Goal: Transaction & Acquisition: Purchase product/service

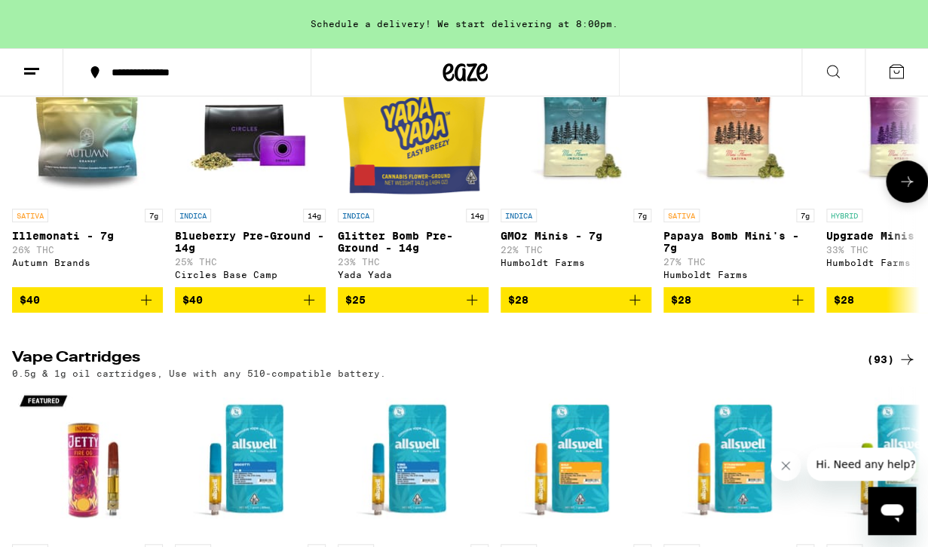
scroll to position [1960, 0]
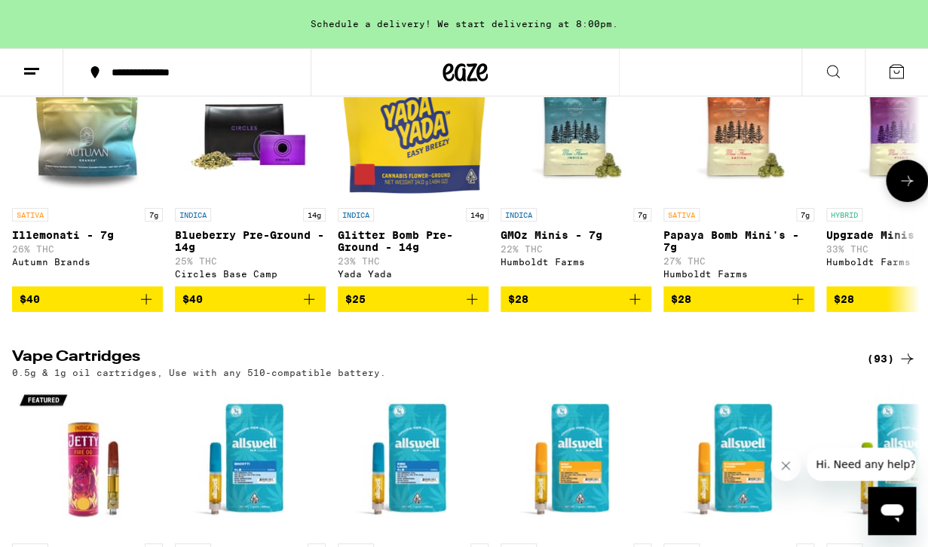
click at [900, 202] on button at bounding box center [907, 181] width 42 height 42
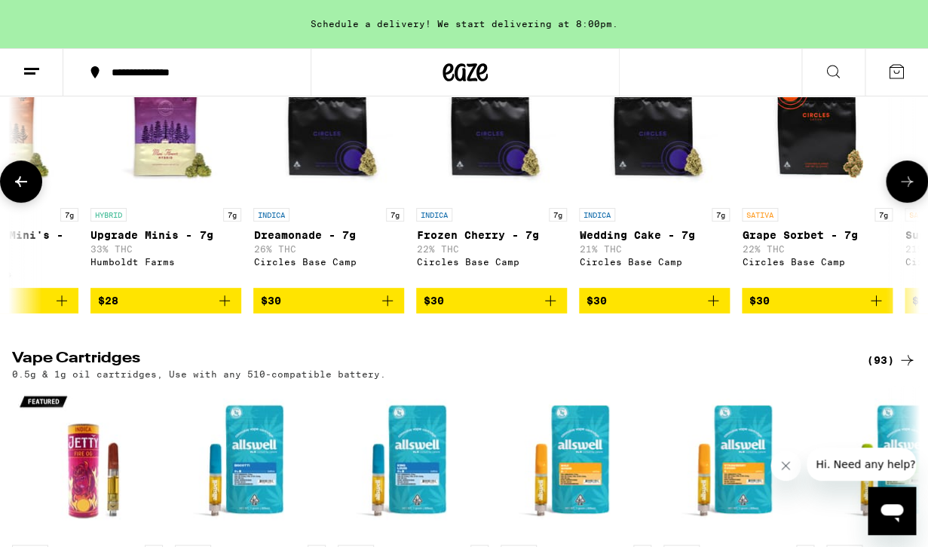
scroll to position [0, 740]
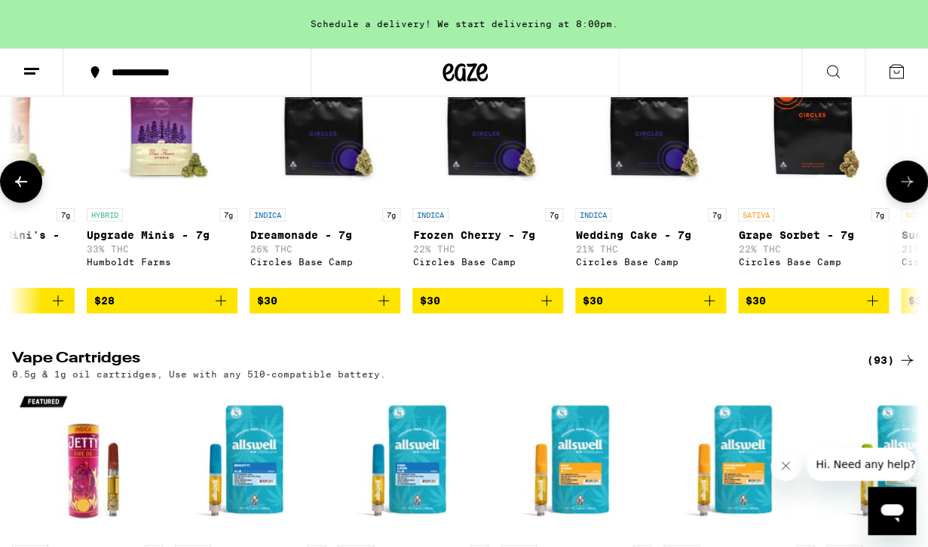
click at [804, 310] on span "$30" at bounding box center [814, 301] width 136 height 18
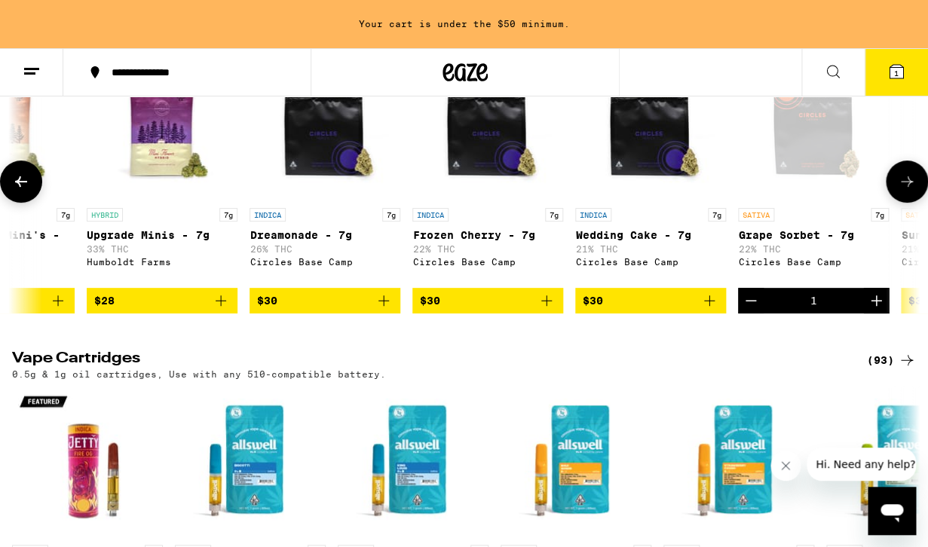
click at [904, 191] on icon at bounding box center [907, 182] width 18 height 18
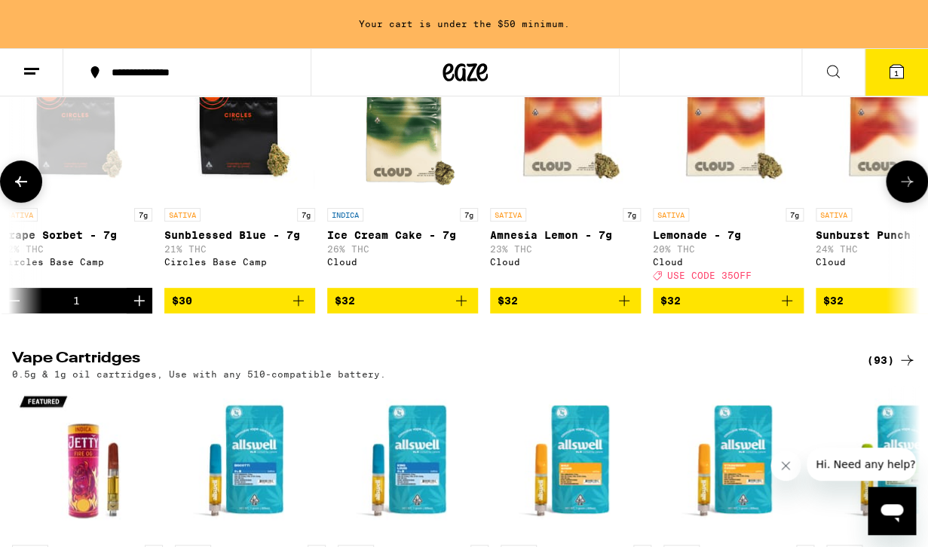
scroll to position [0, 1479]
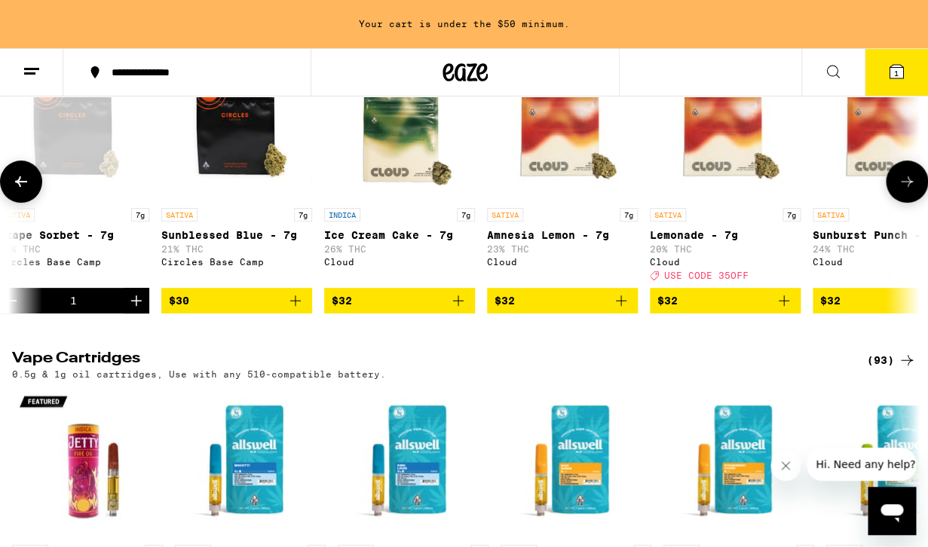
click at [260, 310] on span "$30" at bounding box center [237, 301] width 136 height 18
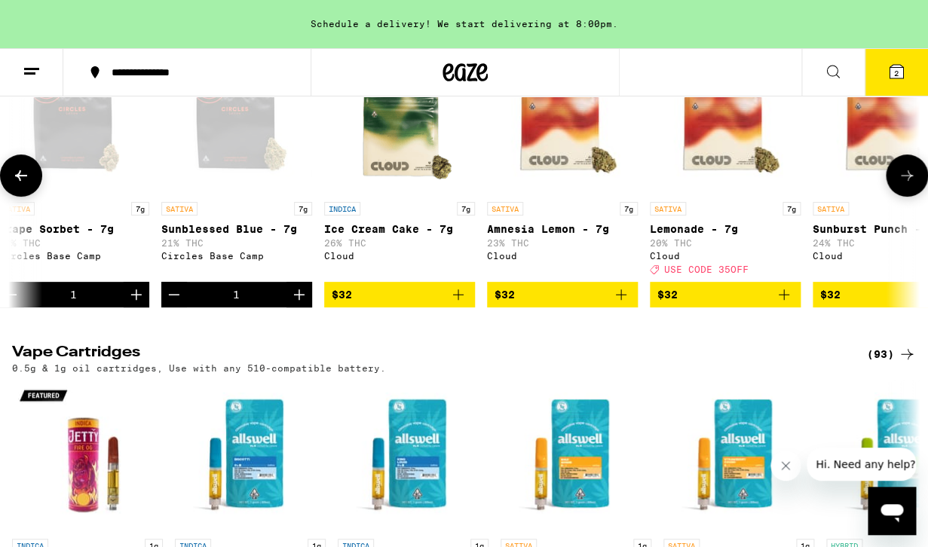
scroll to position [1967, 0]
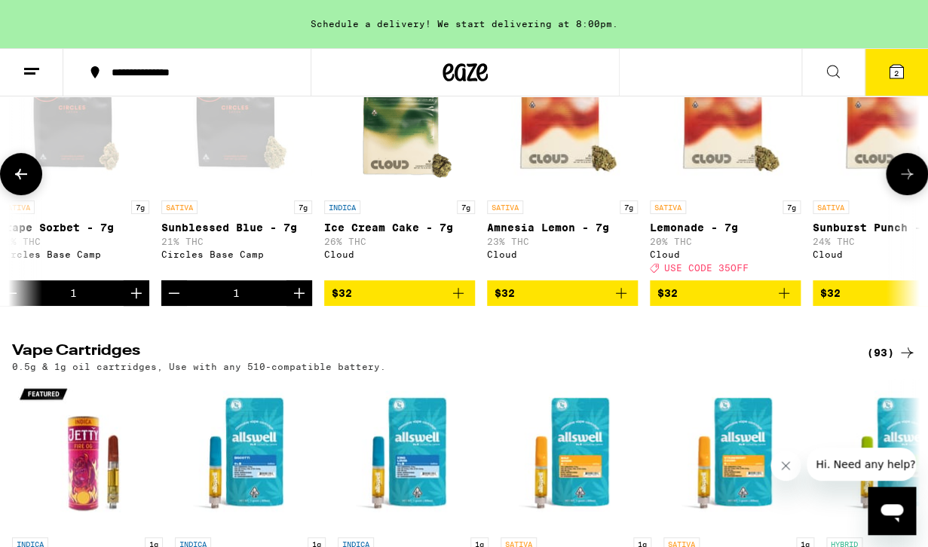
click at [170, 302] on icon "Decrement" at bounding box center [174, 293] width 18 height 18
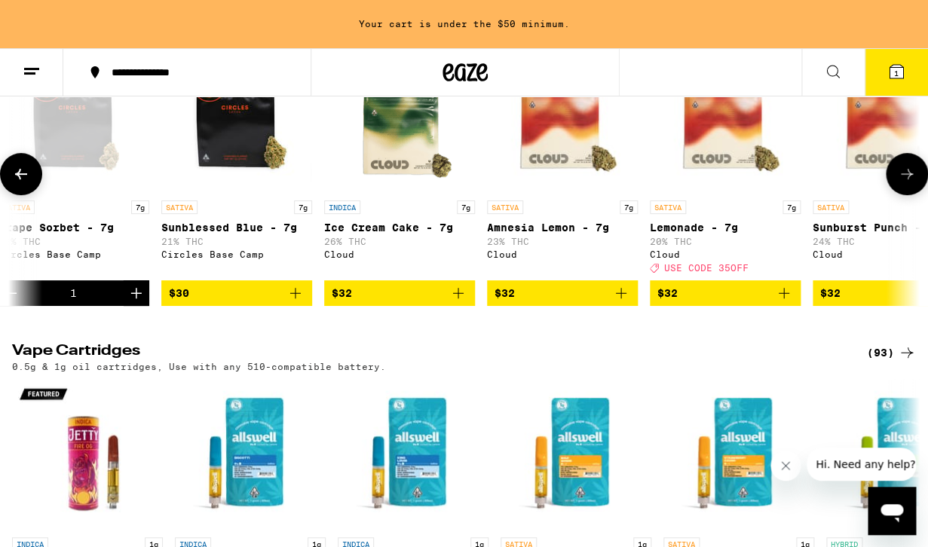
click at [780, 302] on icon "Add to bag" at bounding box center [784, 293] width 18 height 18
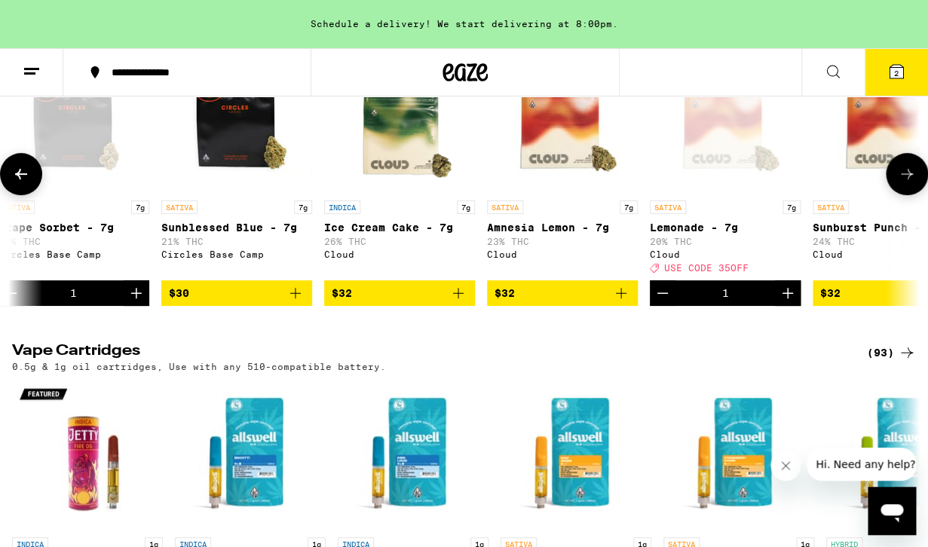
click at [906, 195] on button at bounding box center [907, 174] width 42 height 42
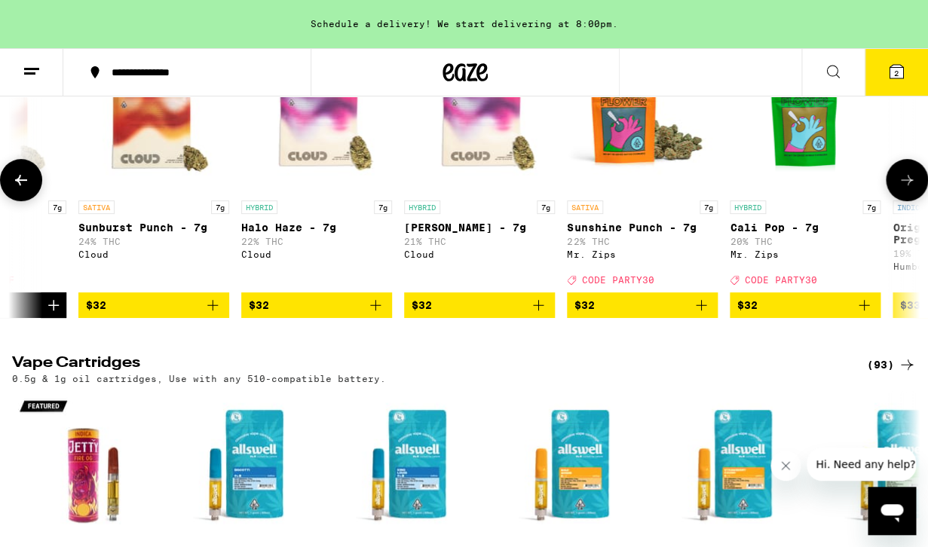
scroll to position [0, 2219]
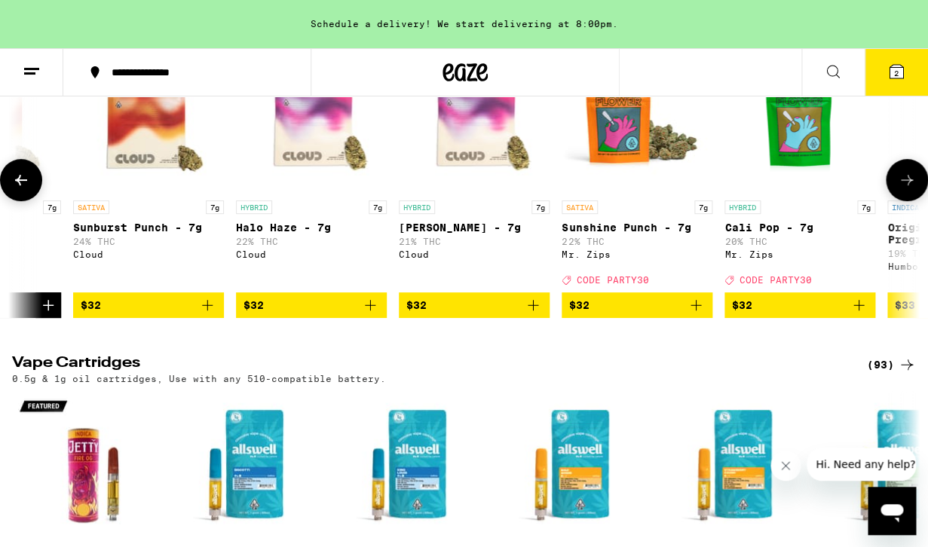
click at [701, 311] on icon "Add to bag" at bounding box center [696, 305] width 11 height 11
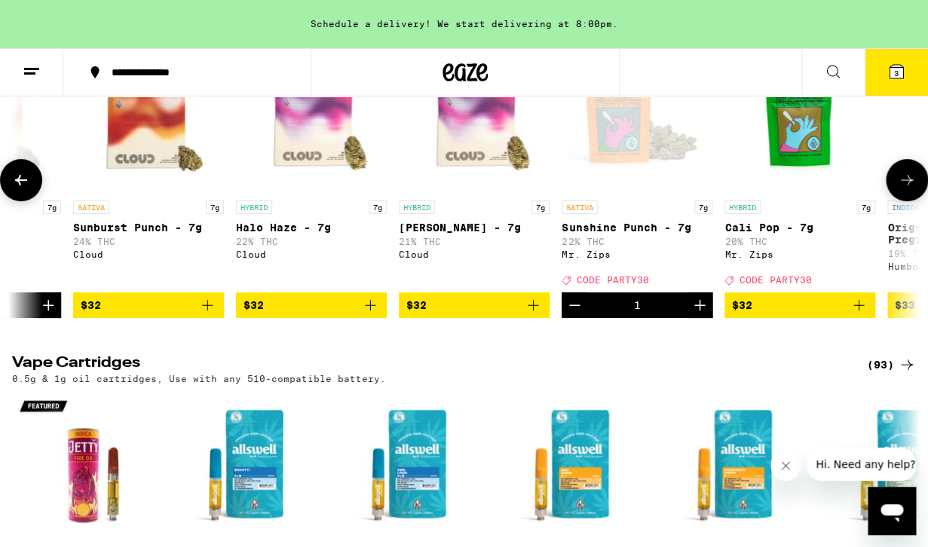
click at [23, 189] on icon at bounding box center [21, 180] width 18 height 18
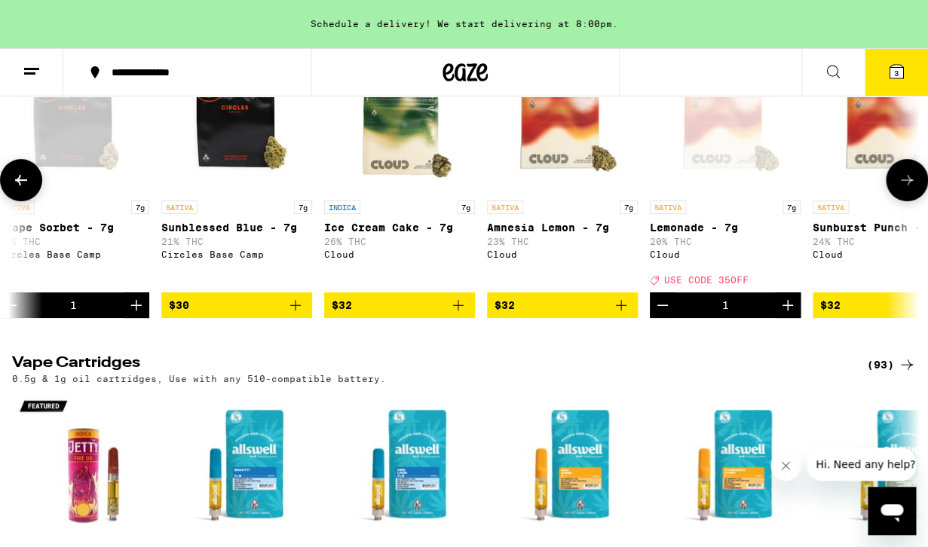
scroll to position [0, 1479]
click at [14, 189] on icon at bounding box center [21, 180] width 18 height 18
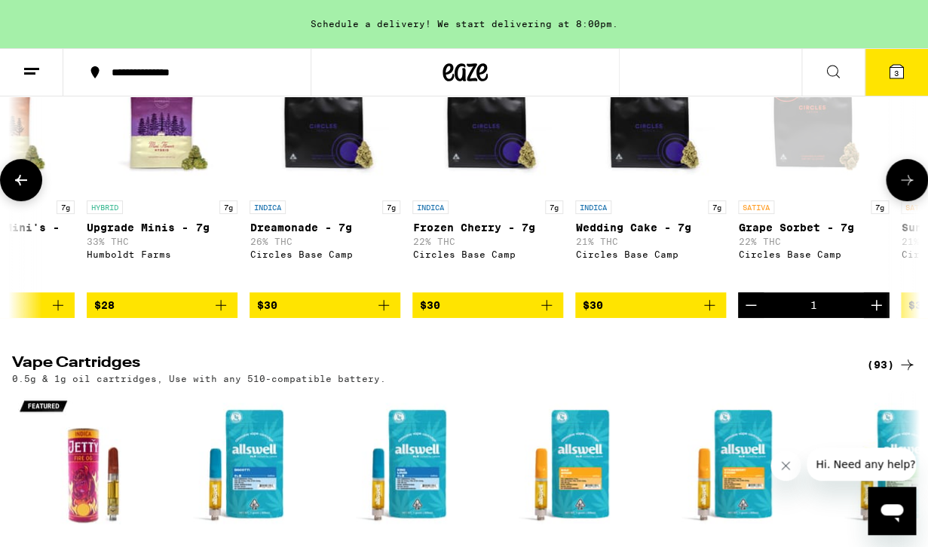
scroll to position [0, 1654]
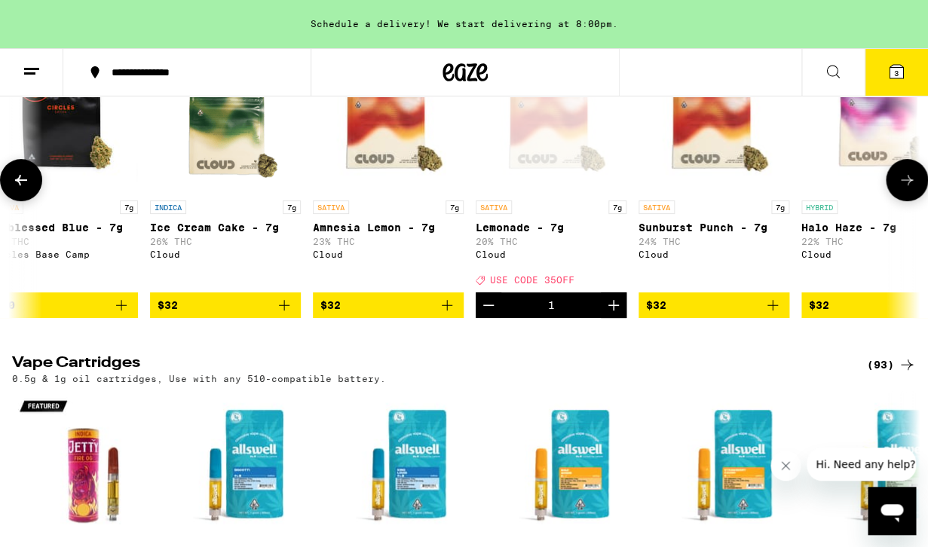
click at [28, 189] on icon at bounding box center [21, 180] width 18 height 18
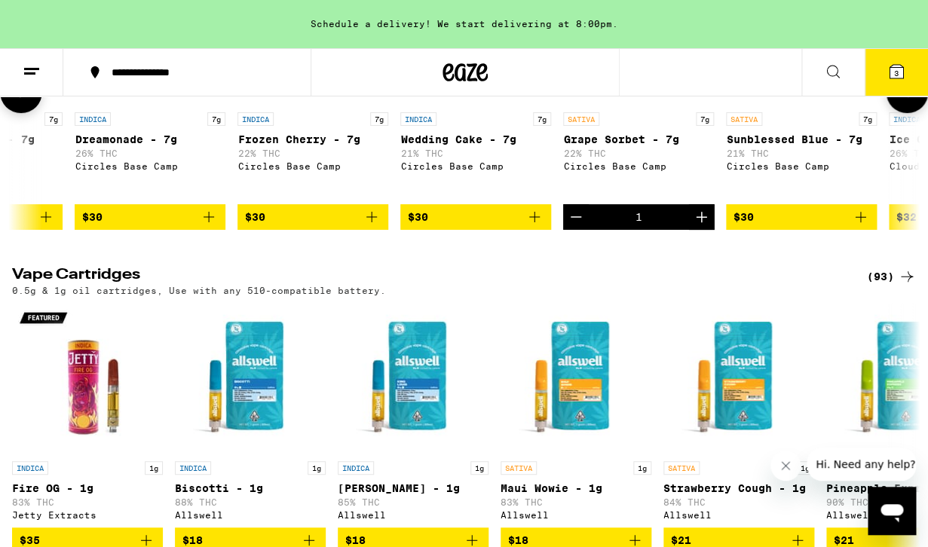
scroll to position [2059, 0]
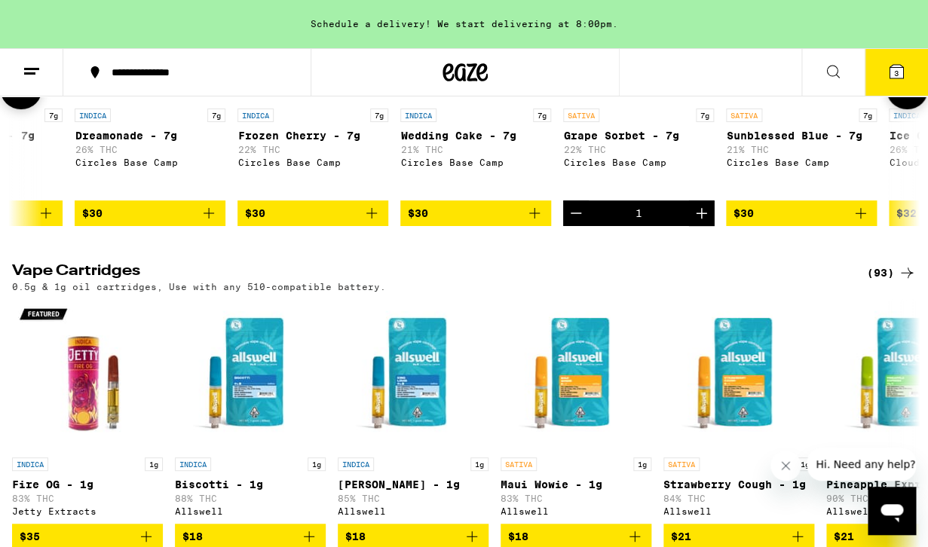
click at [575, 222] on icon "Decrement" at bounding box center [576, 213] width 18 height 18
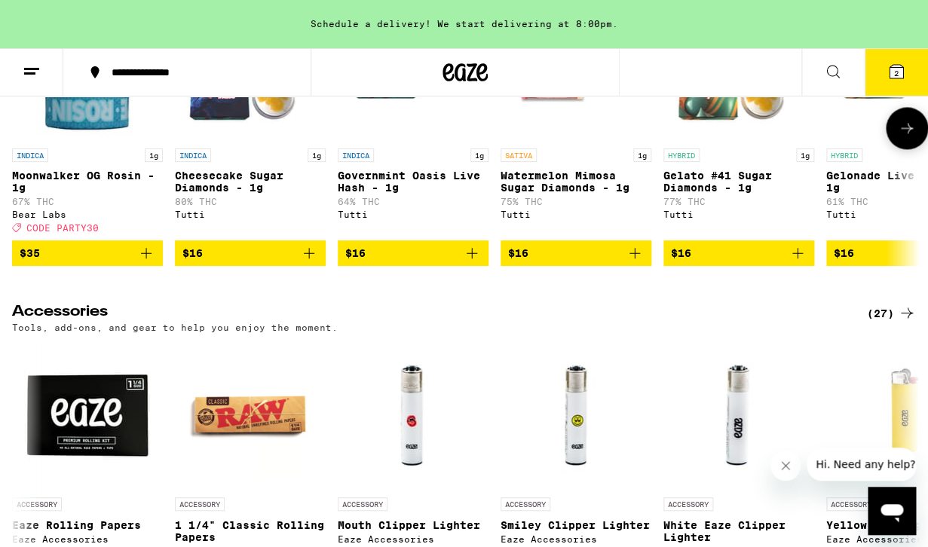
scroll to position [6278, 0]
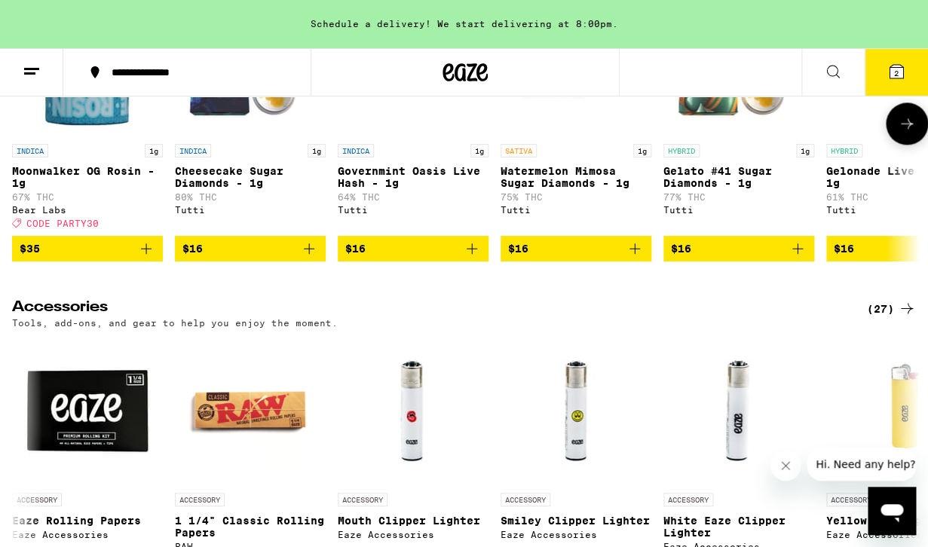
click at [472, 254] on icon "Add to bag" at bounding box center [472, 249] width 11 height 11
click at [904, 133] on icon at bounding box center [907, 124] width 18 height 18
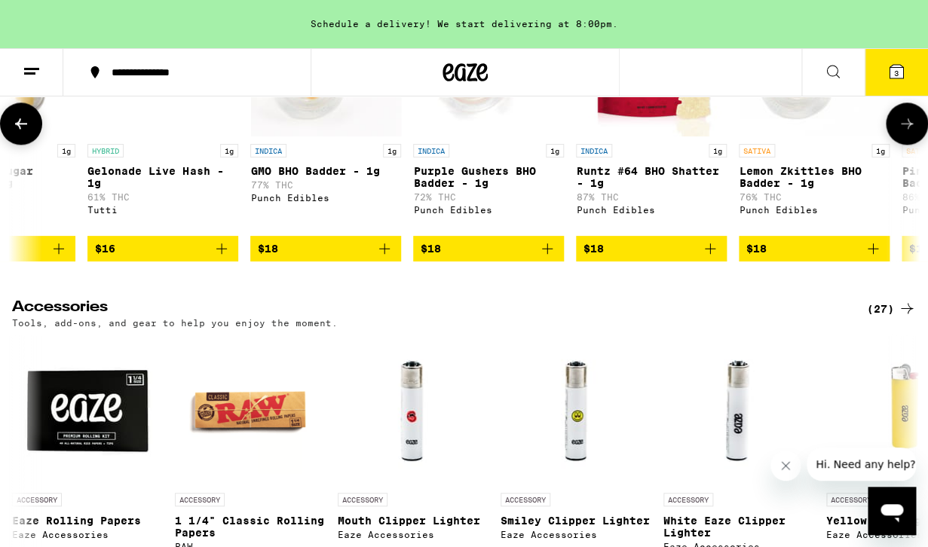
scroll to position [0, 740]
click at [221, 254] on icon "Add to bag" at bounding box center [221, 249] width 11 height 11
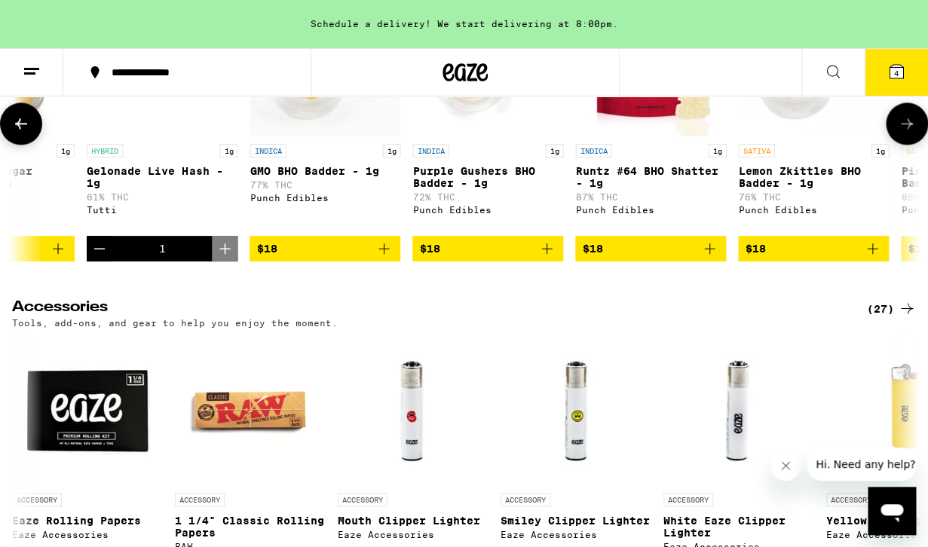
click at [904, 133] on icon at bounding box center [907, 124] width 18 height 18
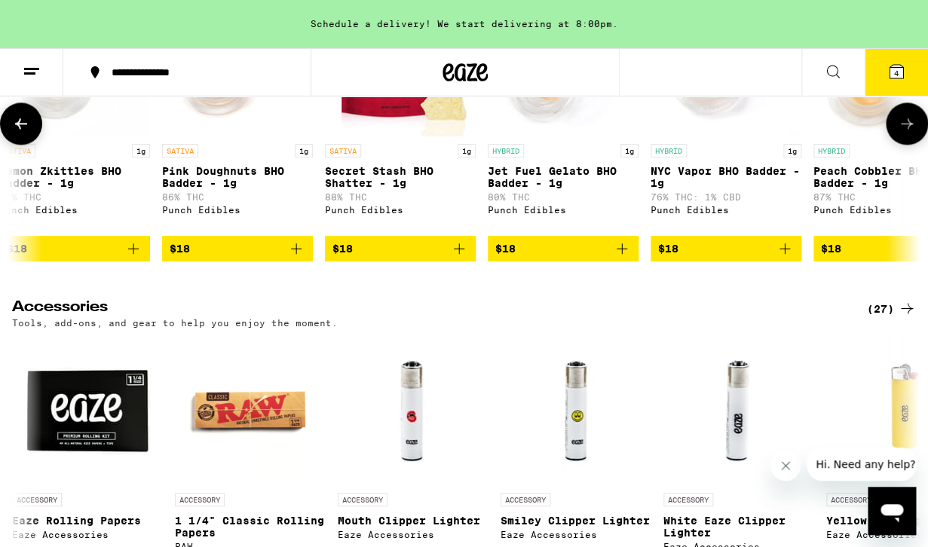
scroll to position [0, 1479]
click at [904, 133] on icon at bounding box center [907, 124] width 18 height 18
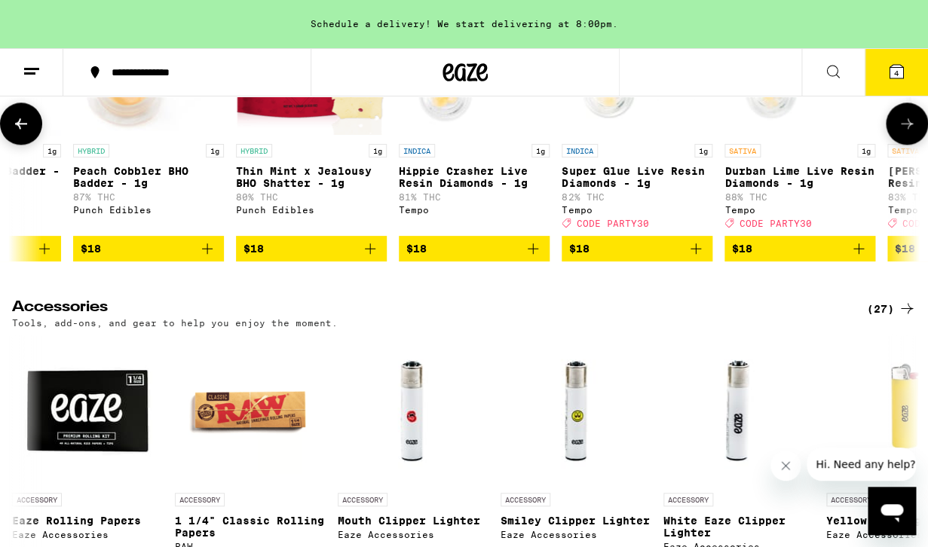
click at [904, 133] on icon at bounding box center [907, 124] width 18 height 18
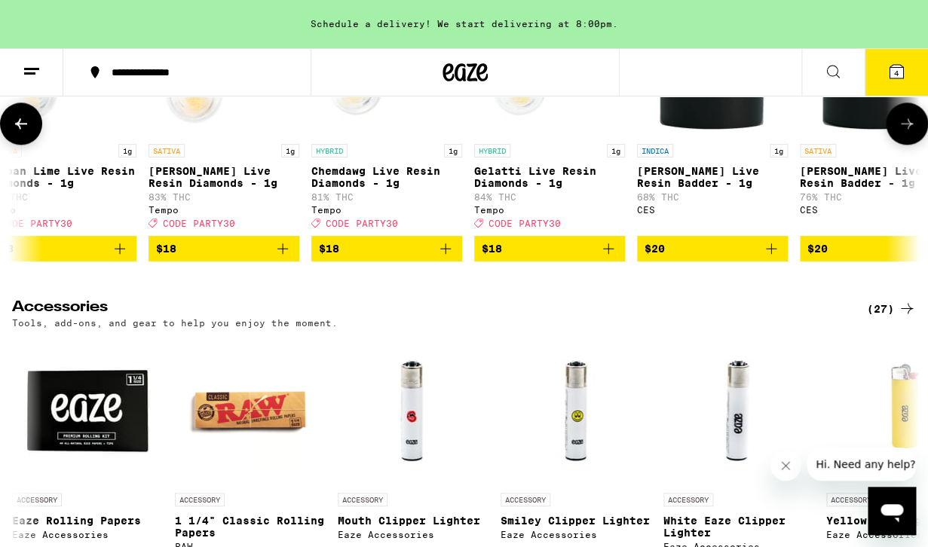
scroll to position [0, 2959]
click at [904, 133] on icon at bounding box center [907, 124] width 18 height 18
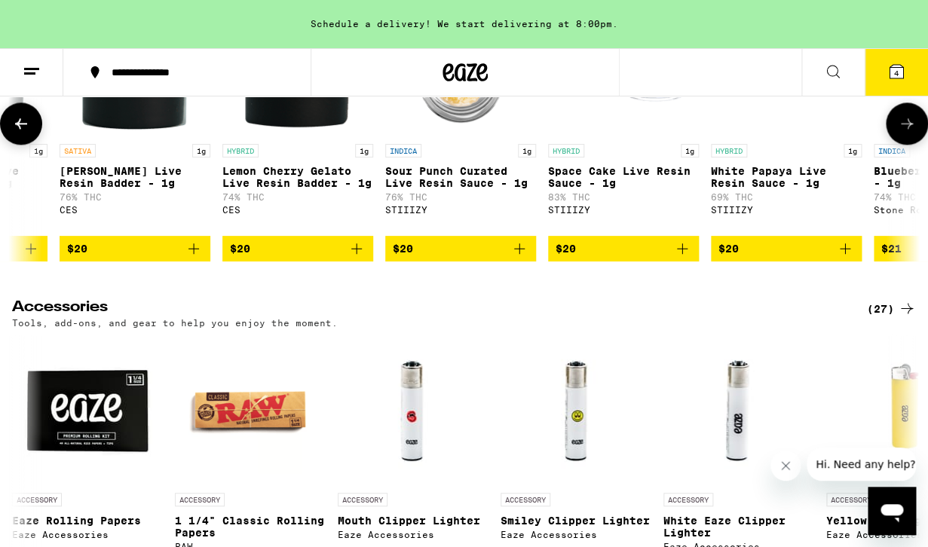
click at [904, 133] on icon at bounding box center [907, 124] width 18 height 18
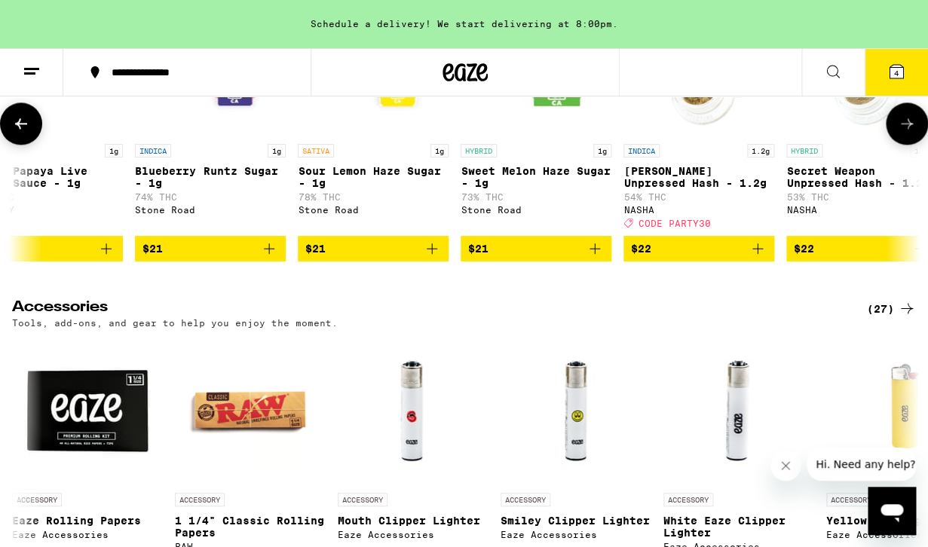
scroll to position [0, 4438]
click at [753, 258] on icon "Add to bag" at bounding box center [757, 249] width 18 height 18
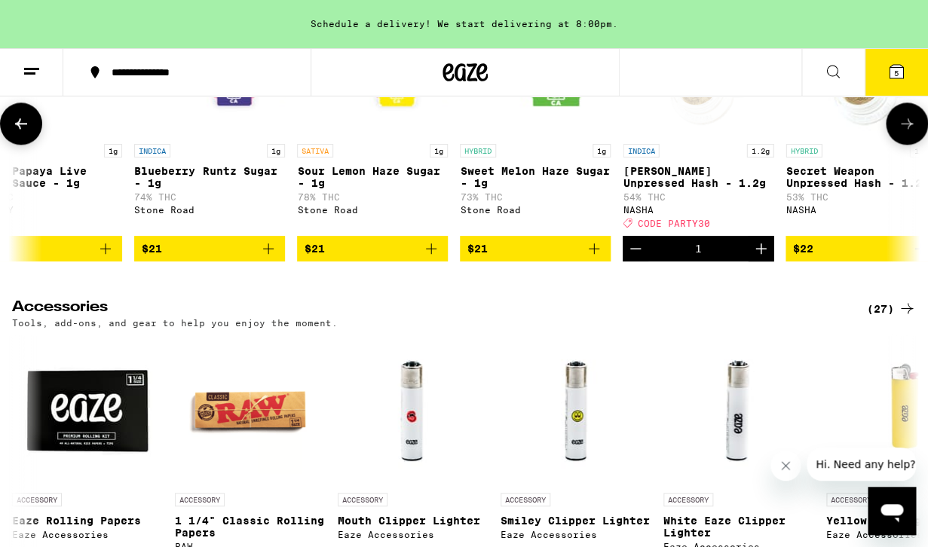
click at [915, 133] on icon at bounding box center [907, 124] width 18 height 18
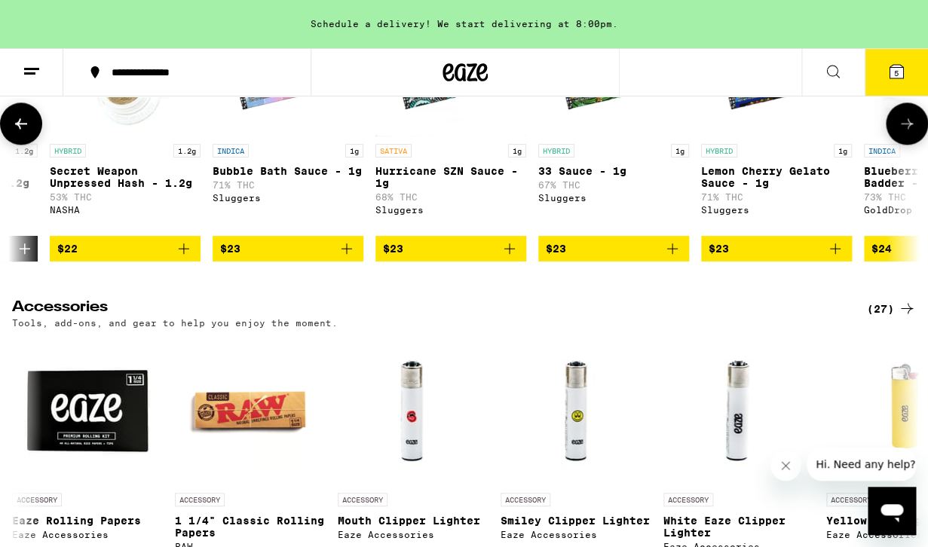
scroll to position [0, 5178]
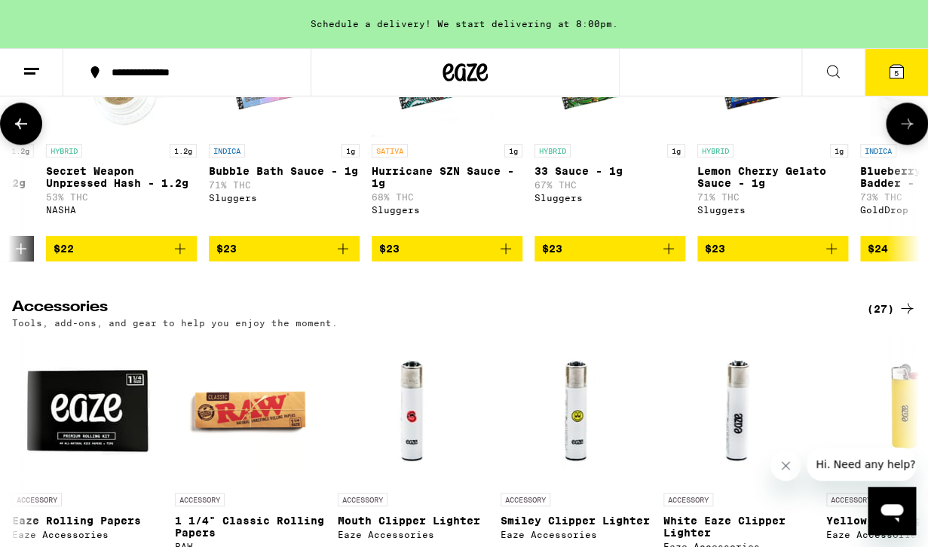
click at [185, 258] on icon "Add to bag" at bounding box center [180, 249] width 18 height 18
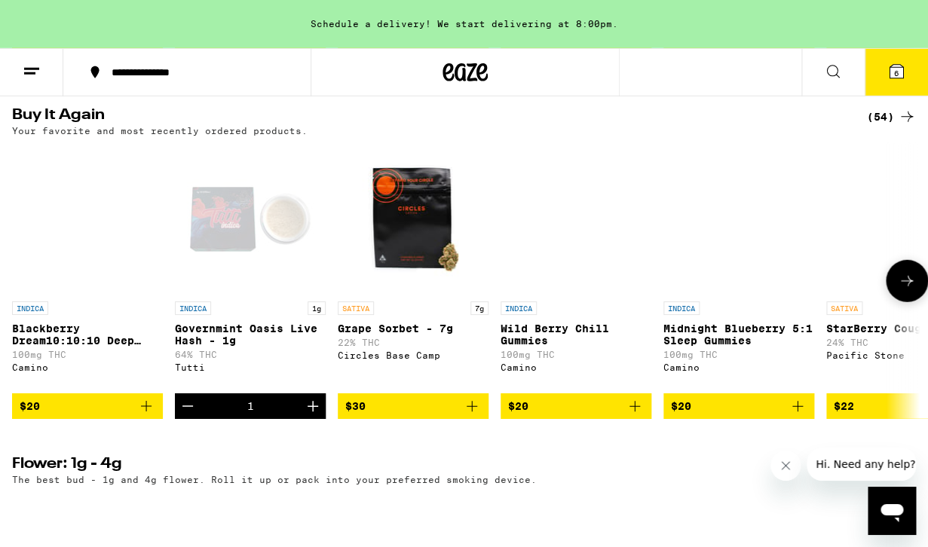
scroll to position [1196, 0]
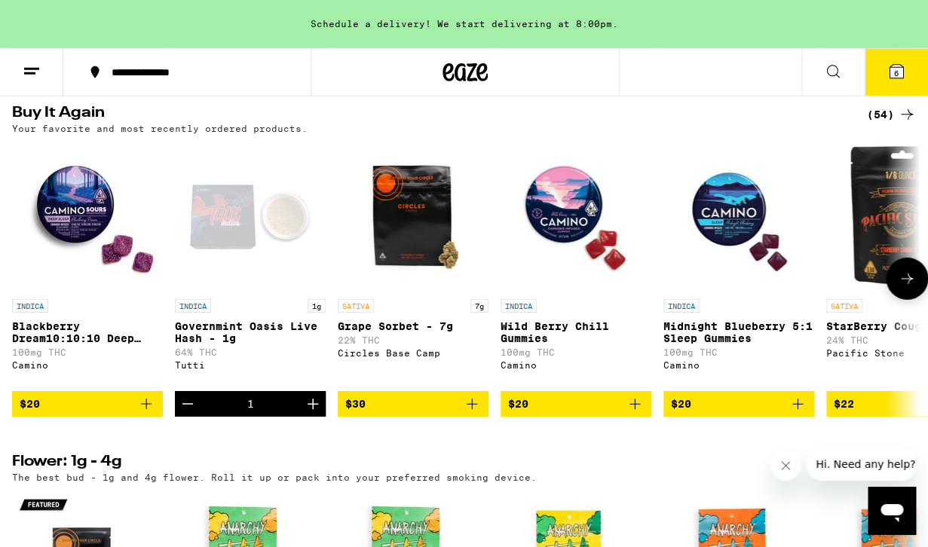
click at [146, 413] on icon "Add to bag" at bounding box center [146, 404] width 18 height 18
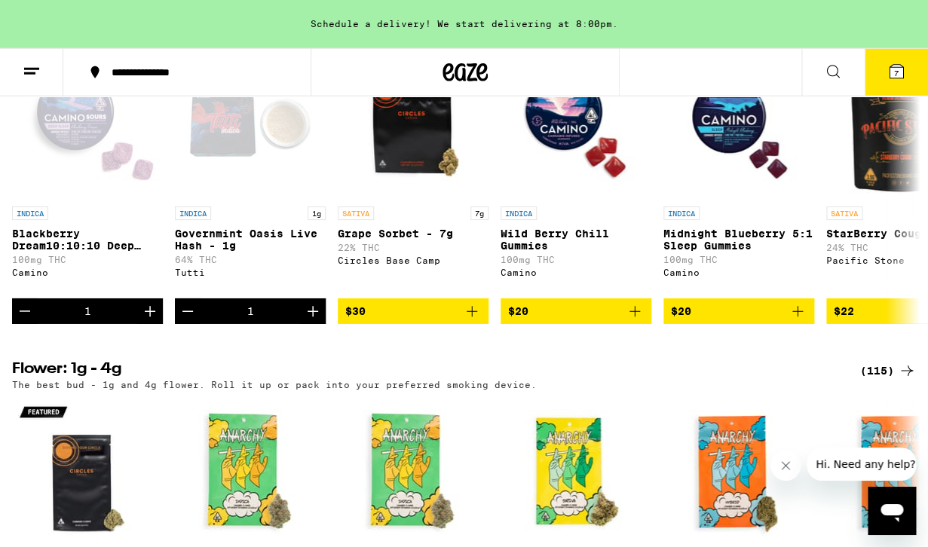
scroll to position [1288, 0]
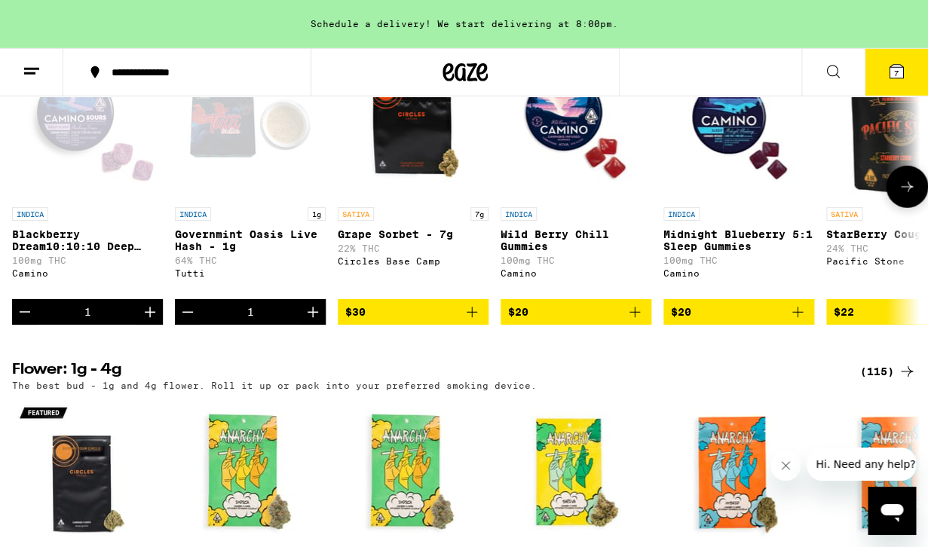
click at [904, 196] on icon at bounding box center [907, 187] width 18 height 18
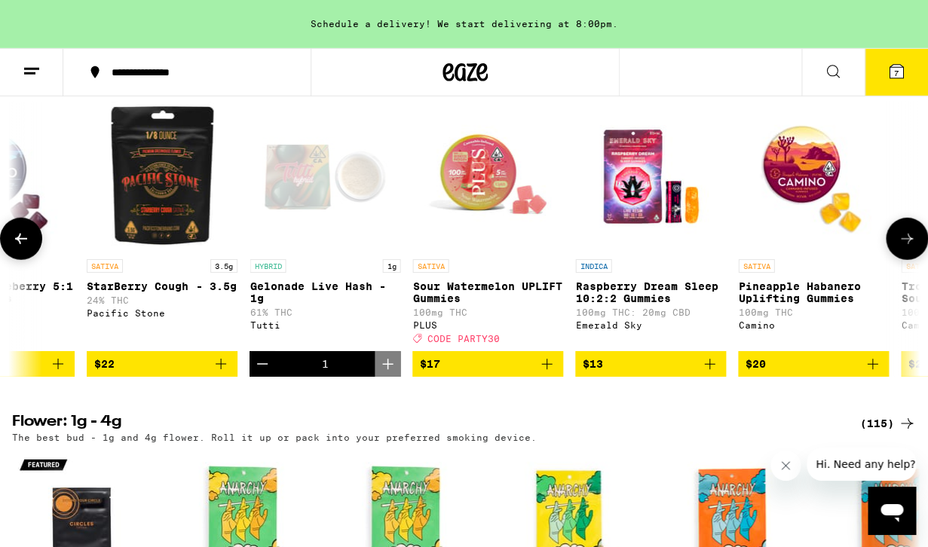
scroll to position [1235, 0]
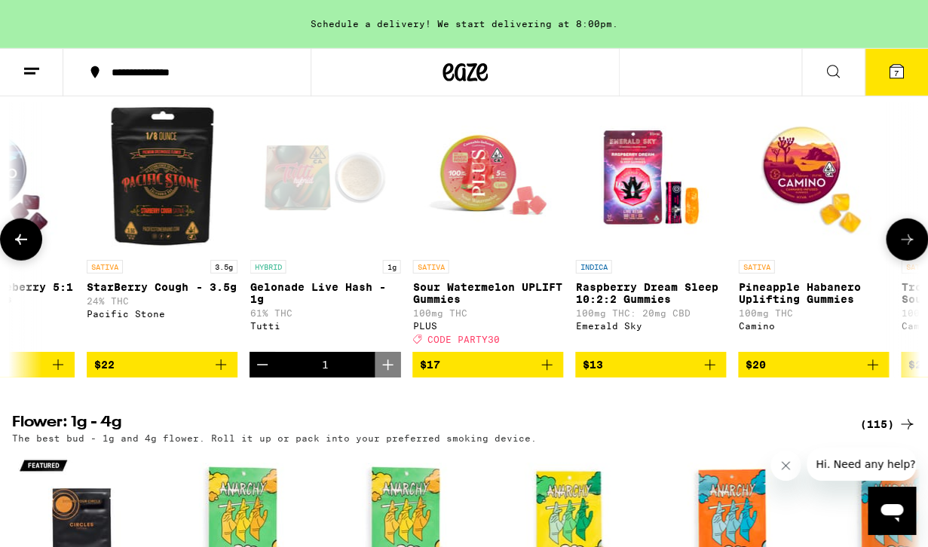
click at [900, 249] on icon at bounding box center [907, 240] width 18 height 18
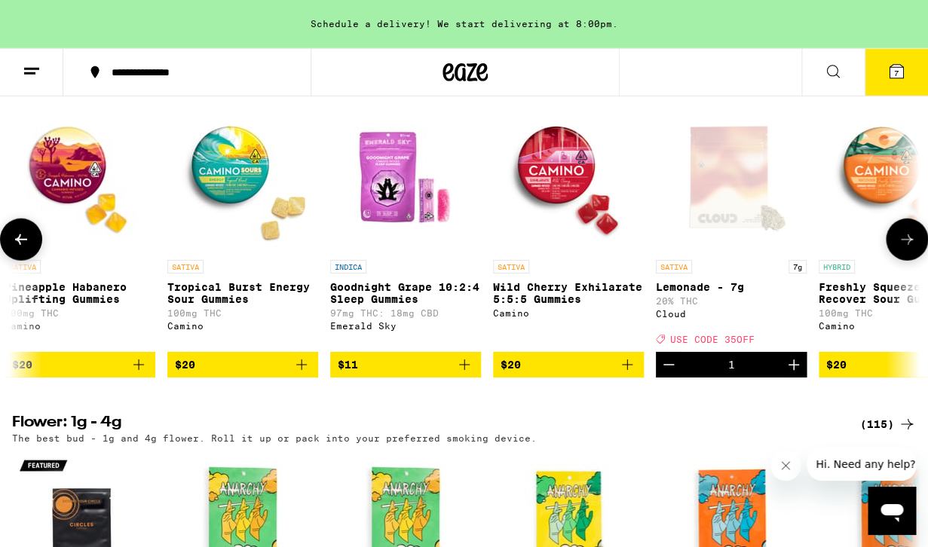
scroll to position [0, 1479]
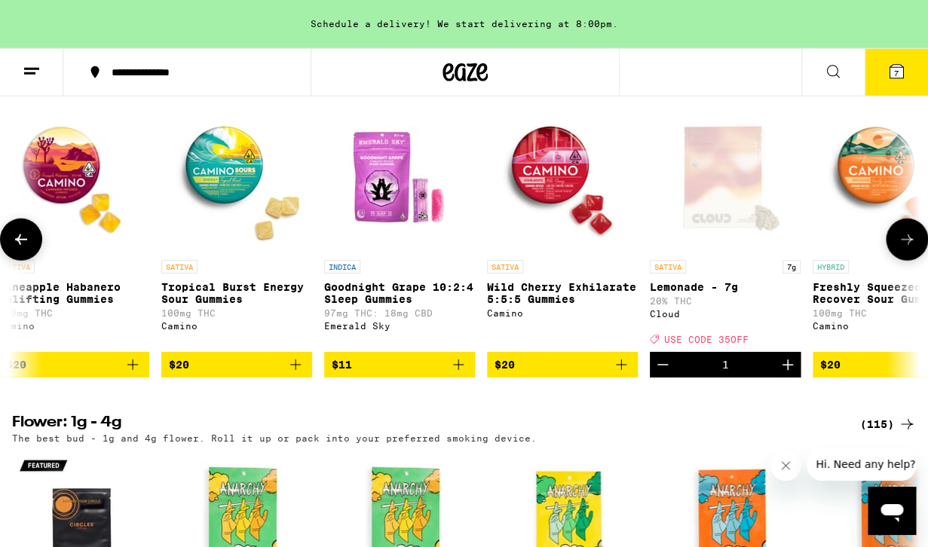
click at [298, 374] on icon "Add to bag" at bounding box center [296, 365] width 18 height 18
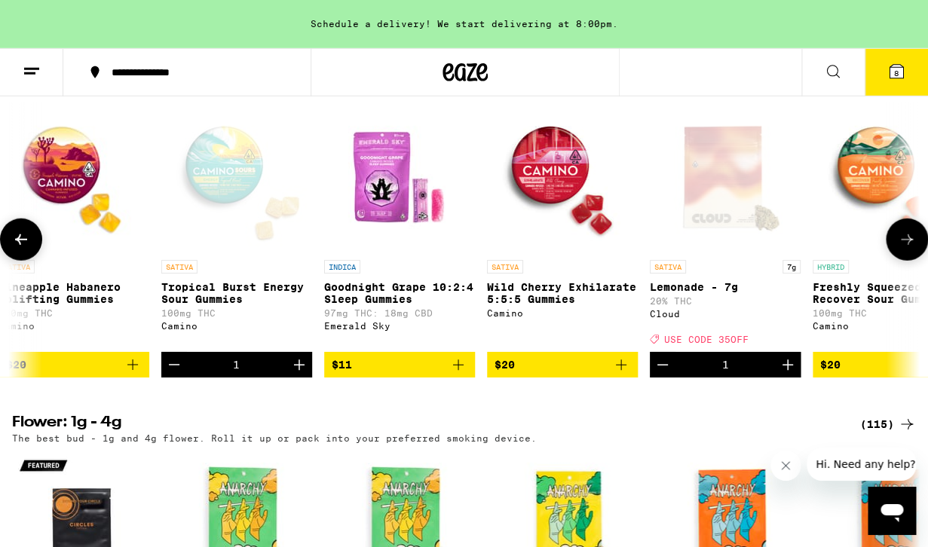
click at [912, 249] on icon at bounding box center [907, 240] width 18 height 18
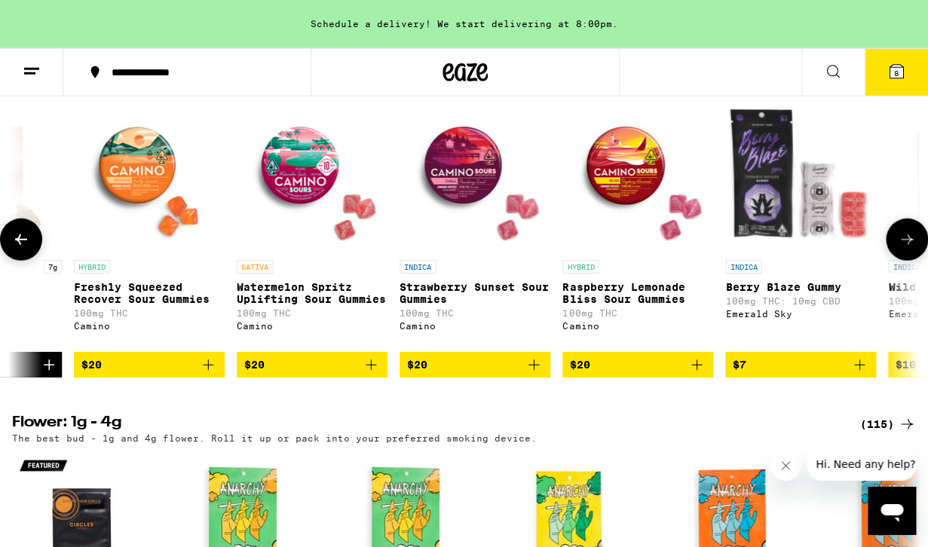
scroll to position [0, 2219]
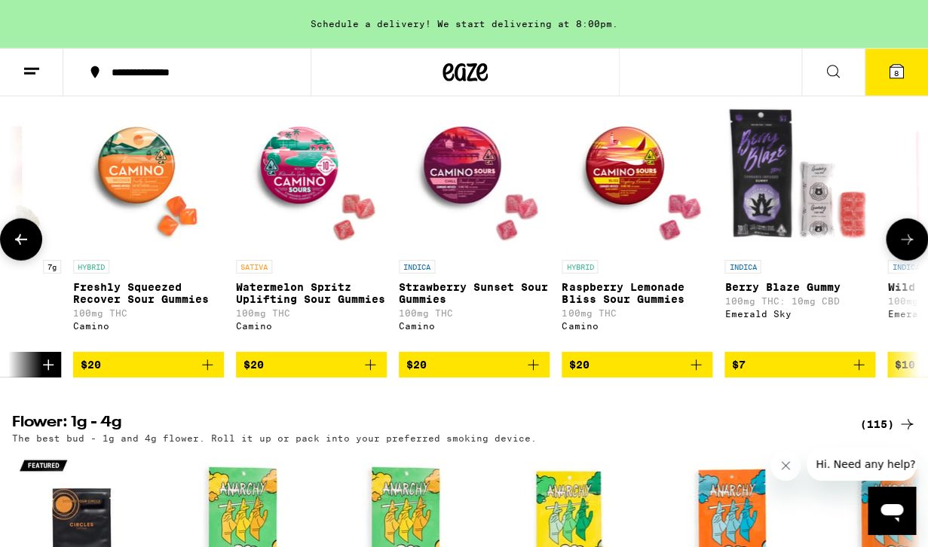
click at [912, 249] on icon at bounding box center [907, 240] width 18 height 18
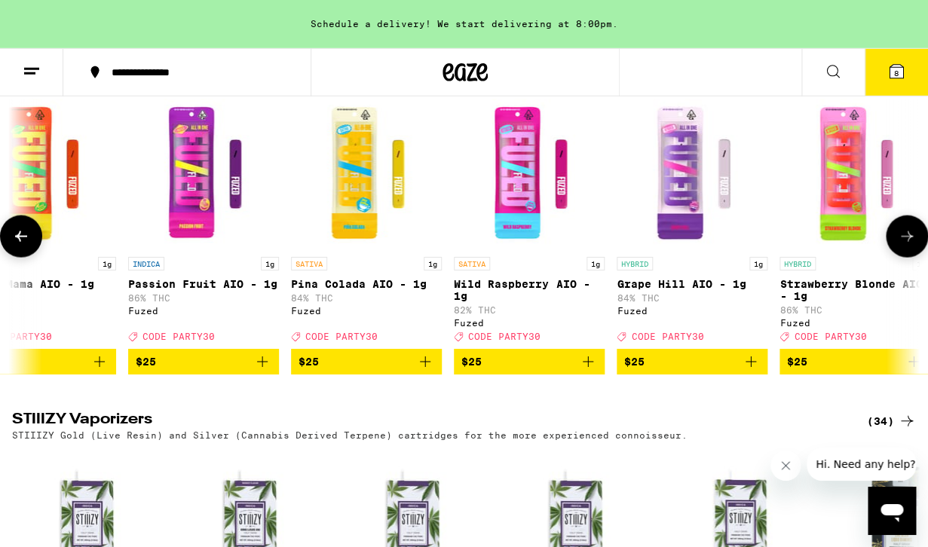
scroll to position [0, 372]
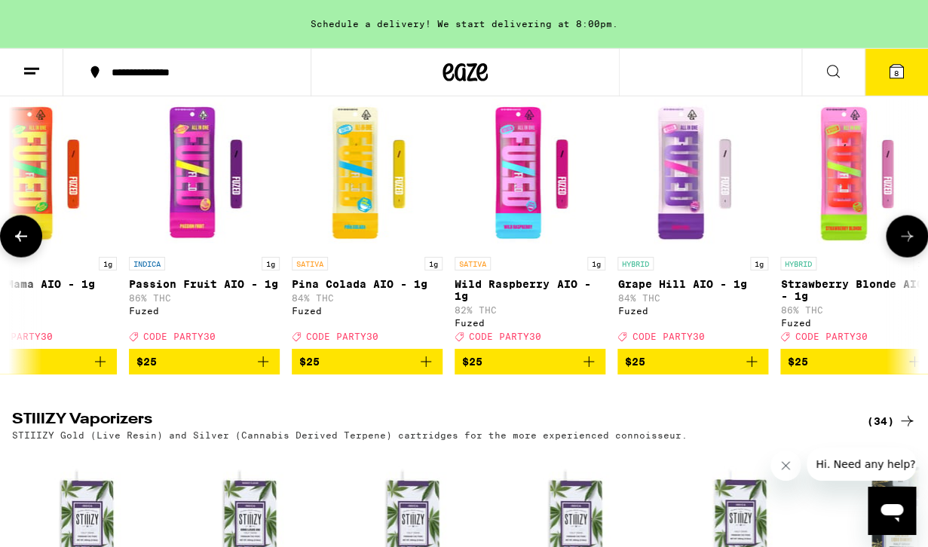
click at [906, 246] on icon at bounding box center [907, 237] width 18 height 18
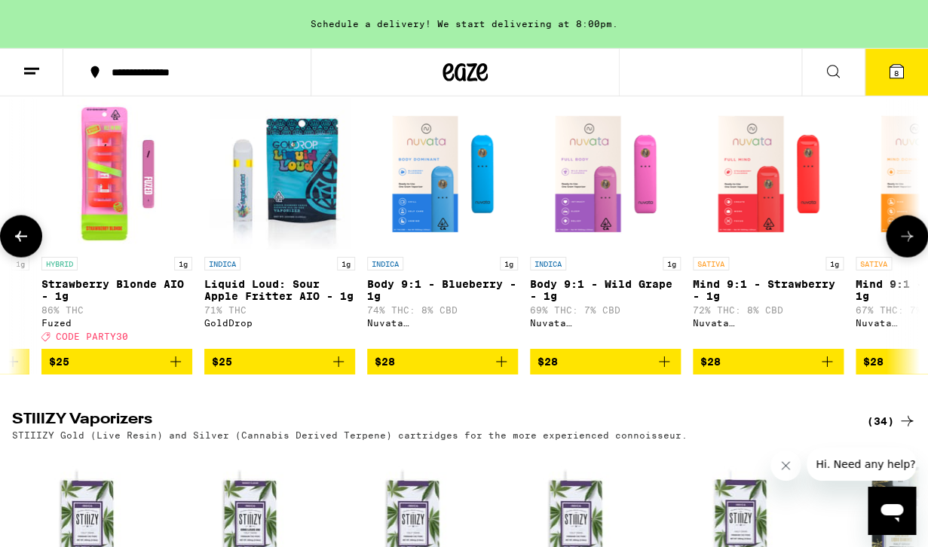
scroll to position [0, 1111]
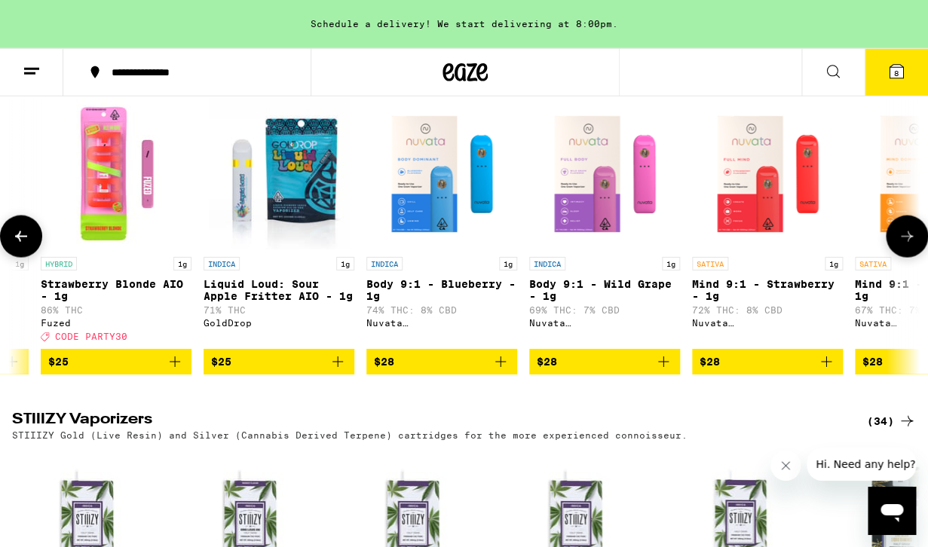
click at [906, 246] on icon at bounding box center [907, 237] width 18 height 18
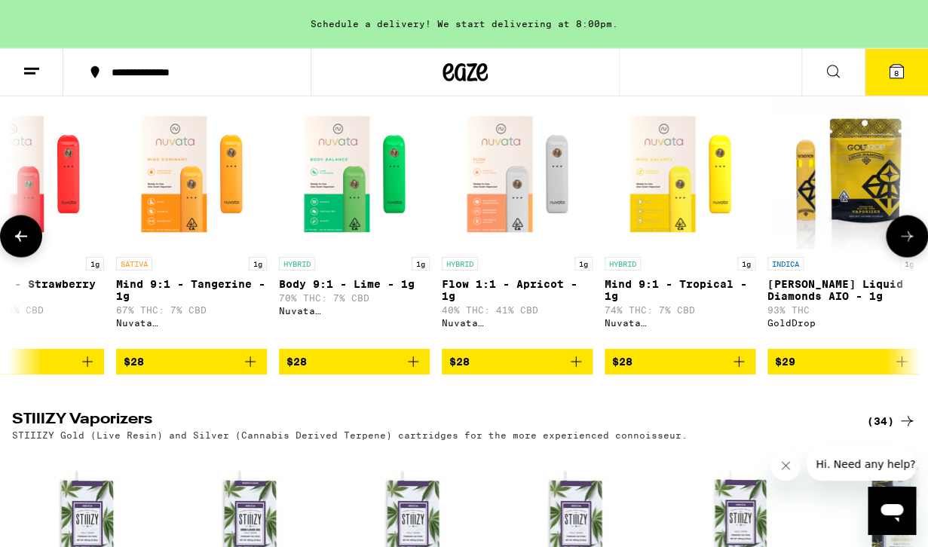
scroll to position [0, 1851]
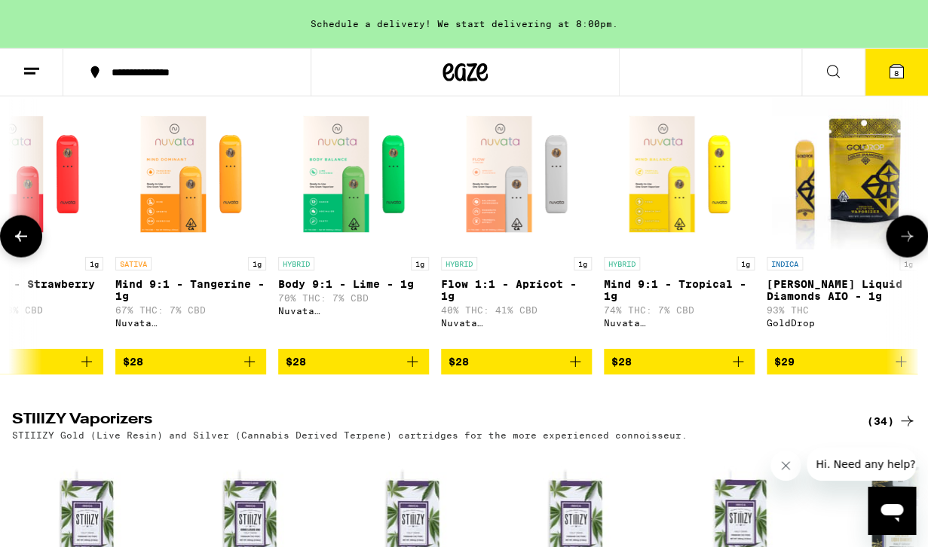
click at [906, 246] on icon at bounding box center [907, 237] width 18 height 18
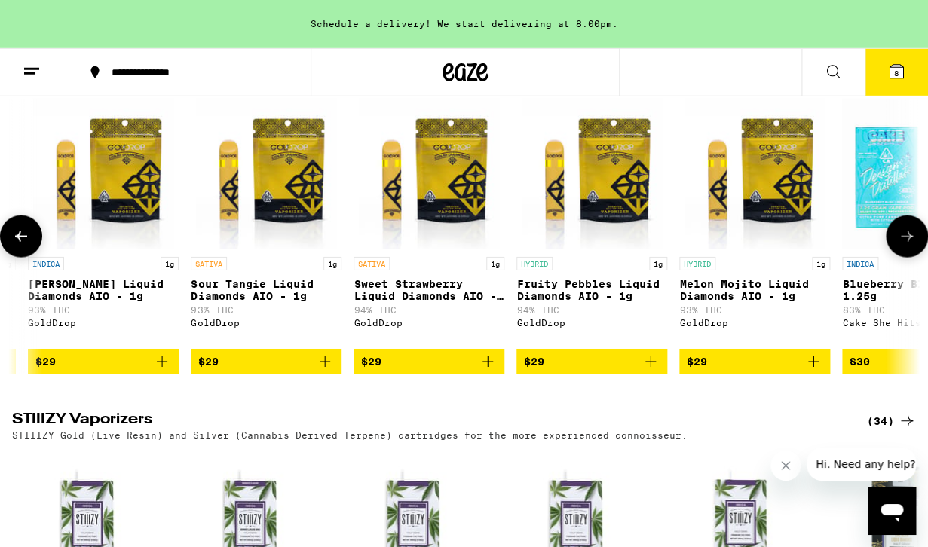
scroll to position [0, 2591]
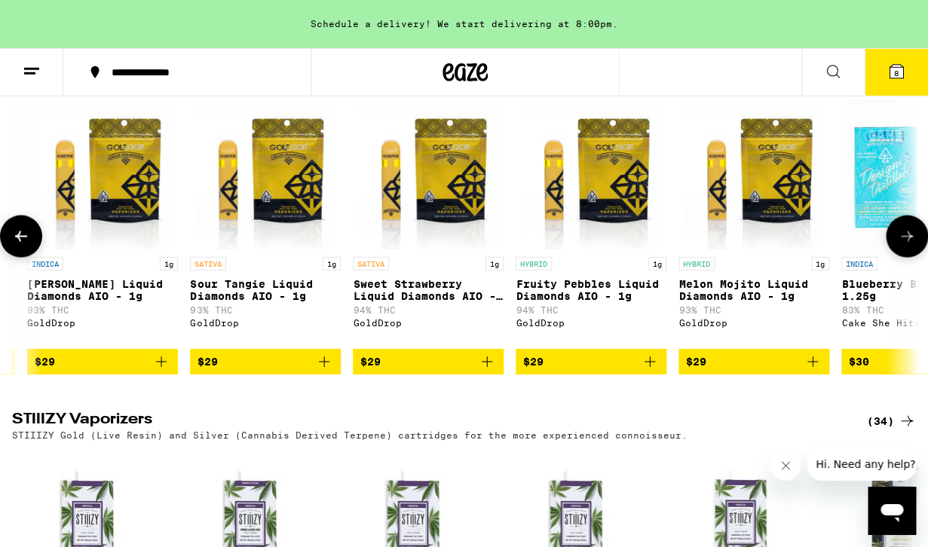
click at [906, 246] on icon at bounding box center [907, 237] width 18 height 18
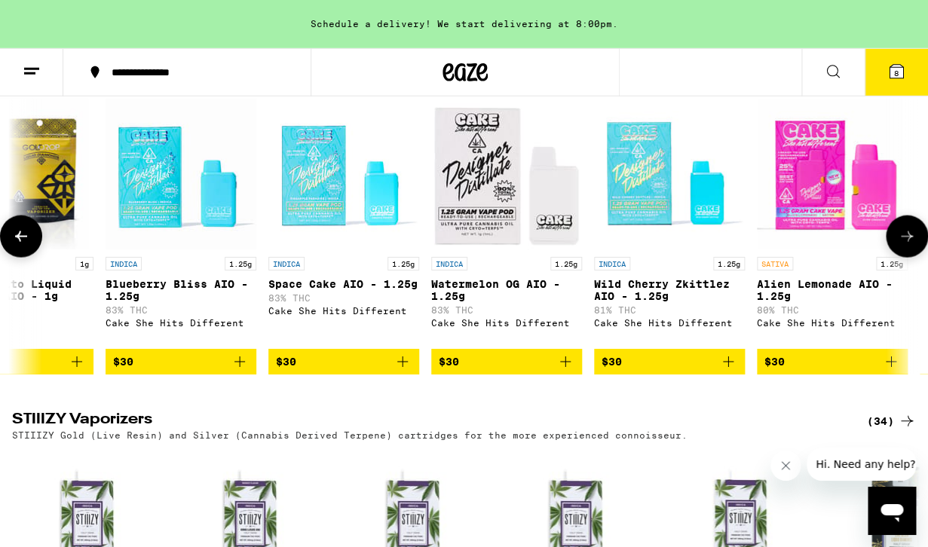
scroll to position [0, 3331]
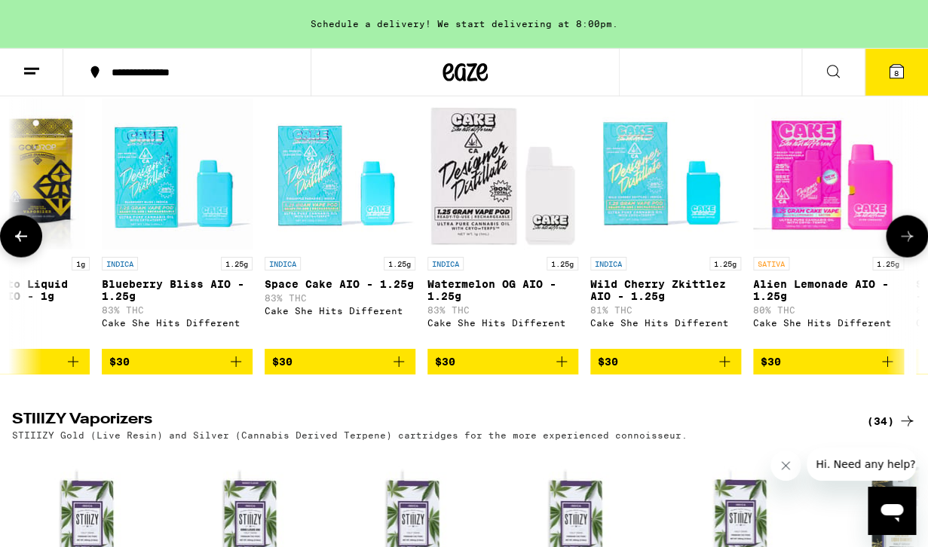
click at [906, 246] on icon at bounding box center [907, 237] width 18 height 18
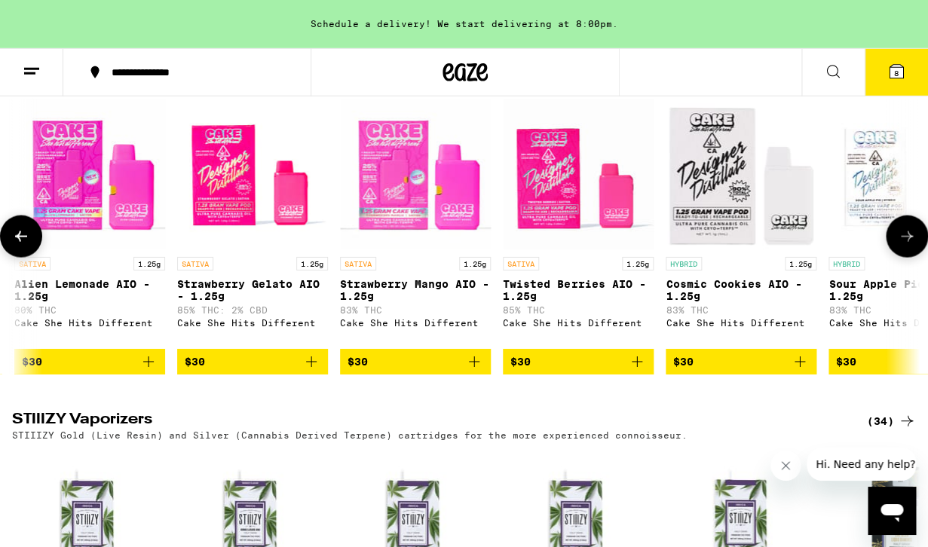
scroll to position [0, 4070]
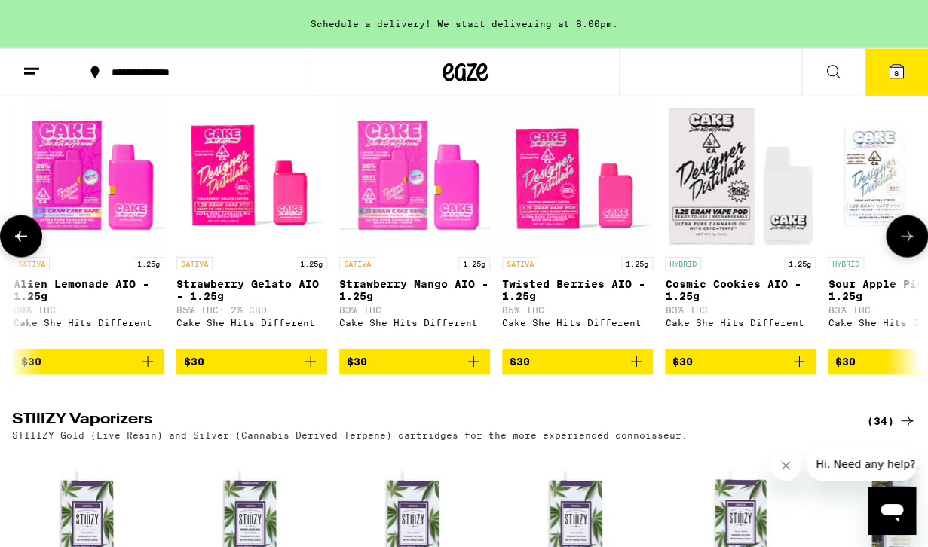
click at [906, 246] on icon at bounding box center [907, 237] width 18 height 18
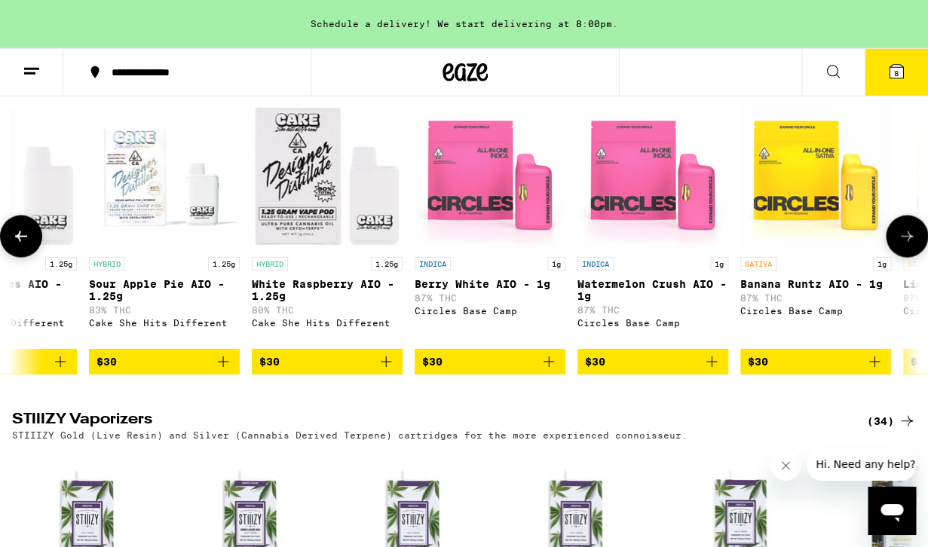
scroll to position [0, 4810]
click at [906, 246] on icon at bounding box center [907, 237] width 18 height 18
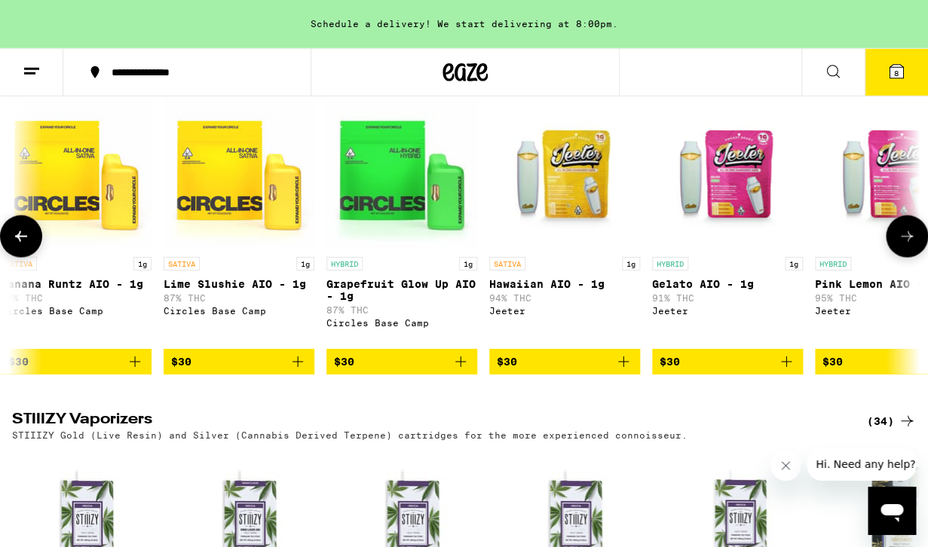
scroll to position [0, 5550]
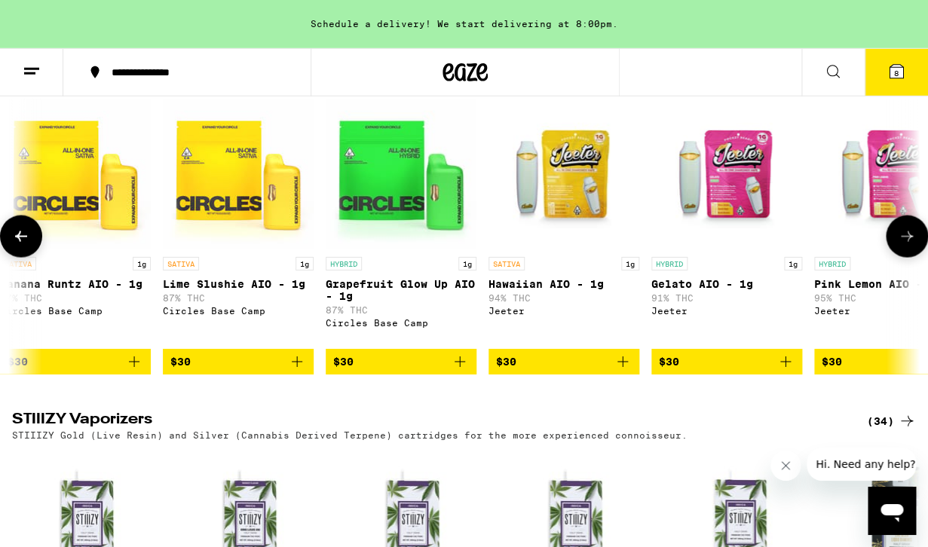
click at [906, 246] on icon at bounding box center [907, 237] width 18 height 18
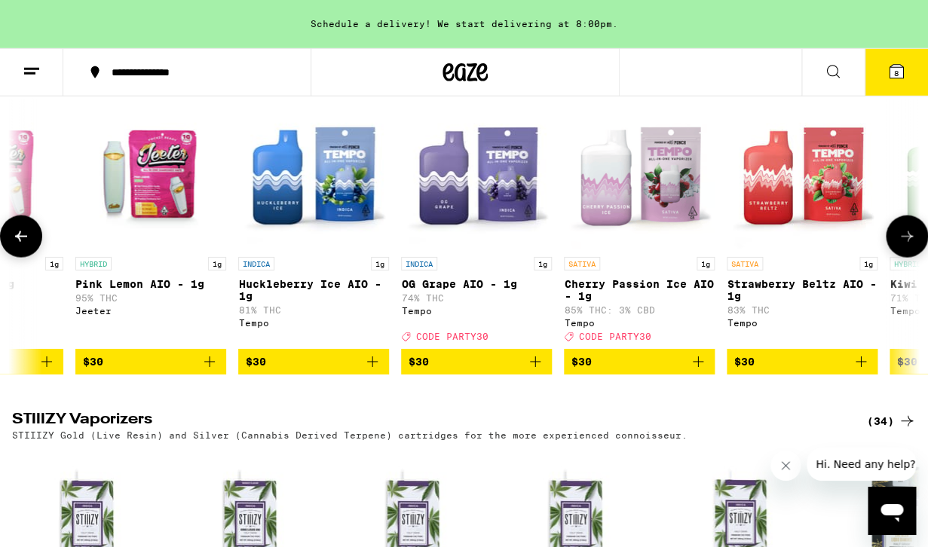
scroll to position [0, 6290]
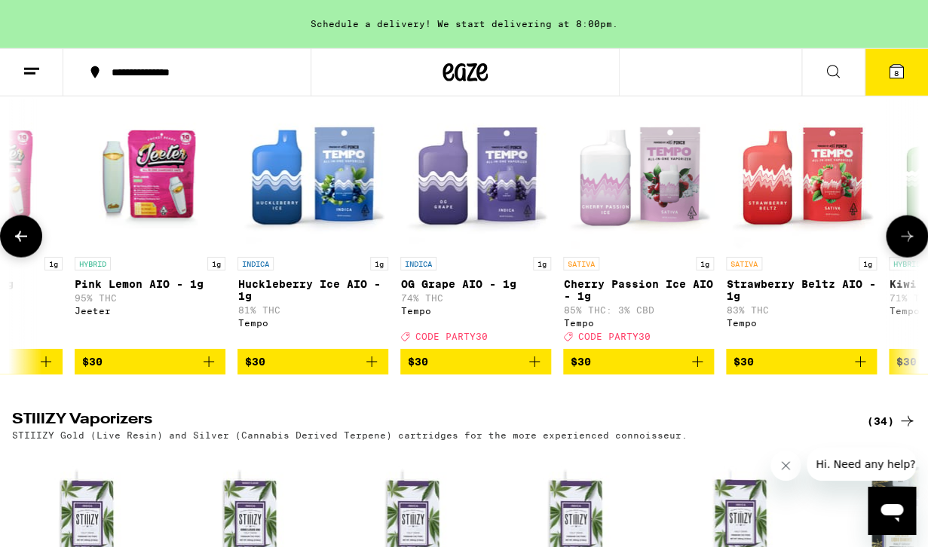
click at [906, 246] on icon at bounding box center [907, 237] width 18 height 18
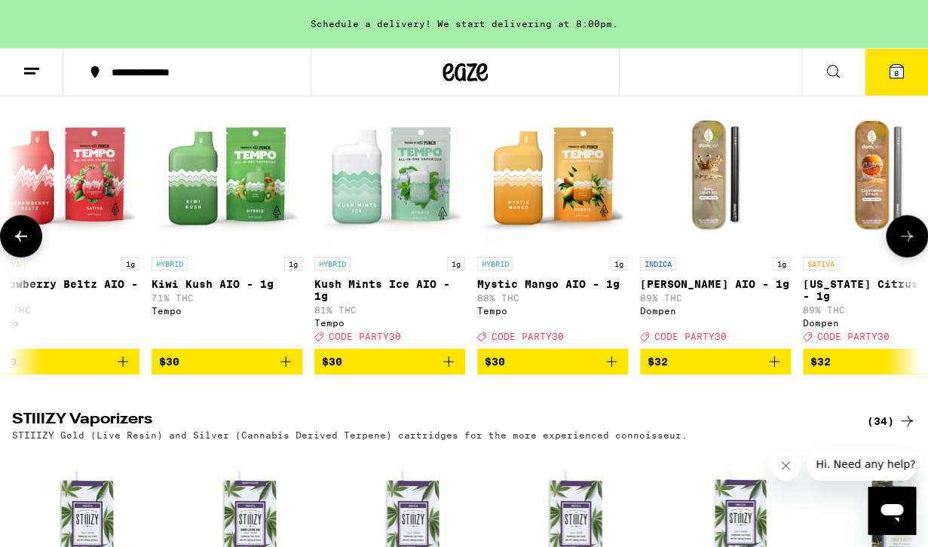
scroll to position [0, 7029]
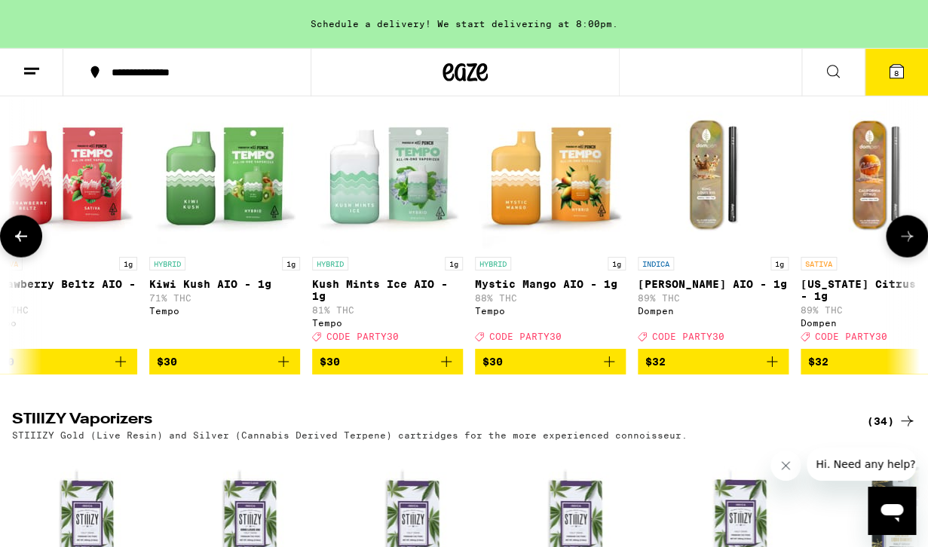
click at [906, 246] on icon at bounding box center [907, 237] width 18 height 18
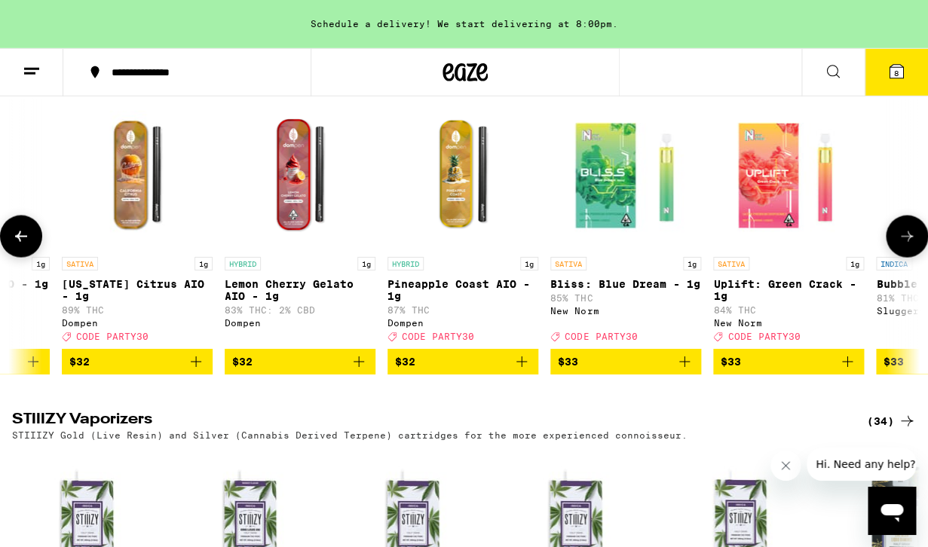
scroll to position [0, 7769]
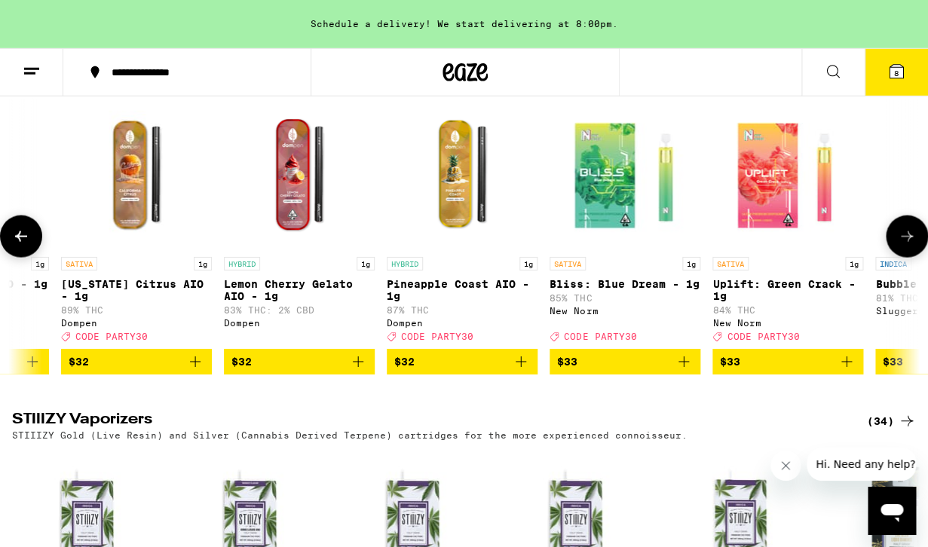
click at [906, 246] on icon at bounding box center [907, 237] width 18 height 18
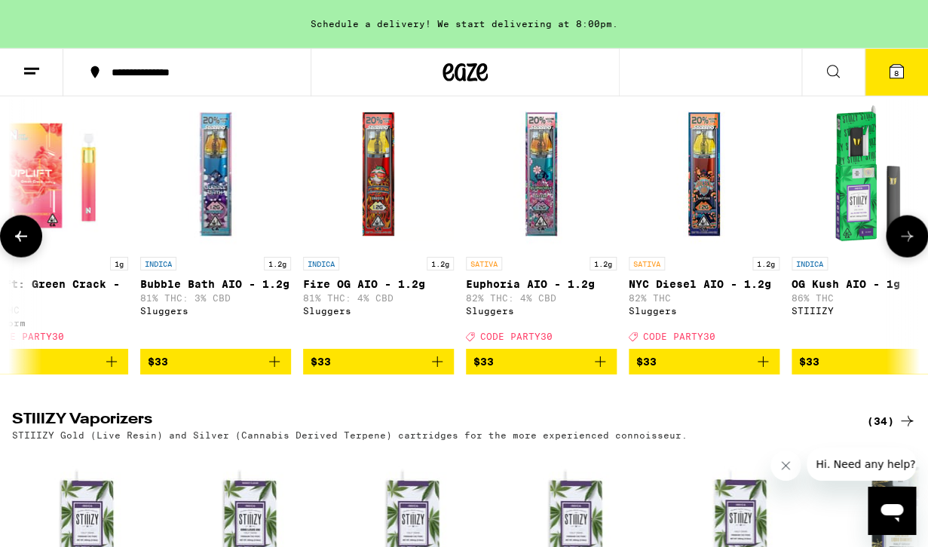
scroll to position [0, 8509]
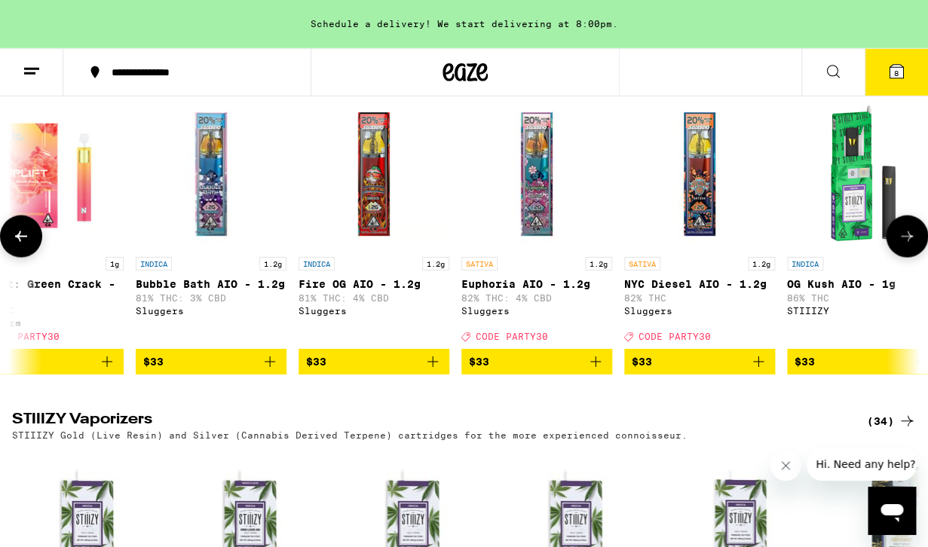
click at [906, 246] on icon at bounding box center [907, 237] width 18 height 18
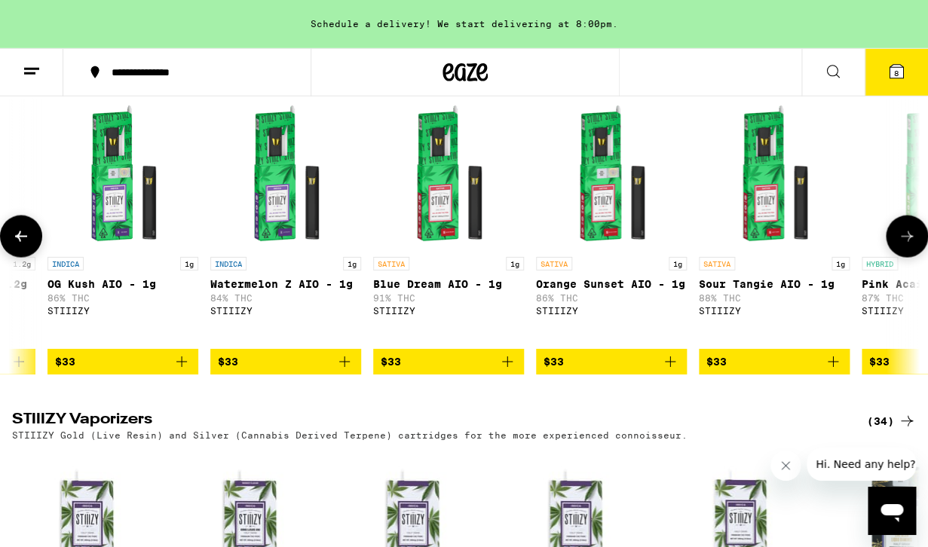
click at [906, 246] on icon at bounding box center [907, 237] width 18 height 18
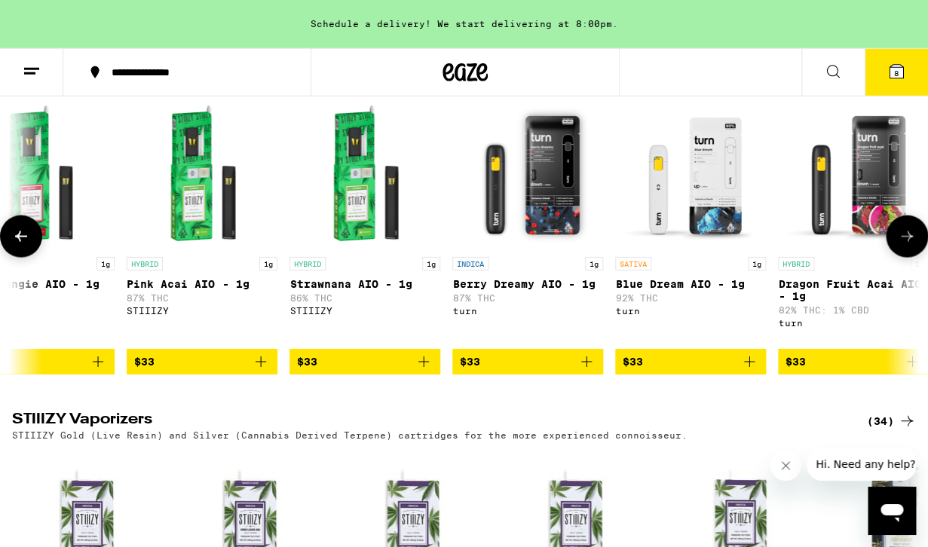
scroll to position [0, 9988]
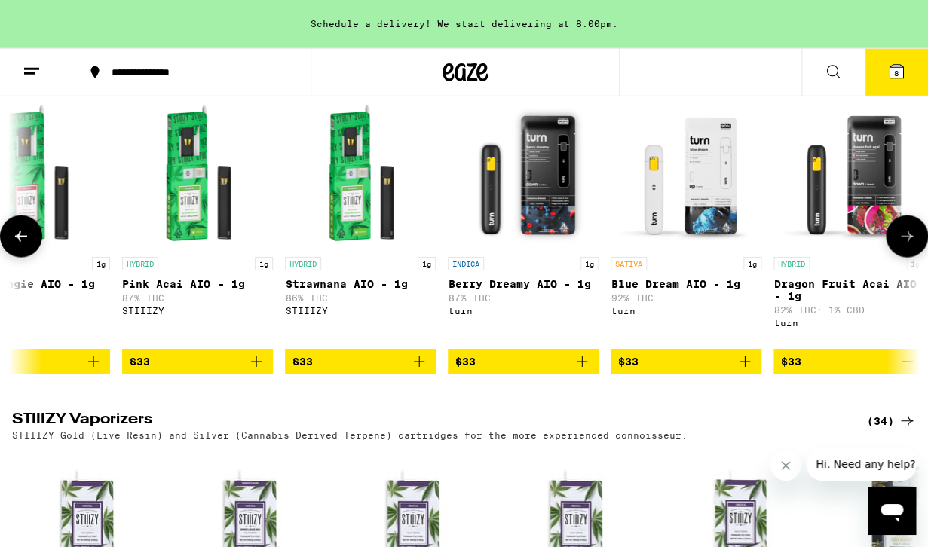
click at [906, 246] on icon at bounding box center [907, 237] width 18 height 18
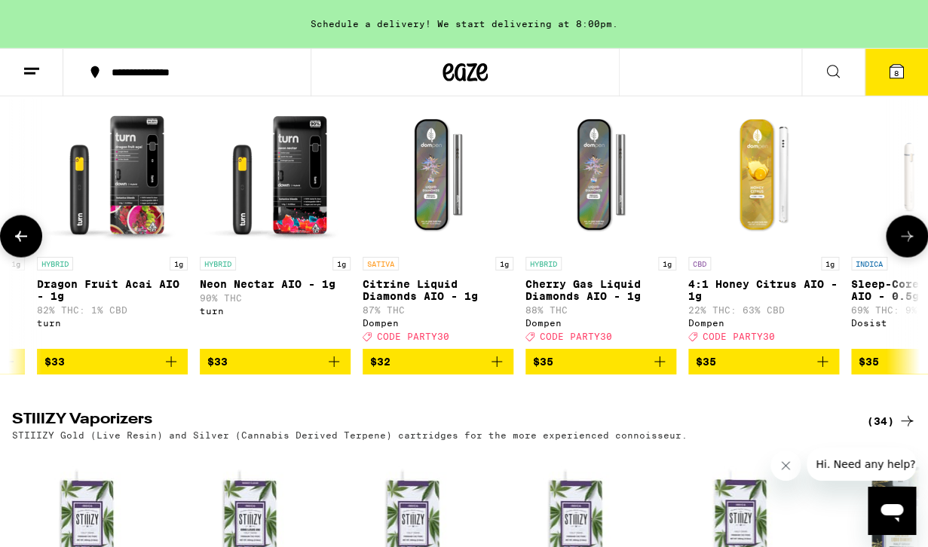
scroll to position [0, 10728]
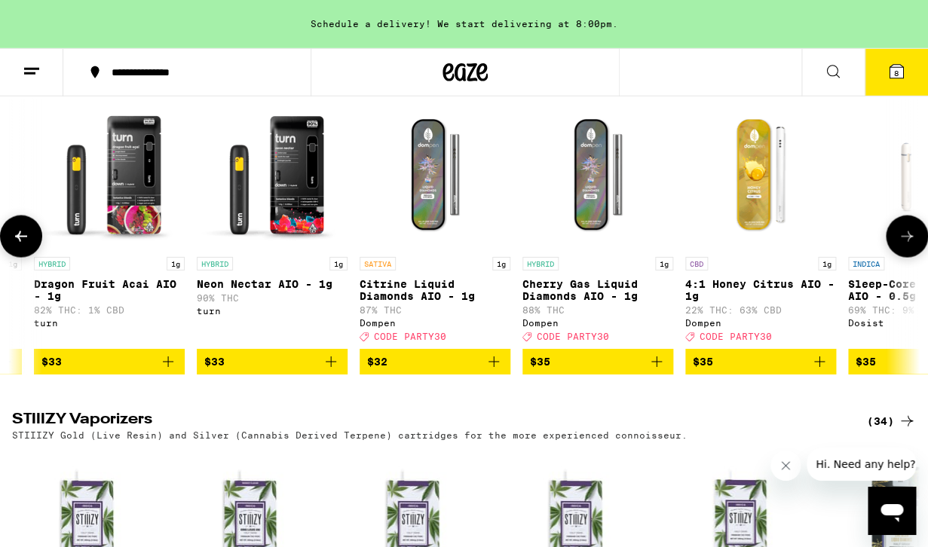
click at [906, 246] on icon at bounding box center [907, 237] width 18 height 18
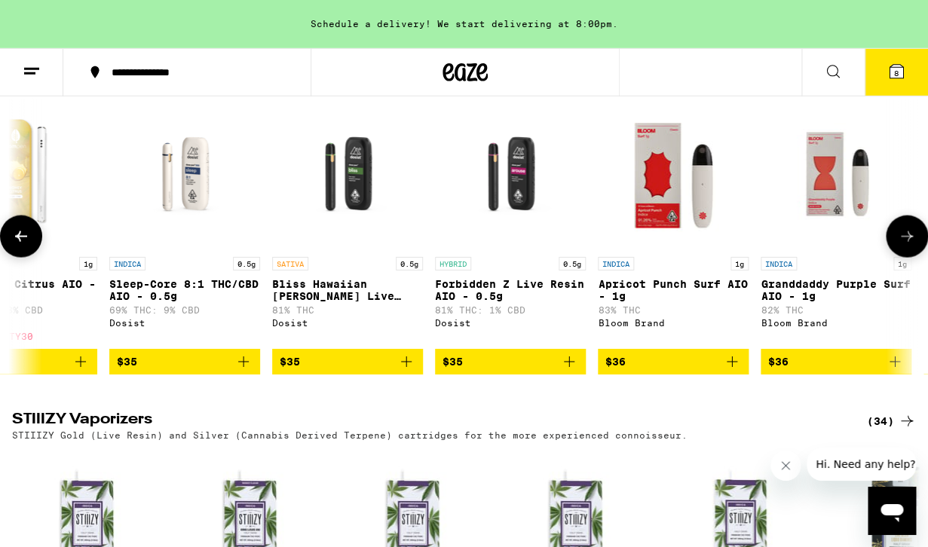
scroll to position [0, 11468]
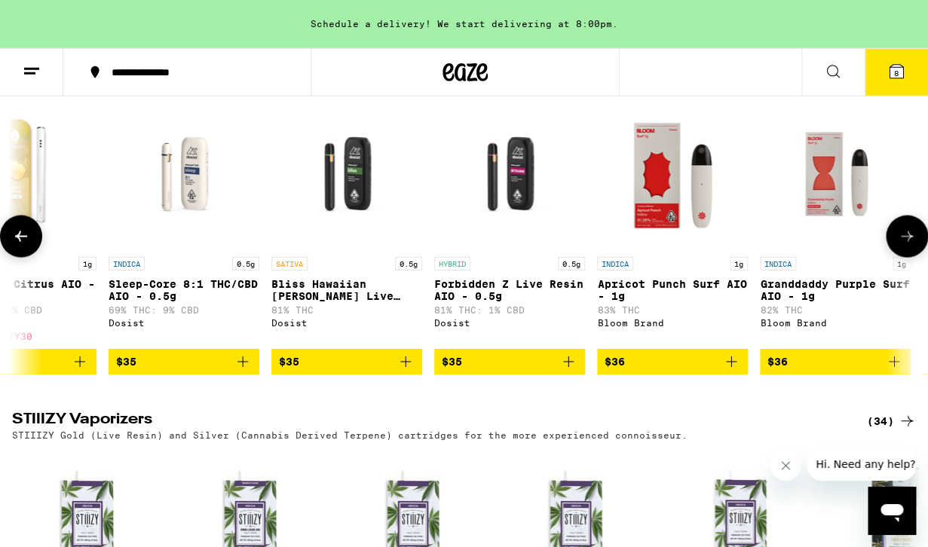
click at [20, 242] on icon at bounding box center [21, 236] width 12 height 11
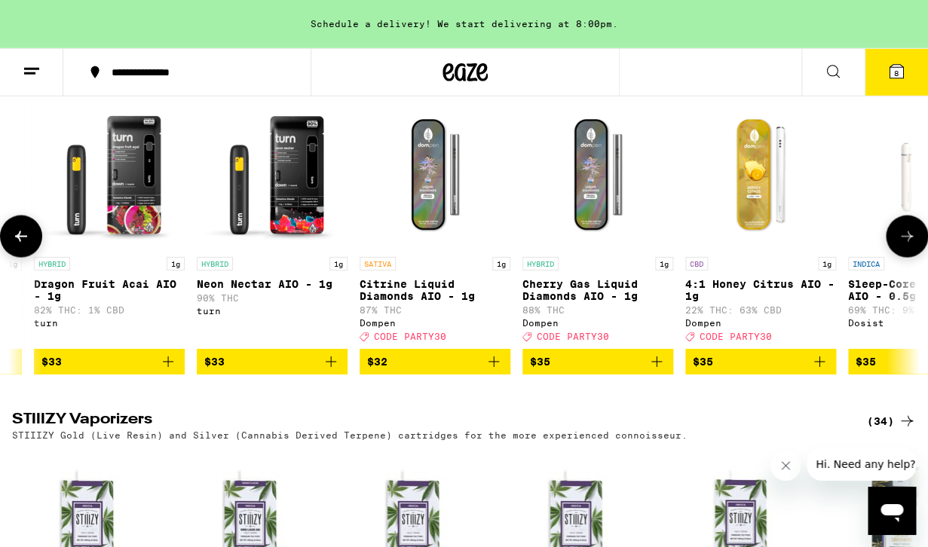
click at [20, 242] on icon at bounding box center [21, 236] width 12 height 11
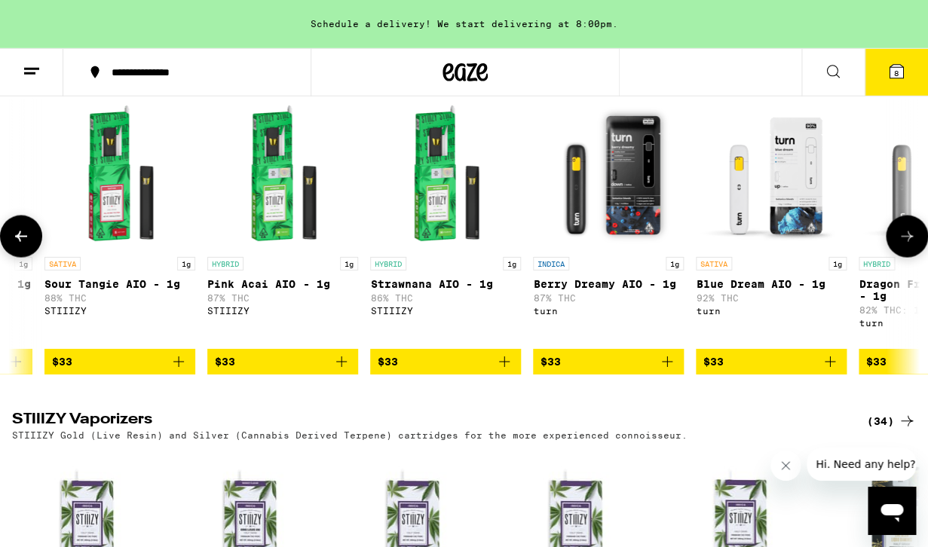
click at [20, 242] on icon at bounding box center [21, 236] width 12 height 11
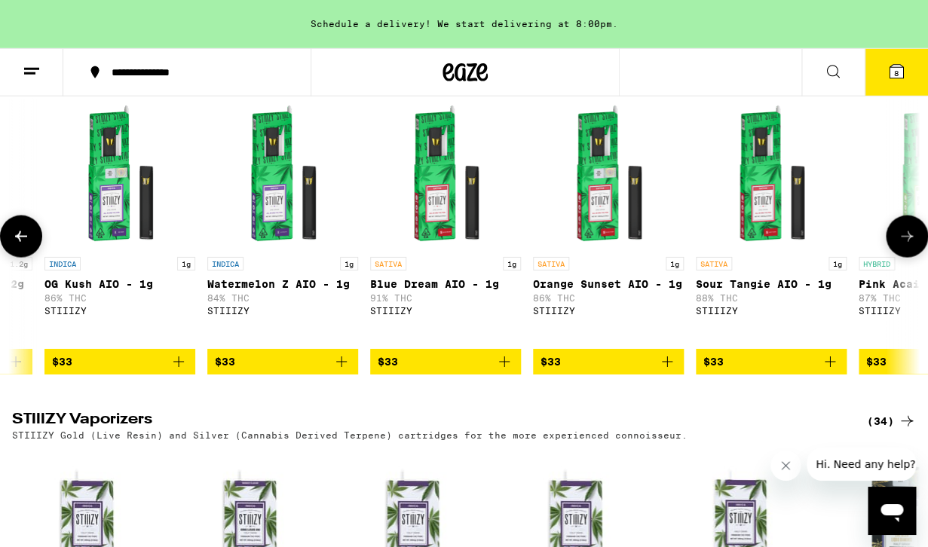
click at [20, 242] on icon at bounding box center [21, 236] width 12 height 11
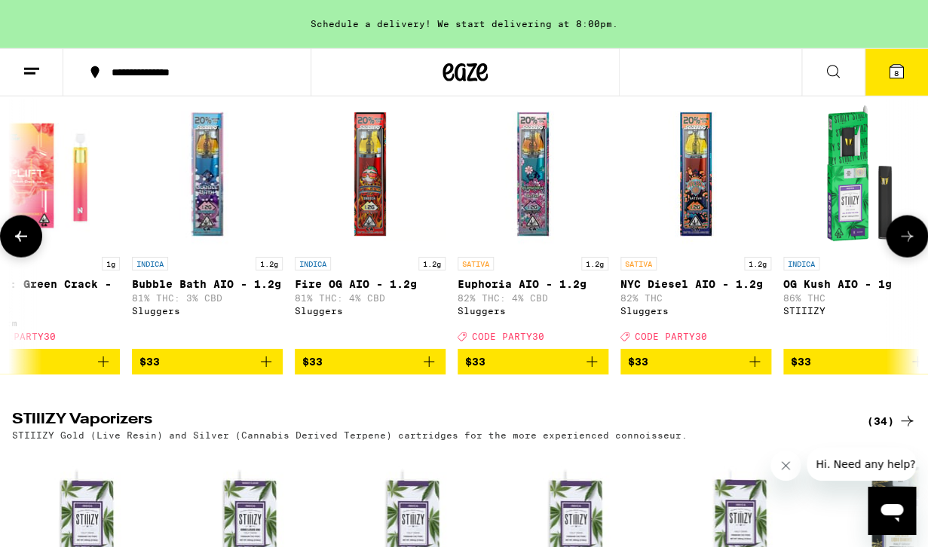
scroll to position [0, 8512]
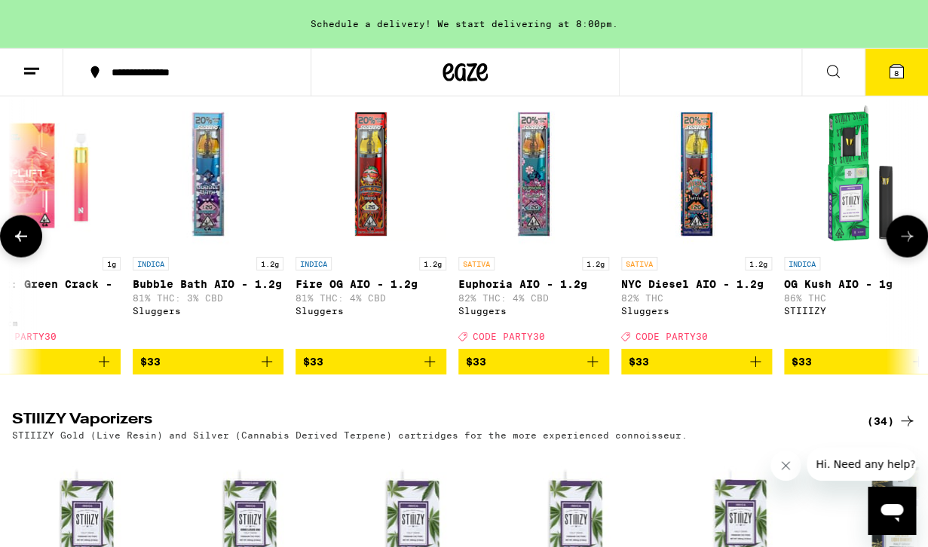
click at [20, 242] on icon at bounding box center [21, 236] width 12 height 11
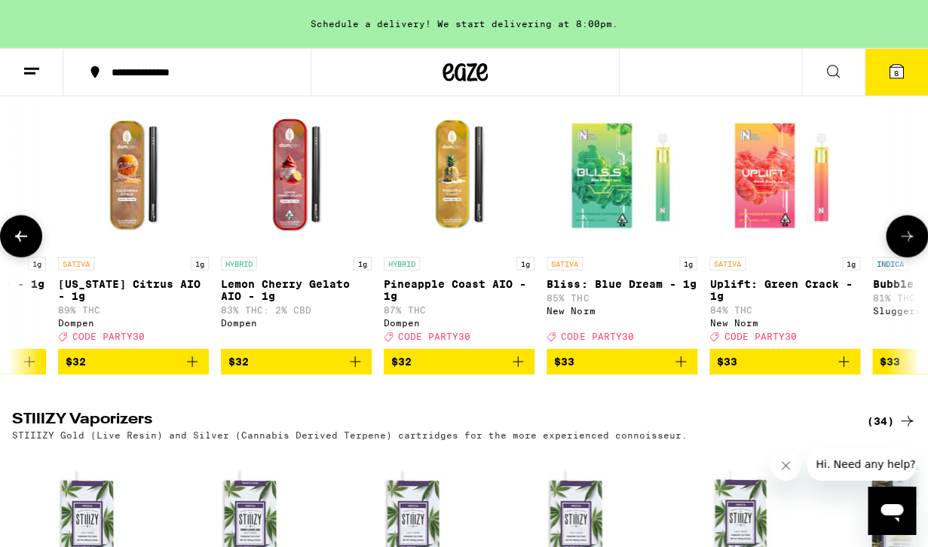
click at [20, 242] on icon at bounding box center [21, 236] width 12 height 11
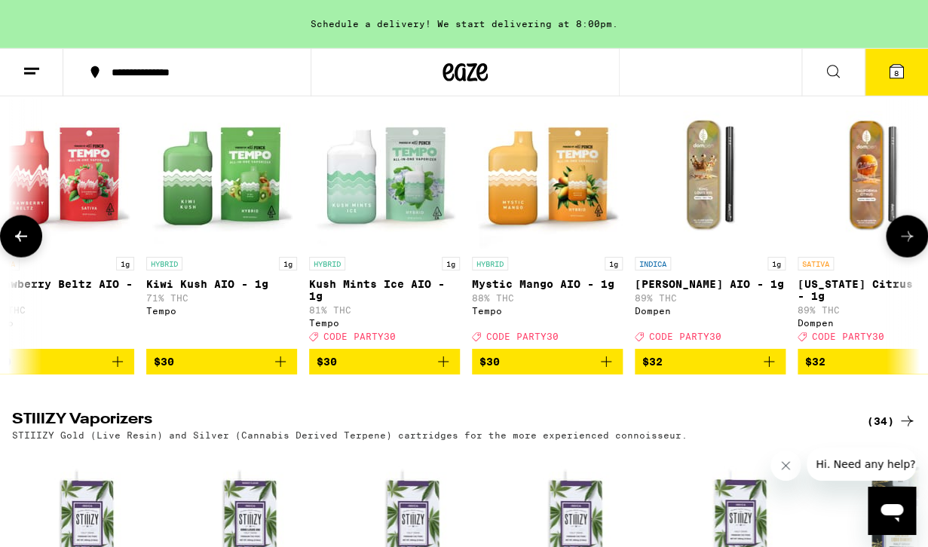
click at [20, 242] on icon at bounding box center [21, 236] width 12 height 11
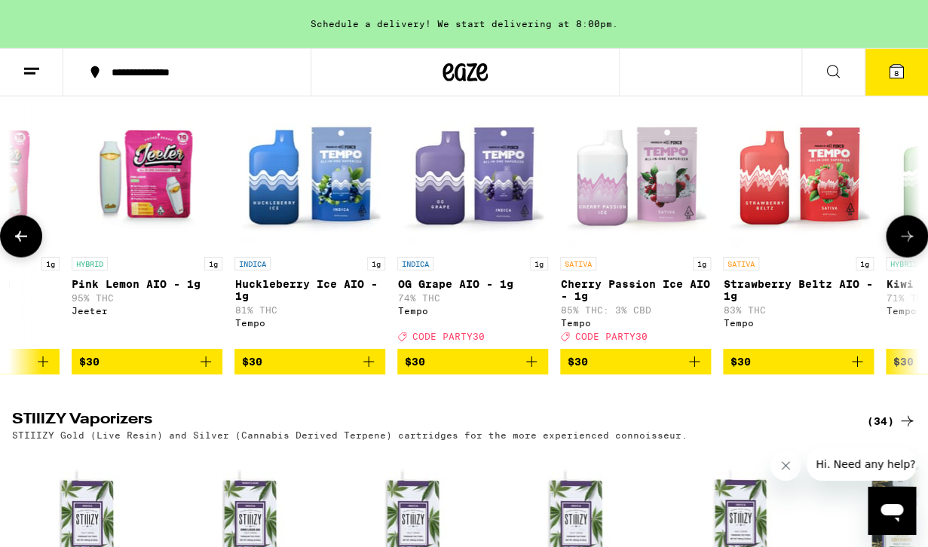
click at [20, 242] on icon at bounding box center [21, 236] width 12 height 11
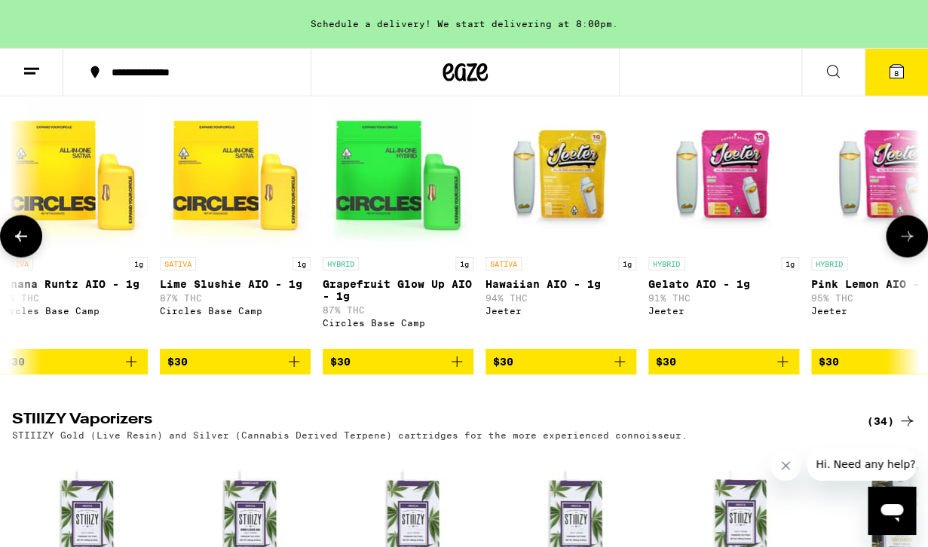
scroll to position [0, 5553]
click at [20, 242] on icon at bounding box center [21, 236] width 12 height 11
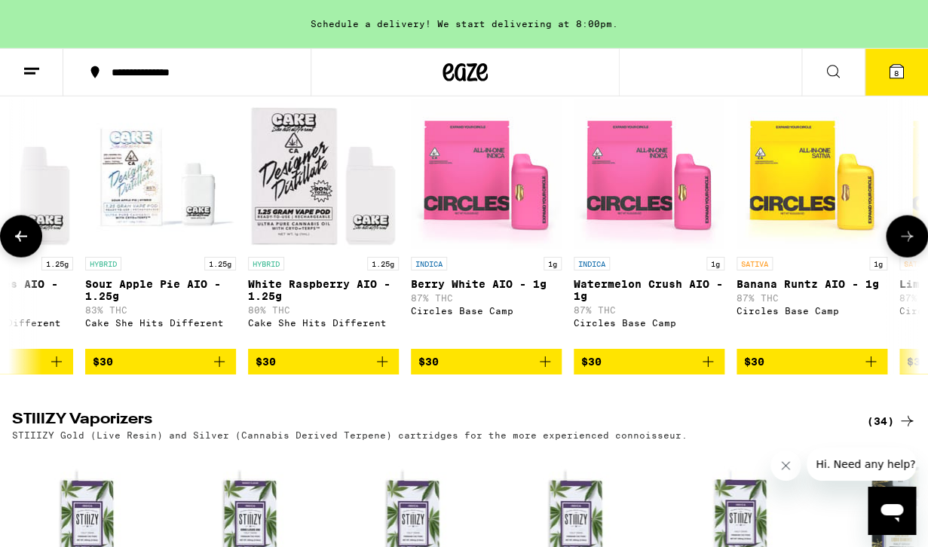
click at [20, 242] on icon at bounding box center [21, 236] width 12 height 11
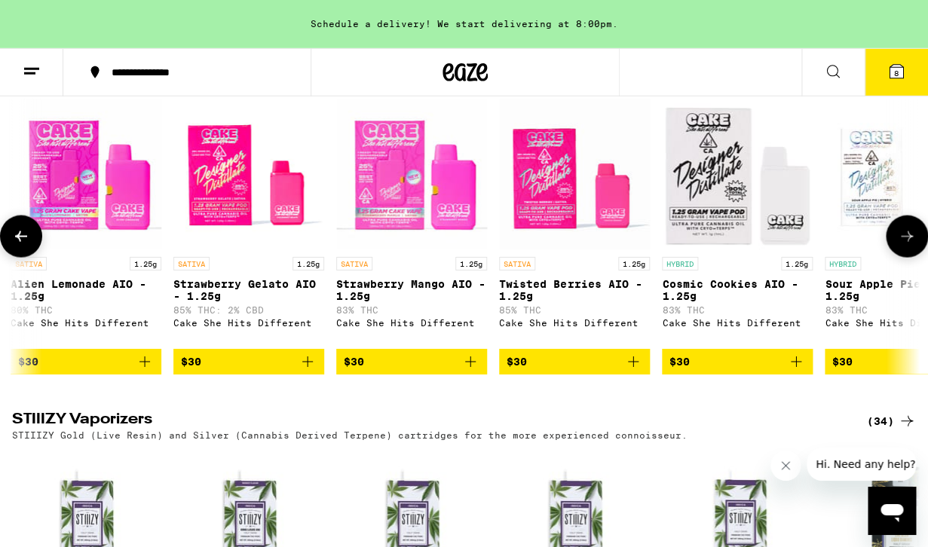
click at [20, 242] on icon at bounding box center [21, 236] width 12 height 11
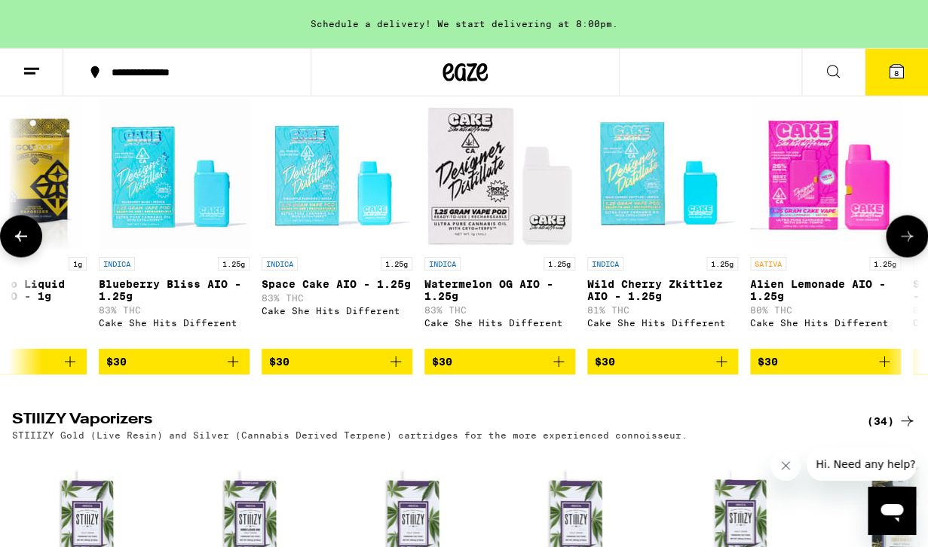
click at [20, 242] on icon at bounding box center [21, 236] width 12 height 11
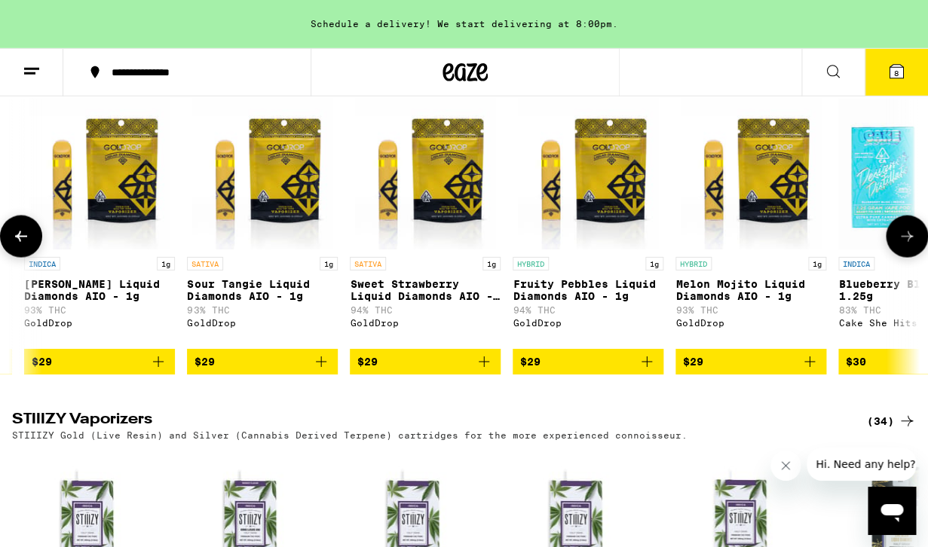
click at [20, 242] on icon at bounding box center [21, 236] width 12 height 11
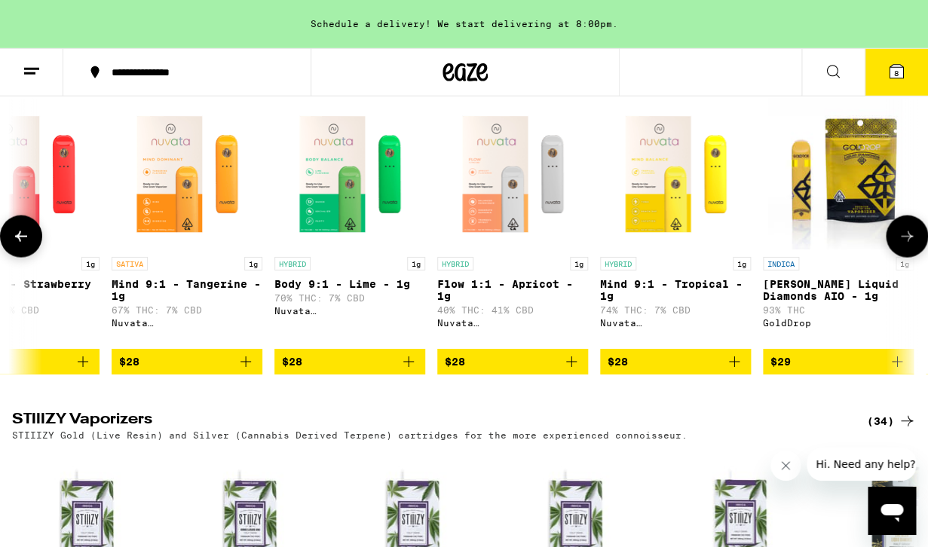
scroll to position [0, 1854]
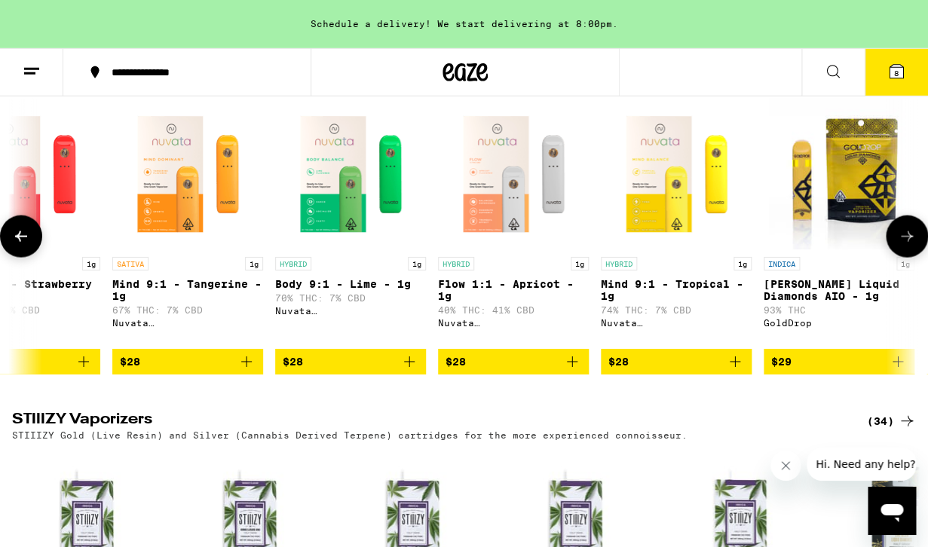
click at [734, 367] on icon "Add to bag" at bounding box center [735, 362] width 11 height 11
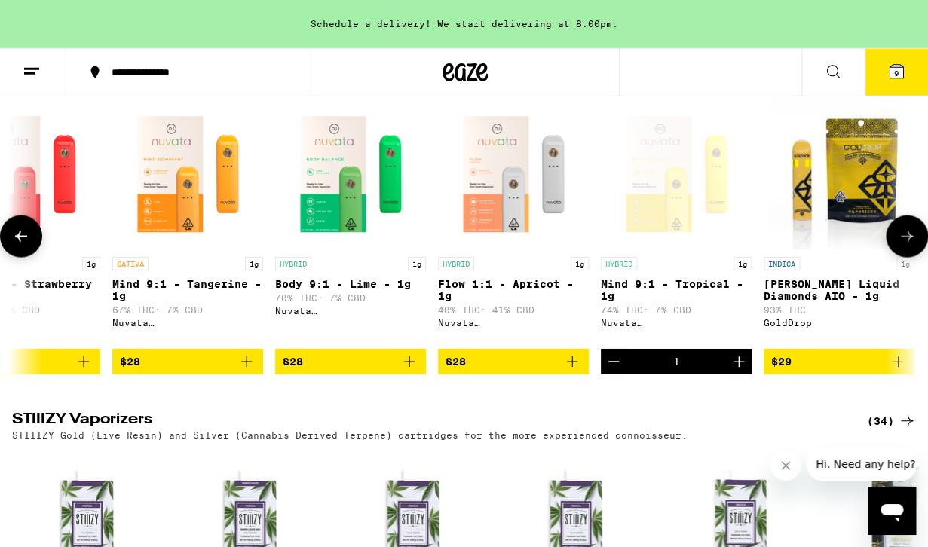
click at [250, 371] on icon "Add to bag" at bounding box center [247, 362] width 18 height 18
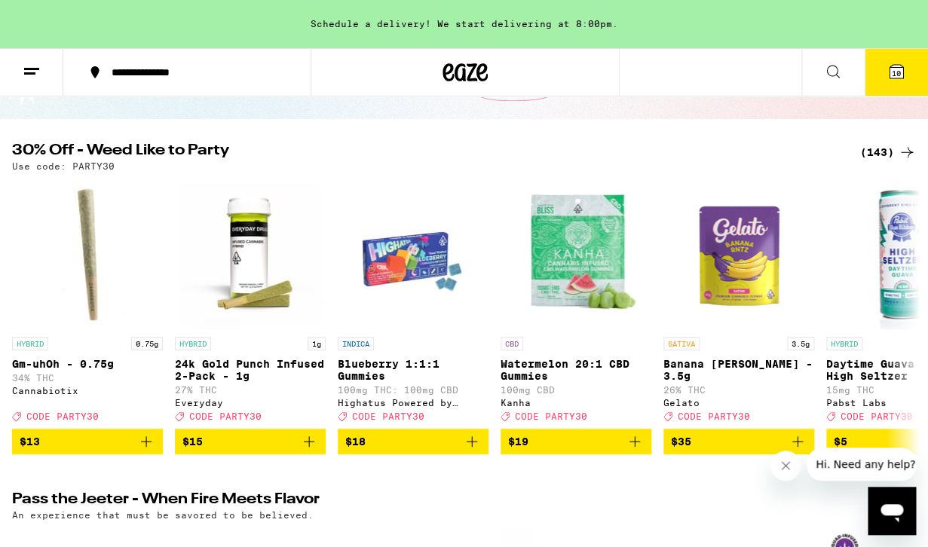
scroll to position [130, 0]
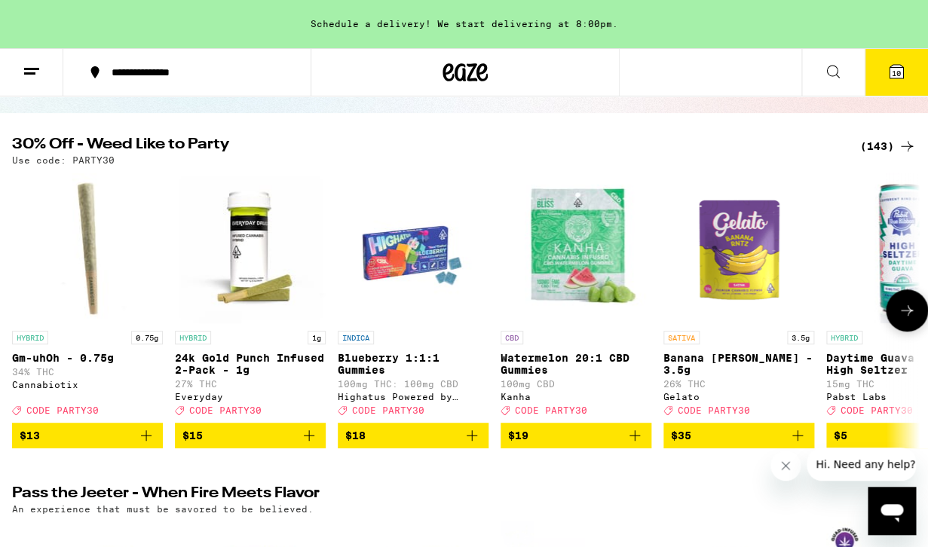
click at [908, 309] on button at bounding box center [907, 311] width 42 height 42
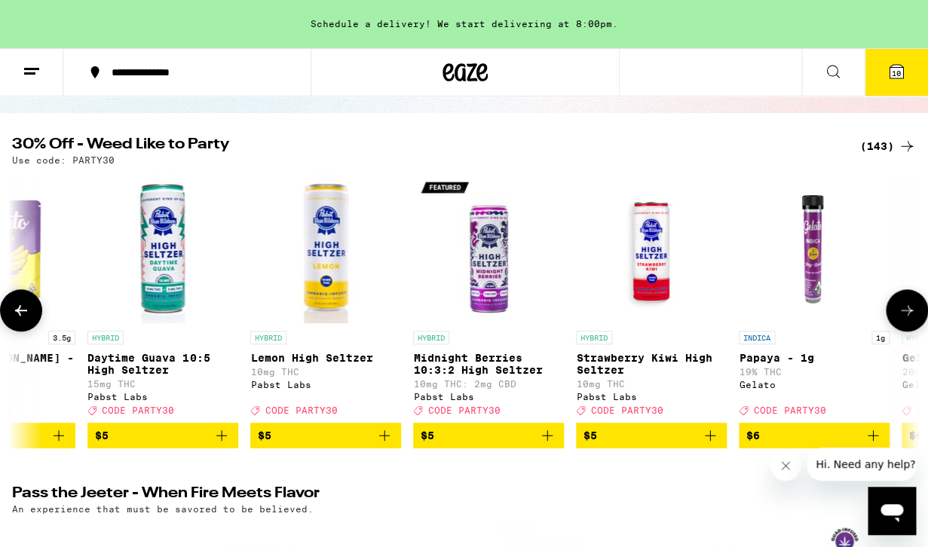
scroll to position [0, 740]
click at [908, 309] on button at bounding box center [907, 311] width 42 height 42
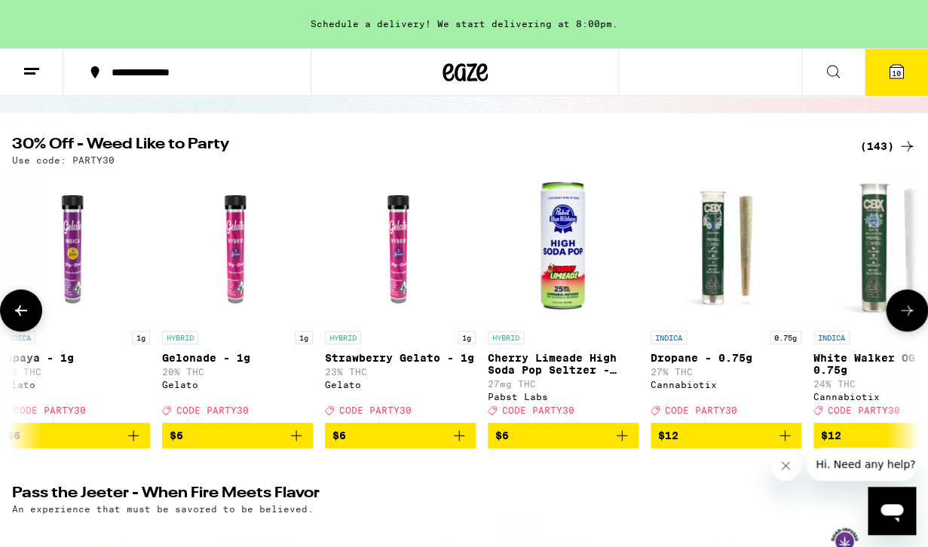
scroll to position [0, 1479]
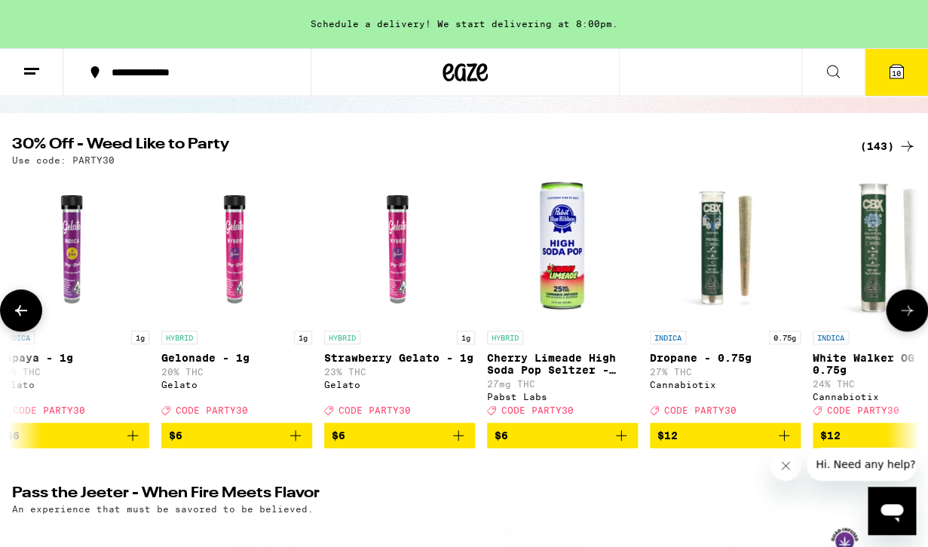
click at [908, 309] on button at bounding box center [907, 311] width 42 height 42
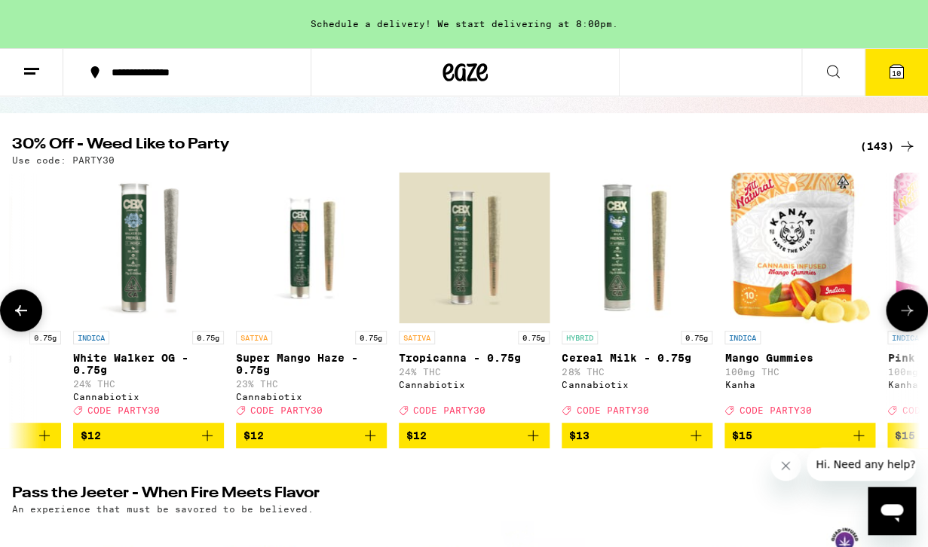
click at [908, 309] on button at bounding box center [907, 311] width 42 height 42
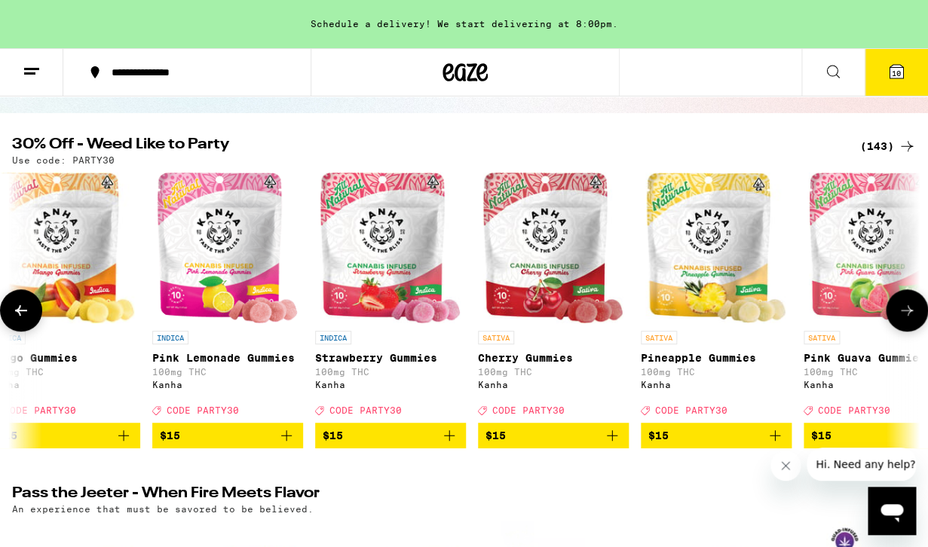
scroll to position [0, 2959]
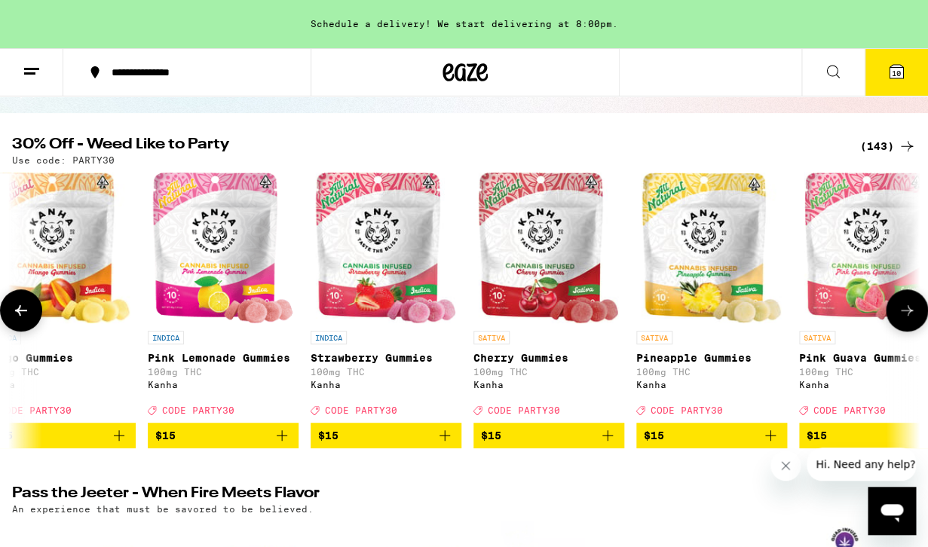
click at [908, 309] on button at bounding box center [907, 311] width 42 height 42
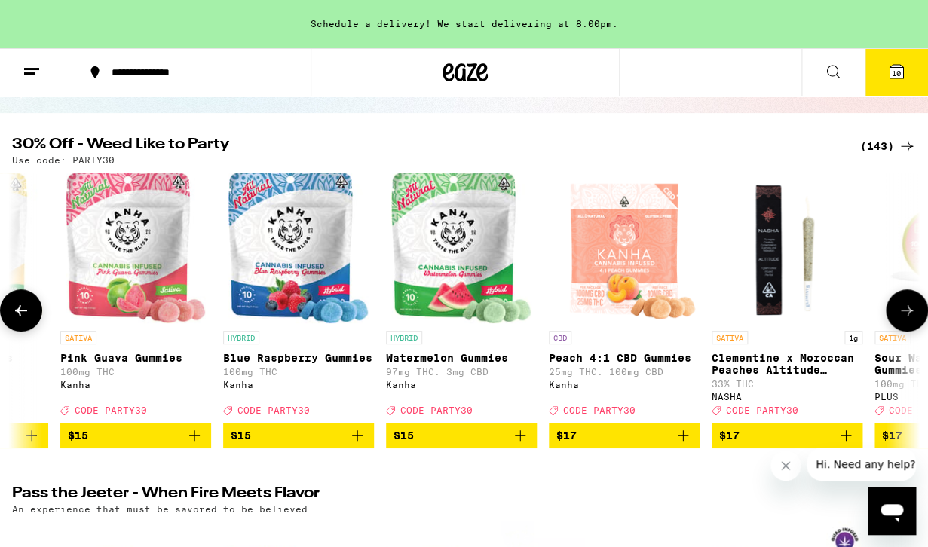
scroll to position [0, 3699]
click at [908, 309] on button at bounding box center [907, 311] width 42 height 42
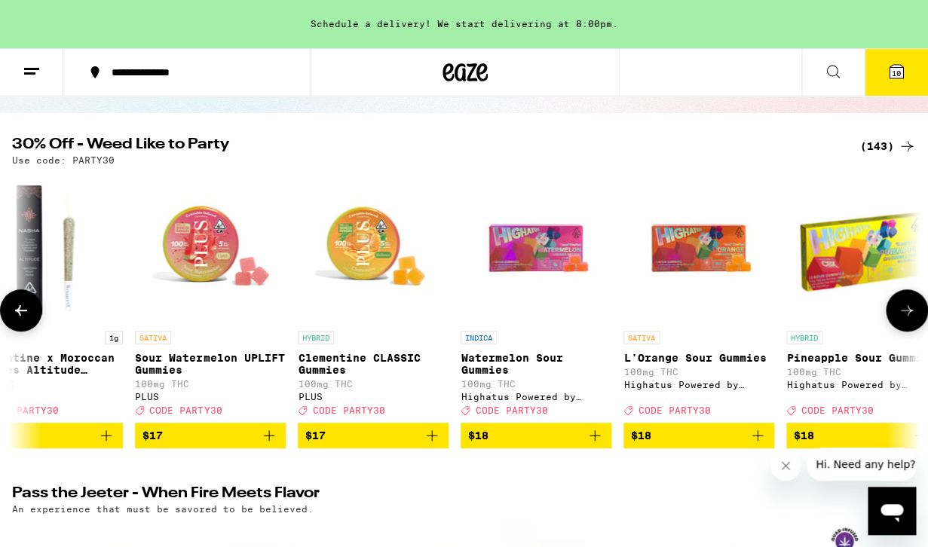
scroll to position [0, 4438]
click at [908, 309] on button at bounding box center [907, 311] width 42 height 42
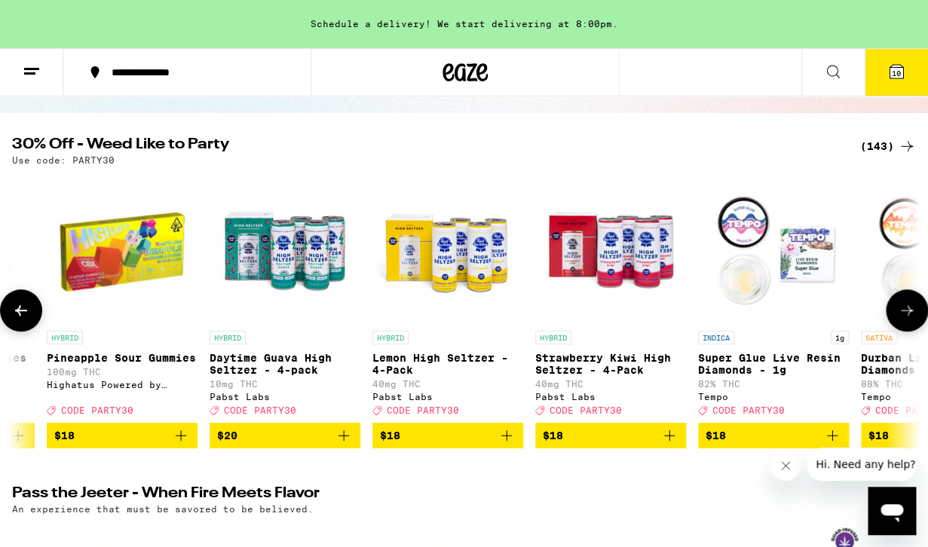
scroll to position [0, 5178]
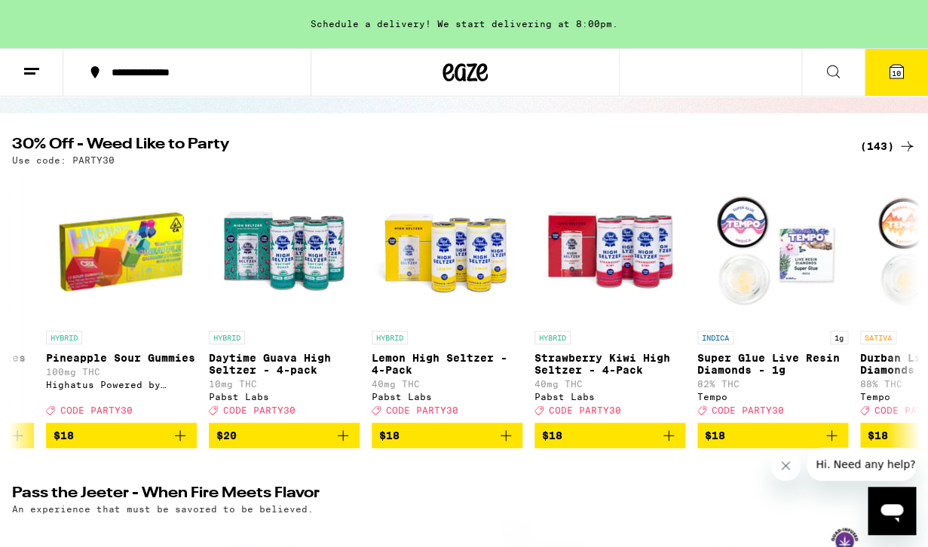
click at [892, 78] on span "10" at bounding box center [896, 73] width 9 height 9
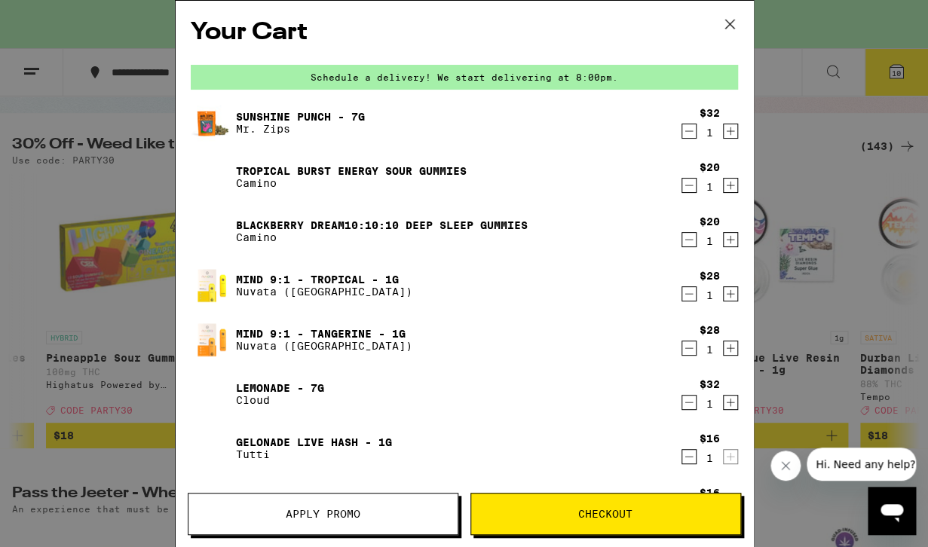
scroll to position [0, 5178]
click at [373, 519] on span "Apply Promo" at bounding box center [323, 514] width 269 height 11
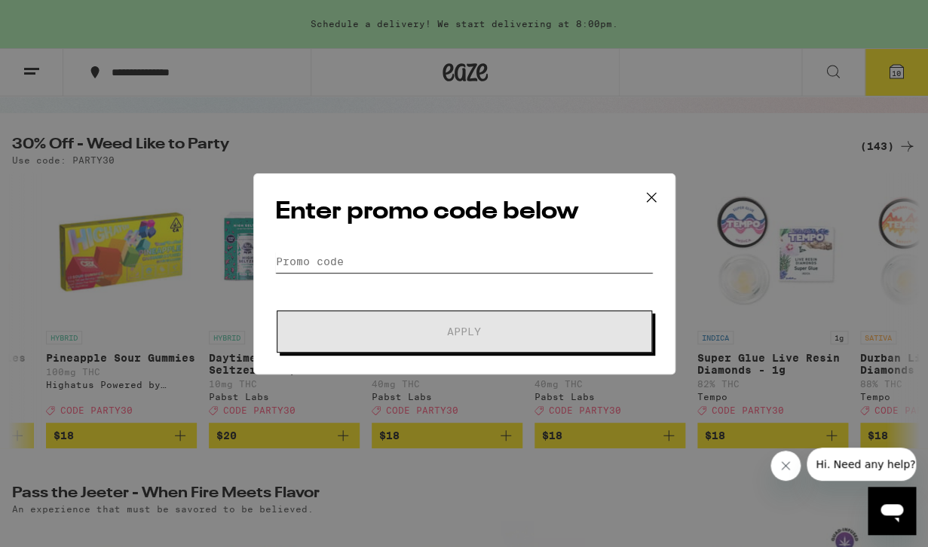
click at [378, 259] on input "Promo Code" at bounding box center [464, 261] width 379 height 23
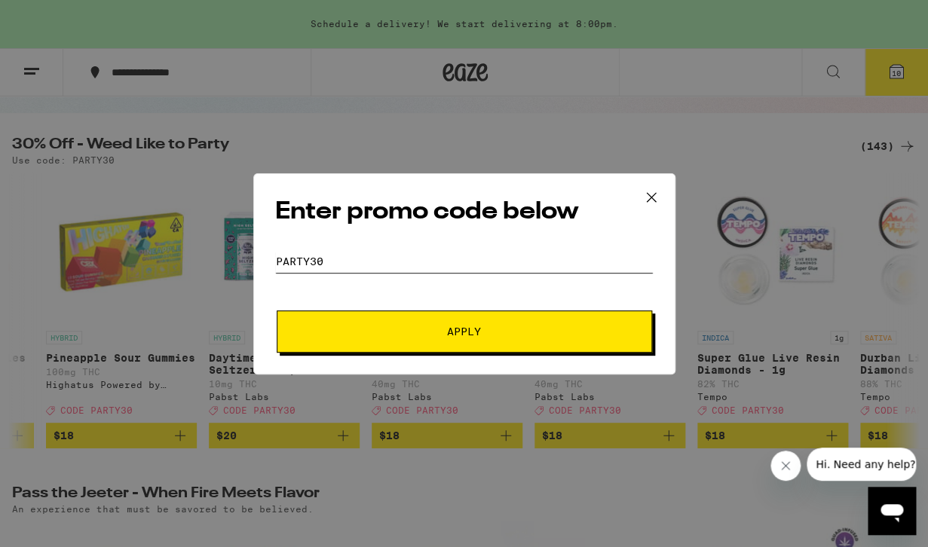
type input "party30"
click at [433, 327] on span "Apply" at bounding box center [464, 332] width 271 height 11
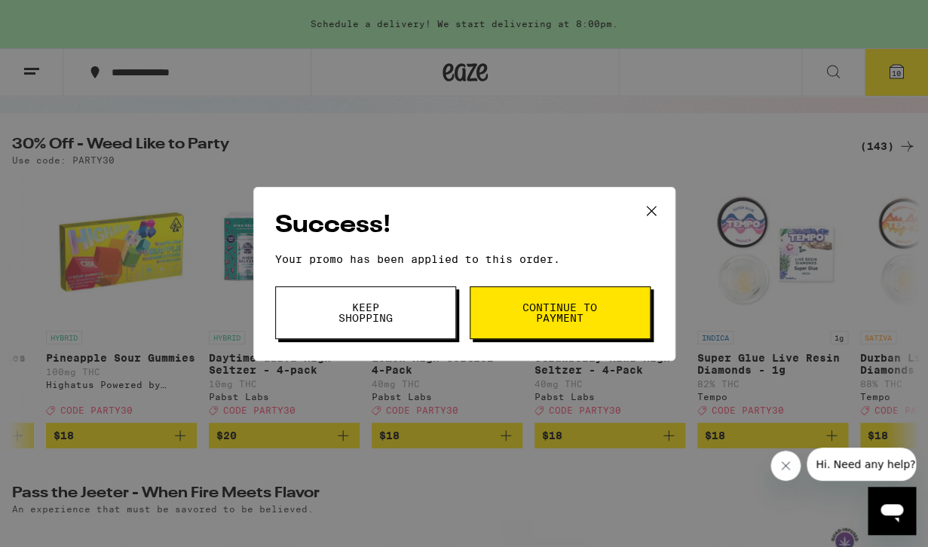
click at [575, 302] on span "Continue to payment" at bounding box center [560, 312] width 77 height 21
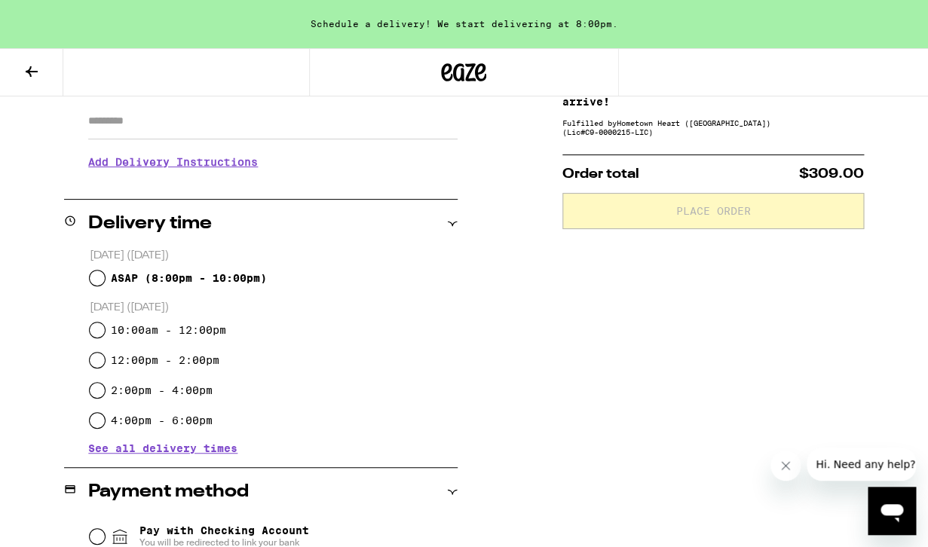
scroll to position [301, 0]
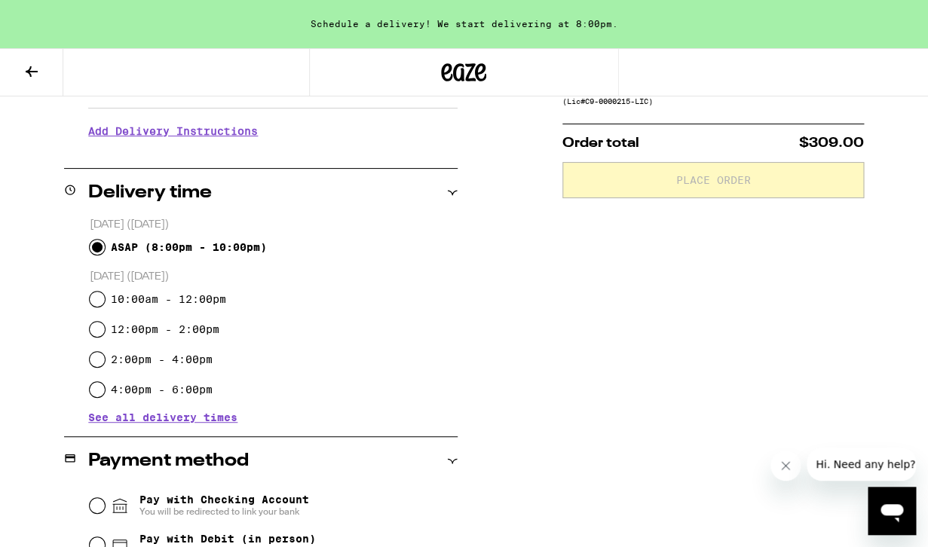
click at [98, 246] on input "ASAP ( 8:00pm - 10:00pm )" at bounding box center [97, 247] width 15 height 15
radio input "true"
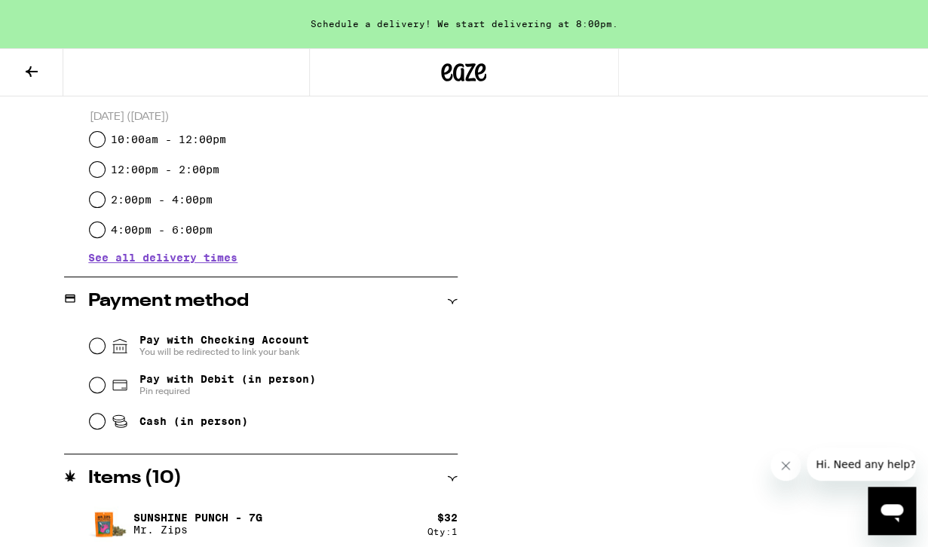
scroll to position [471, 0]
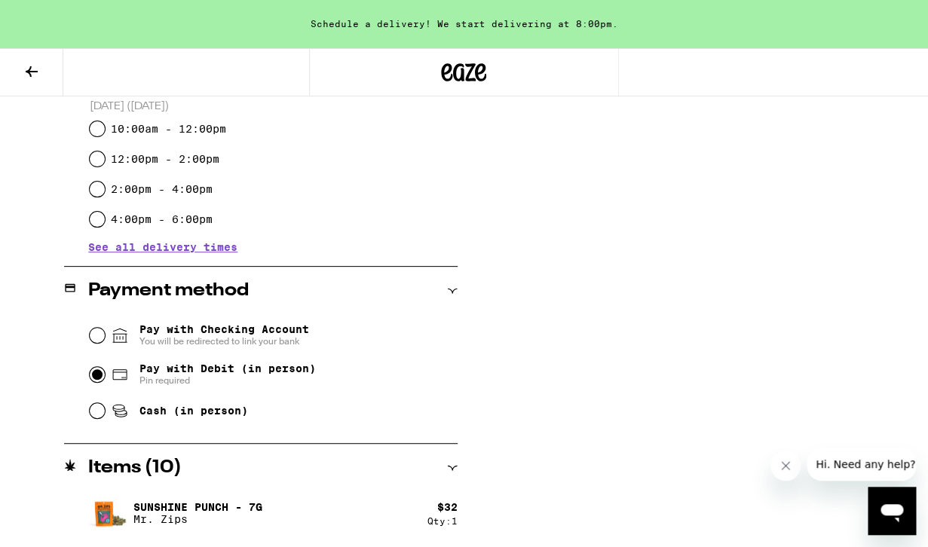
click at [98, 378] on input "Pay with Debit (in person) Pin required" at bounding box center [97, 374] width 15 height 15
radio input "true"
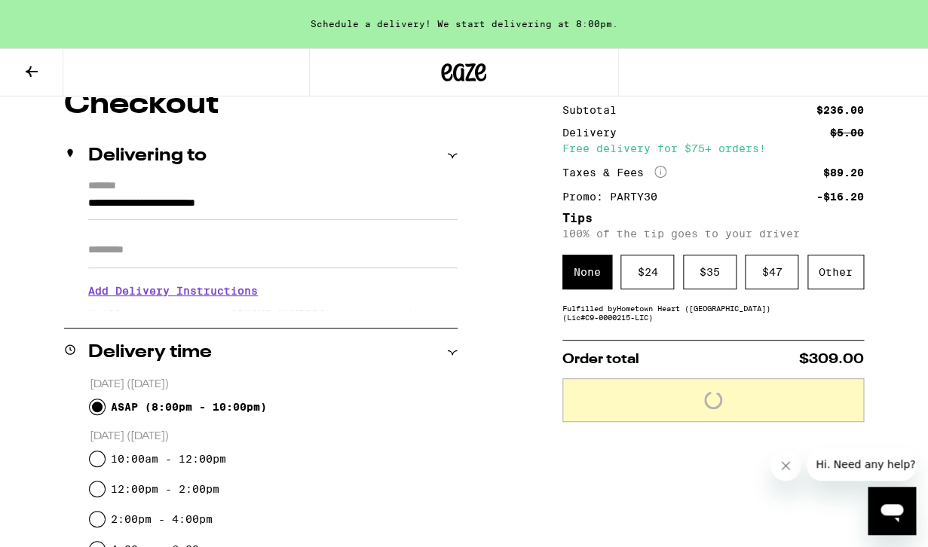
scroll to position [140, 0]
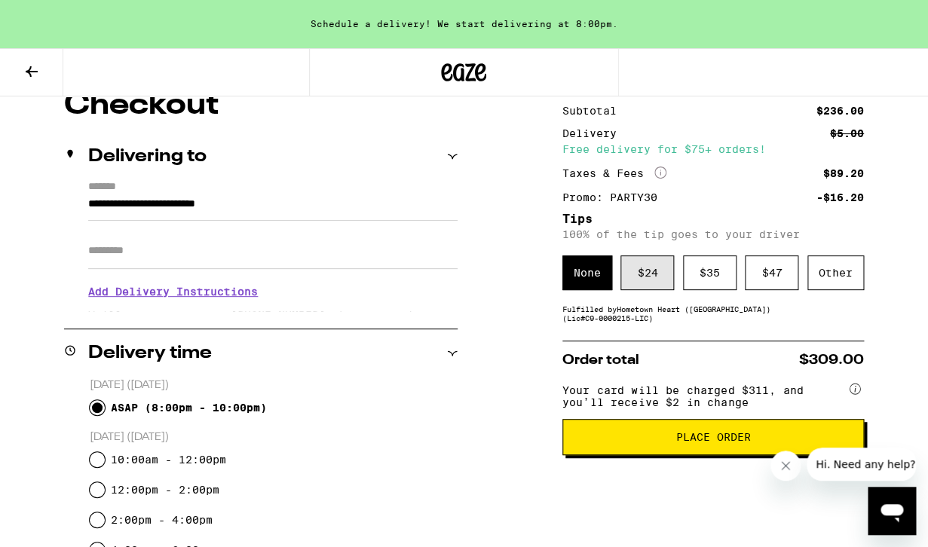
click at [661, 280] on div "$ 24" at bounding box center [648, 273] width 54 height 35
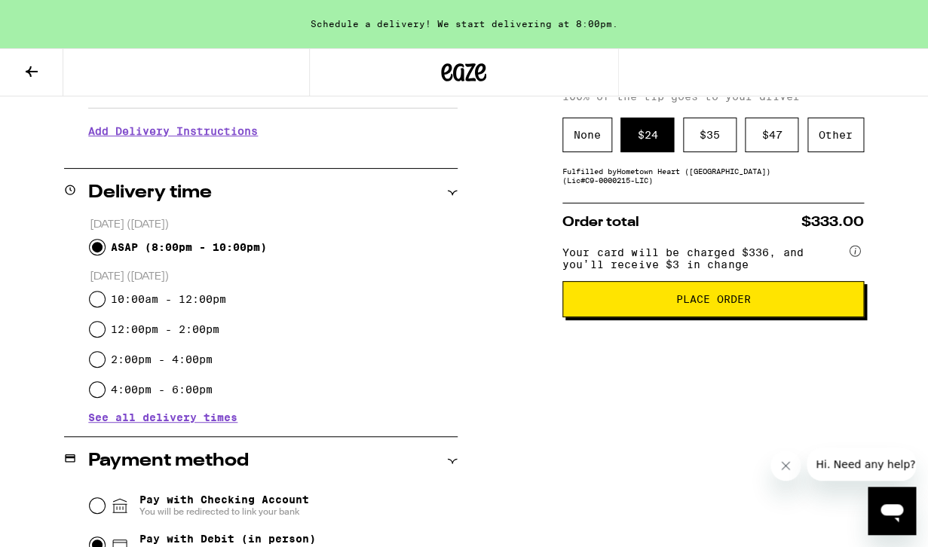
scroll to position [307, 0]
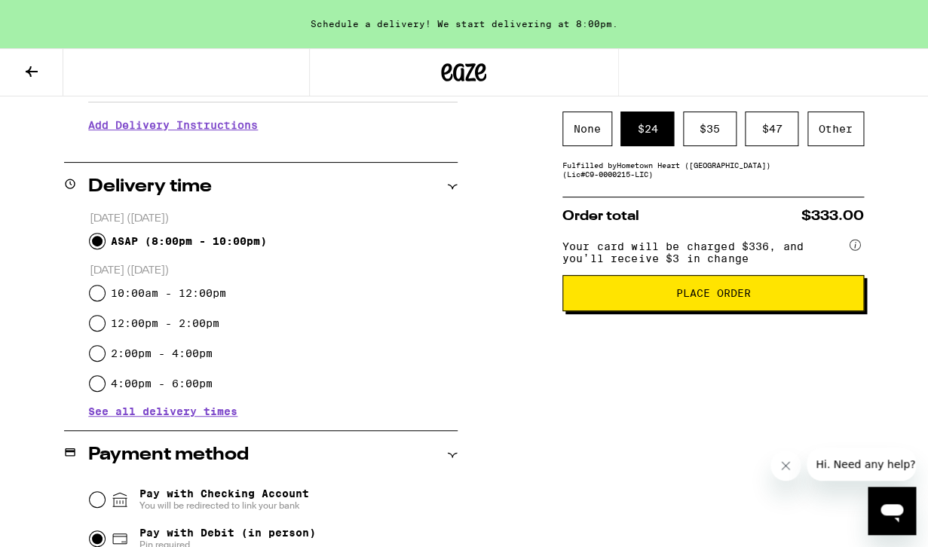
click at [724, 299] on span "Place Order" at bounding box center [713, 293] width 75 height 11
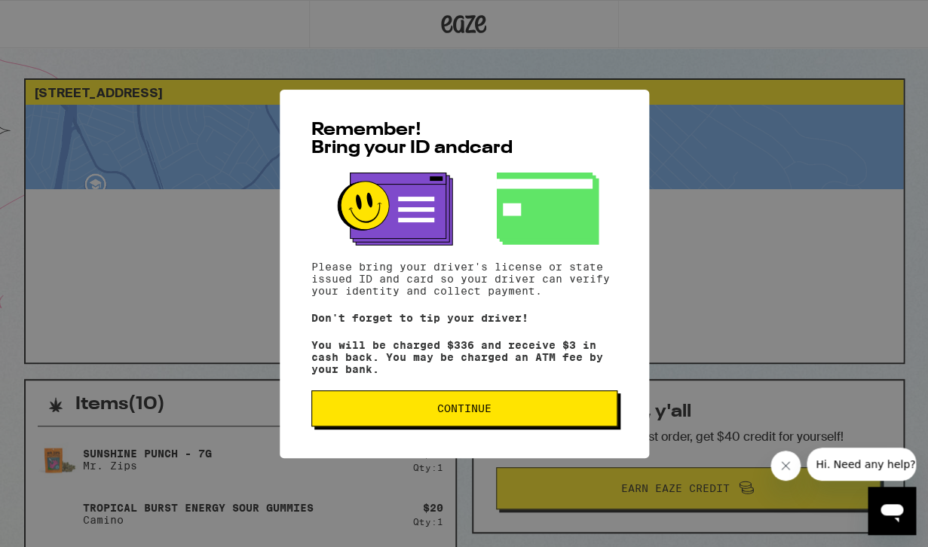
click at [473, 414] on span "Continue" at bounding box center [464, 408] width 54 height 11
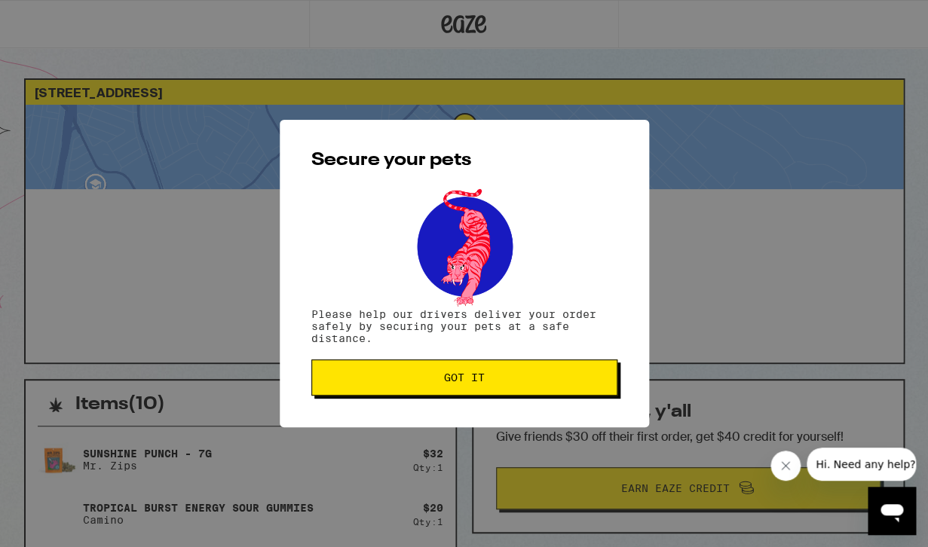
click at [479, 381] on span "Got it" at bounding box center [464, 378] width 41 height 11
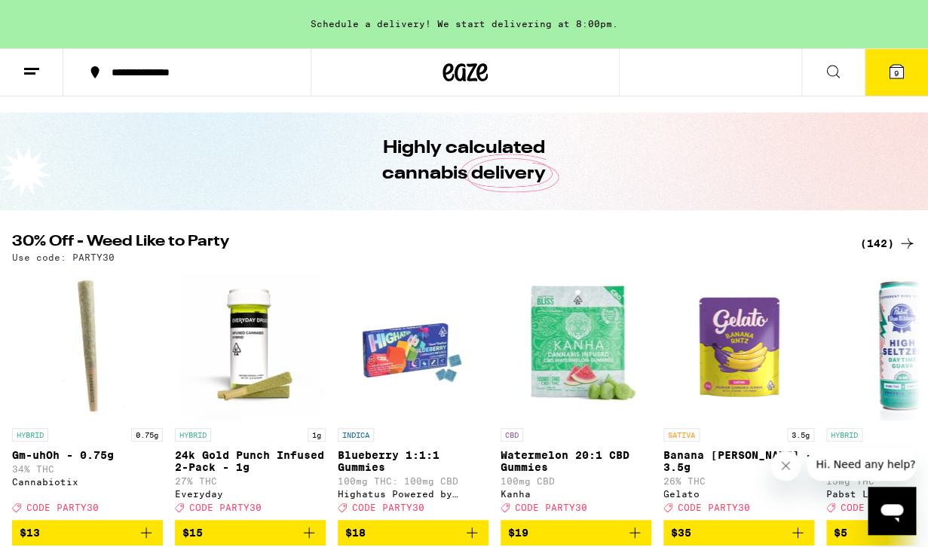
click at [888, 69] on icon at bounding box center [897, 72] width 18 height 18
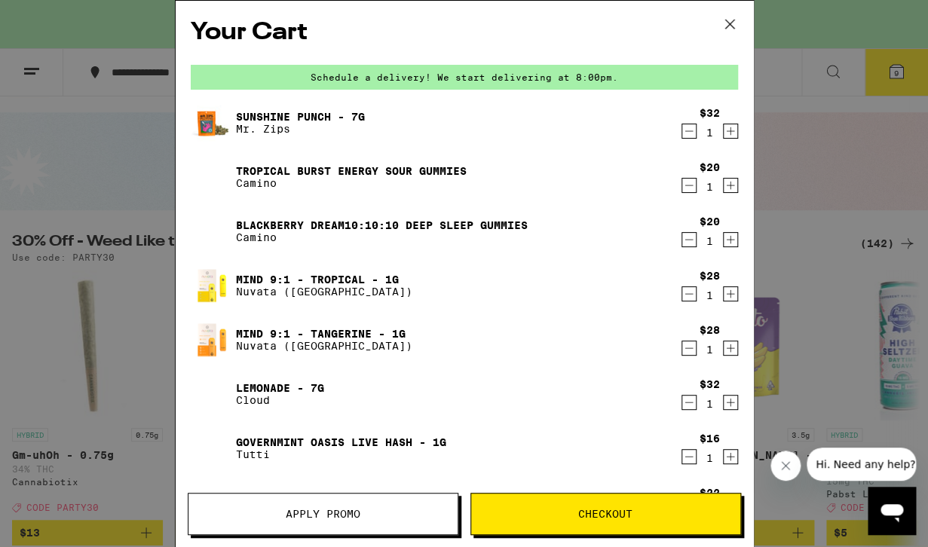
click at [689, 134] on icon "Decrement" at bounding box center [689, 131] width 14 height 18
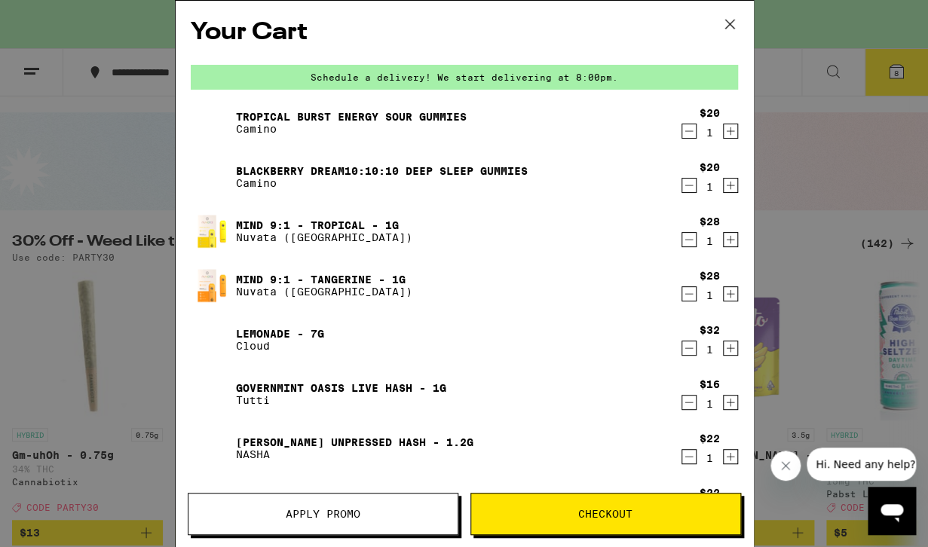
click at [689, 134] on icon "Decrement" at bounding box center [689, 131] width 14 height 18
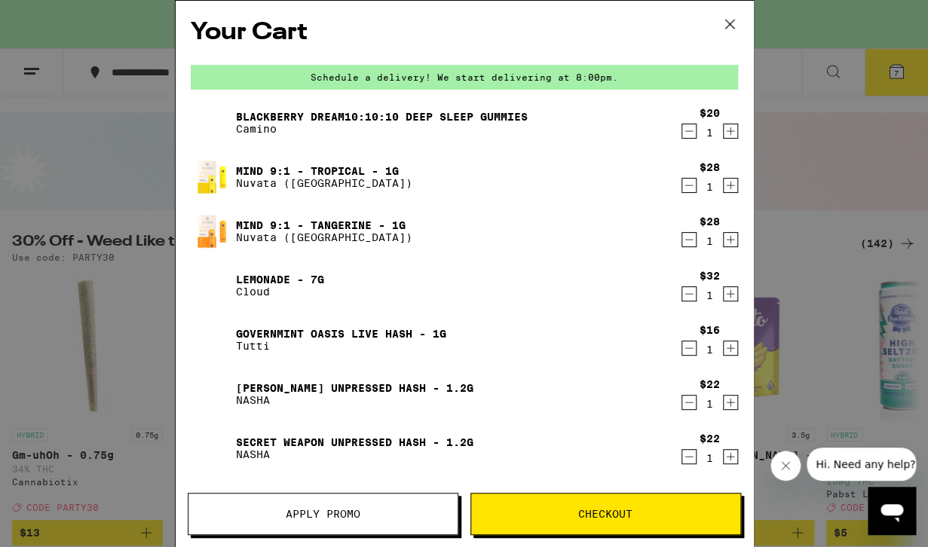
click at [689, 134] on icon "Decrement" at bounding box center [689, 131] width 14 height 18
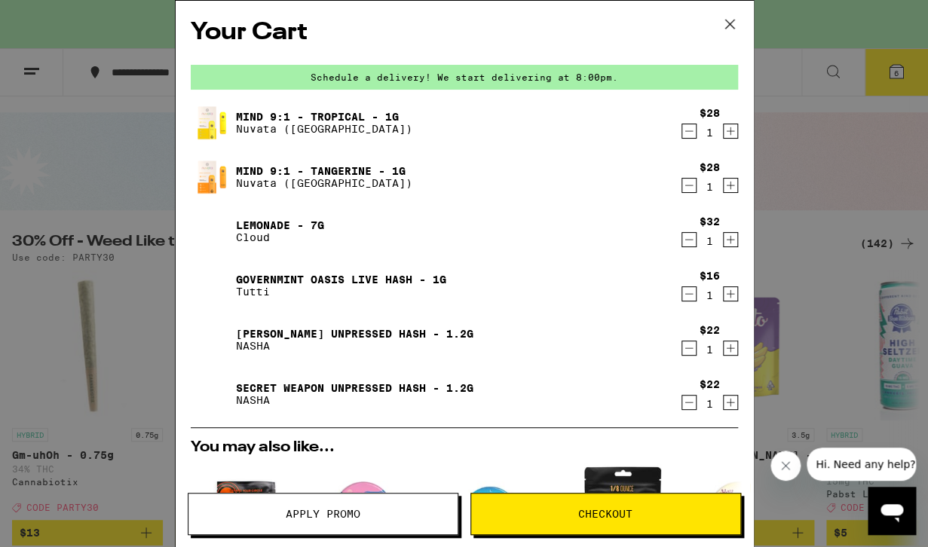
click at [689, 134] on icon "Decrement" at bounding box center [689, 131] width 14 height 18
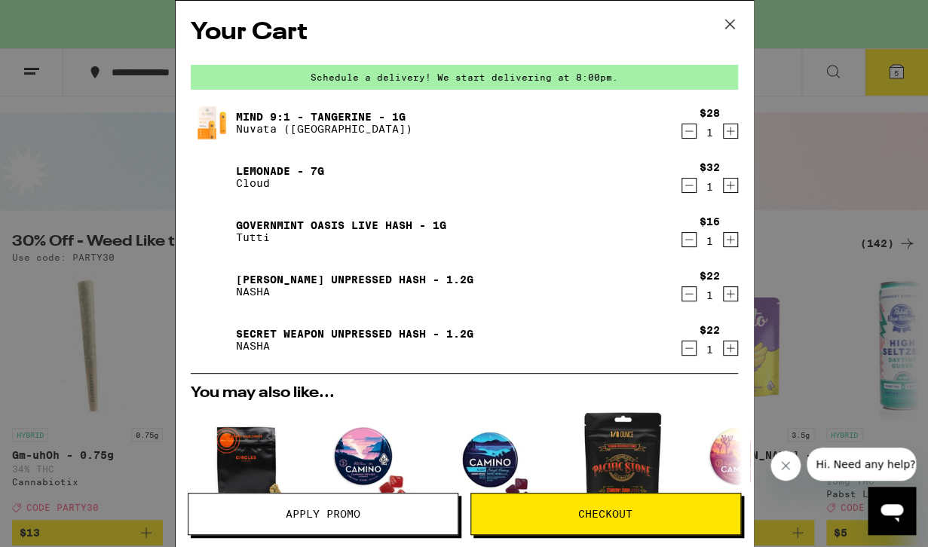
click at [689, 134] on icon "Decrement" at bounding box center [689, 131] width 14 height 18
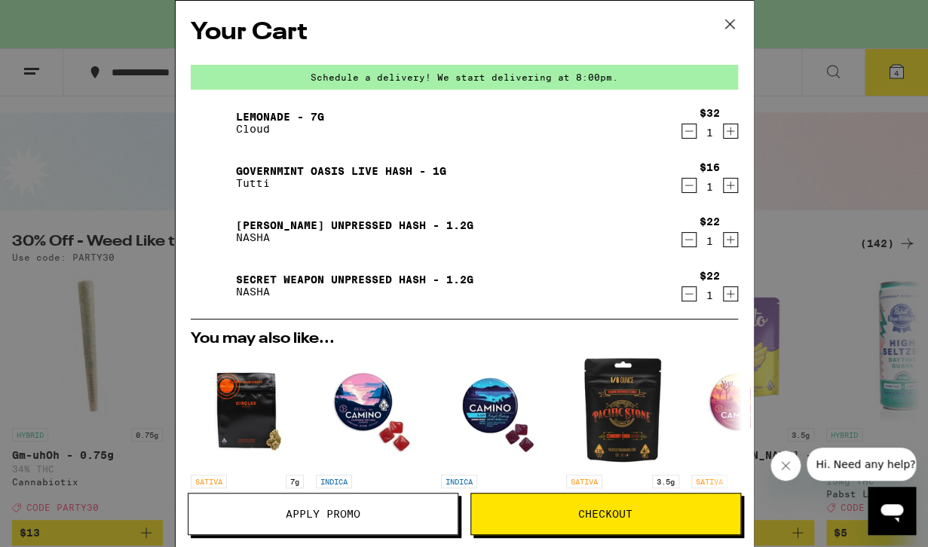
click at [689, 134] on icon "Decrement" at bounding box center [689, 131] width 14 height 18
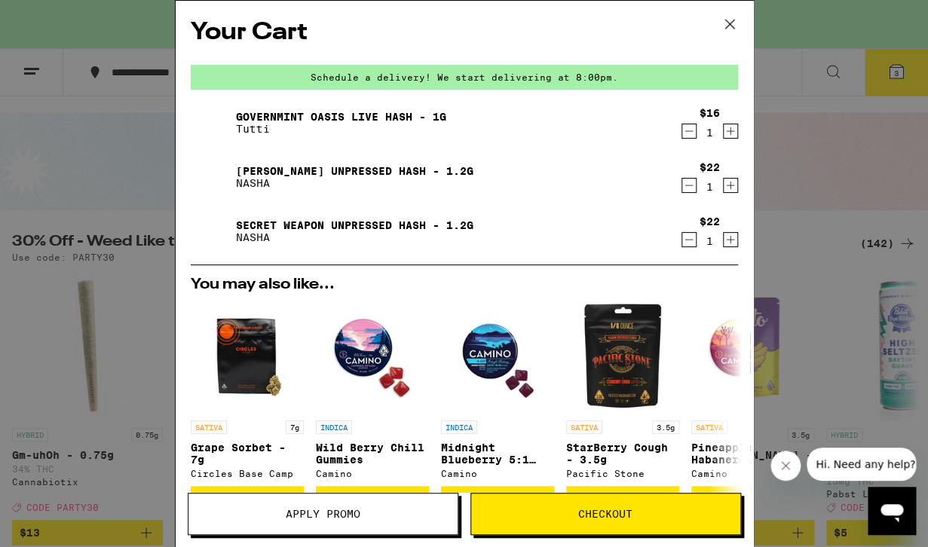
click at [689, 134] on icon "Decrement" at bounding box center [689, 131] width 14 height 18
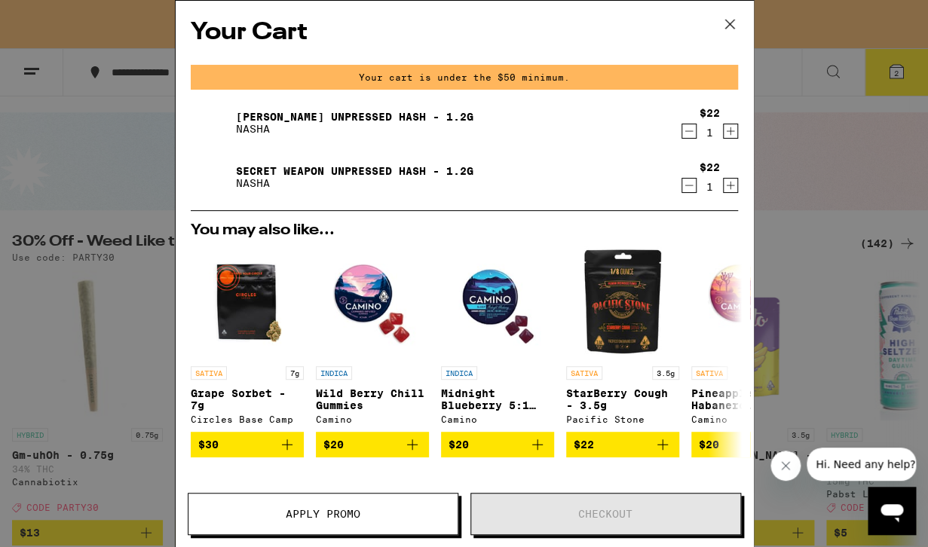
click at [689, 134] on icon "Decrement" at bounding box center [689, 131] width 14 height 18
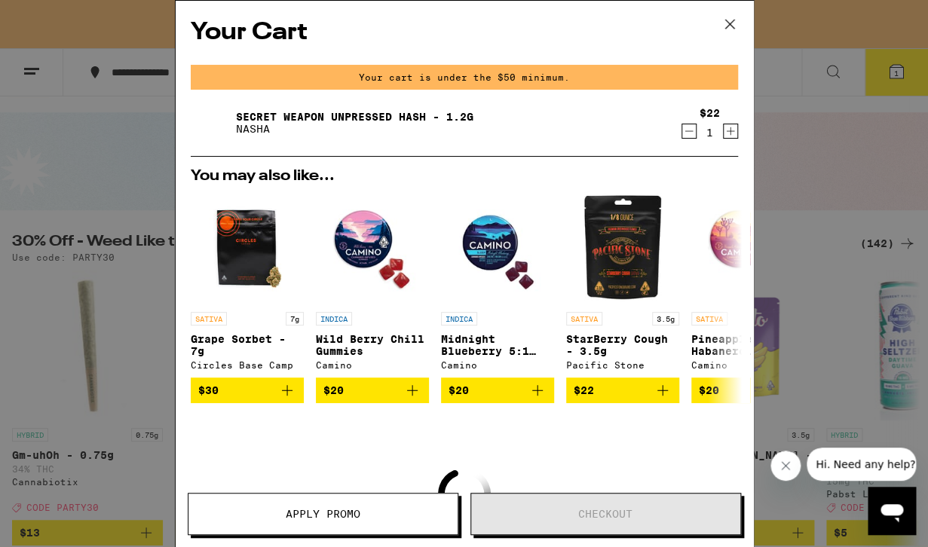
click at [689, 134] on icon "Decrement" at bounding box center [689, 131] width 14 height 18
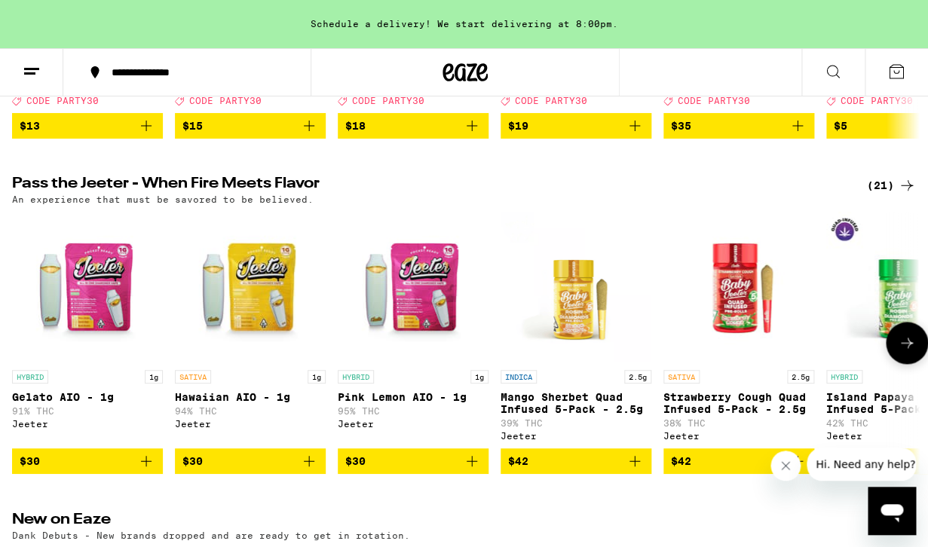
scroll to position [439, 0]
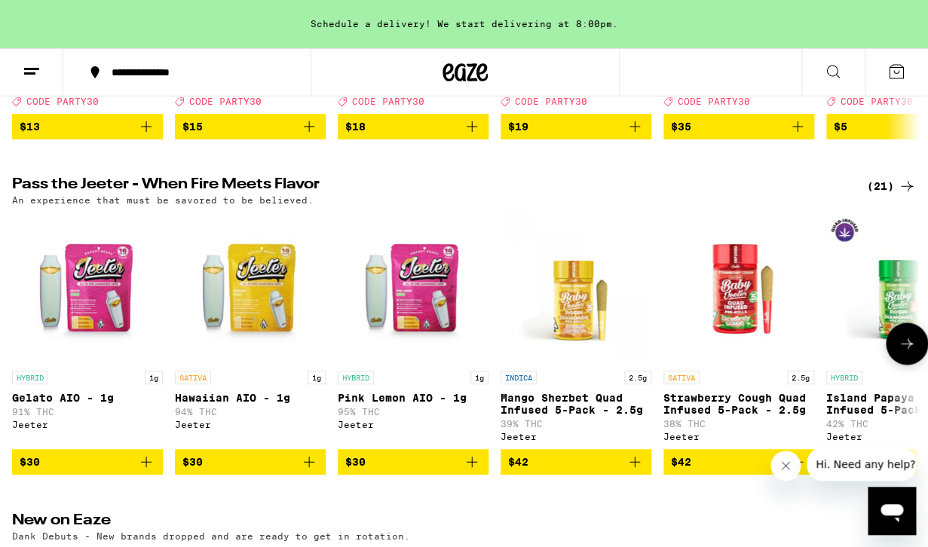
click at [906, 353] on icon at bounding box center [907, 344] width 18 height 18
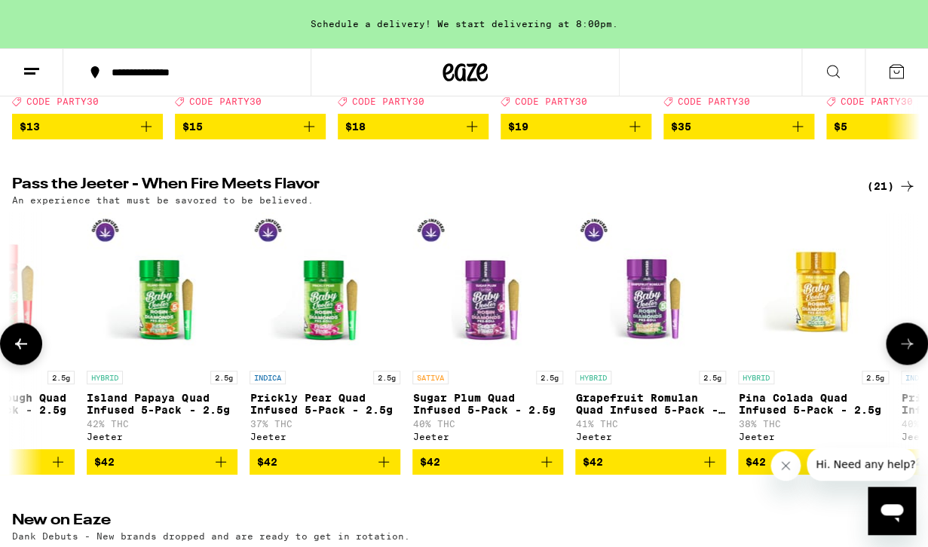
click at [906, 353] on icon at bounding box center [907, 344] width 18 height 18
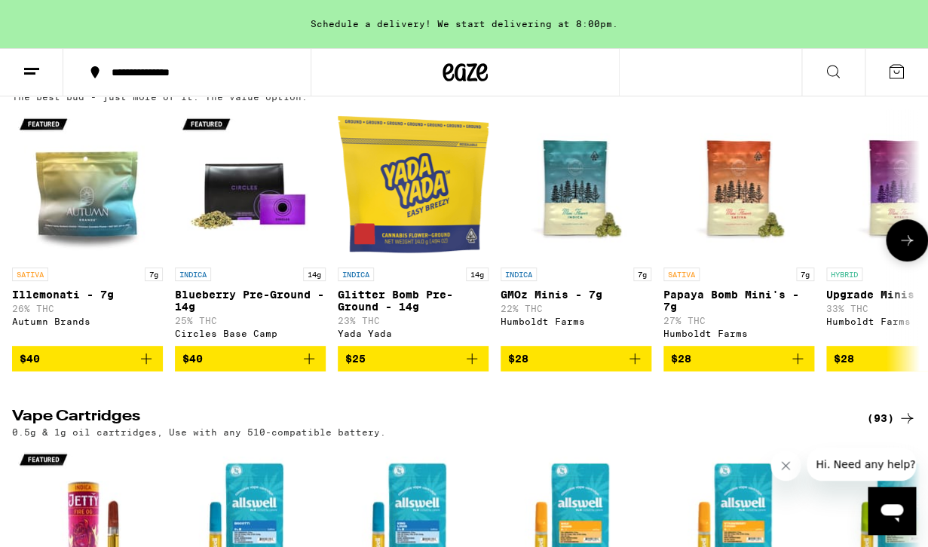
scroll to position [1906, 0]
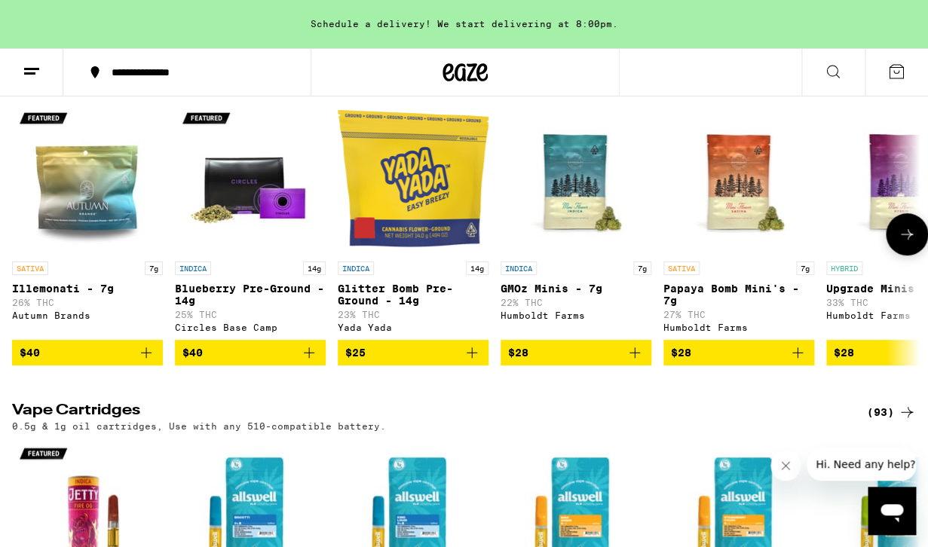
click at [910, 244] on icon at bounding box center [907, 234] width 18 height 18
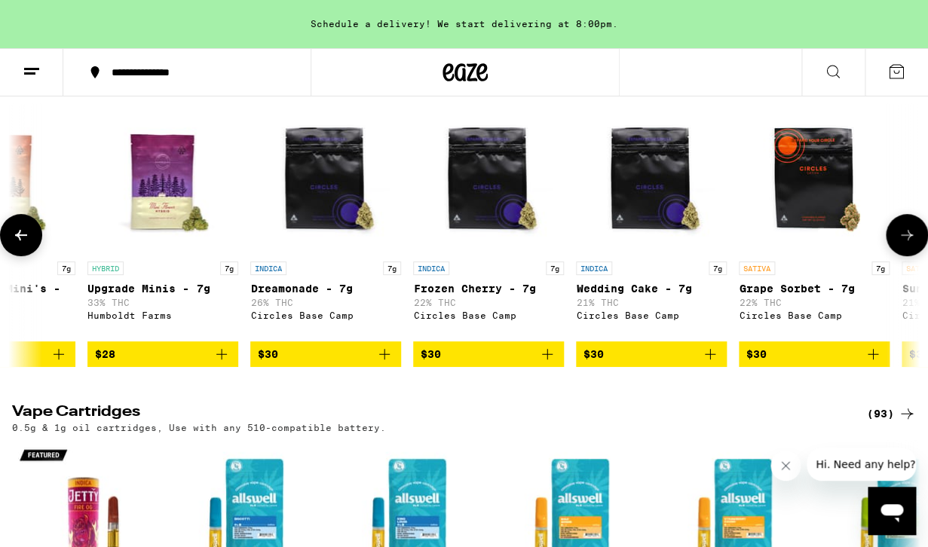
scroll to position [0, 740]
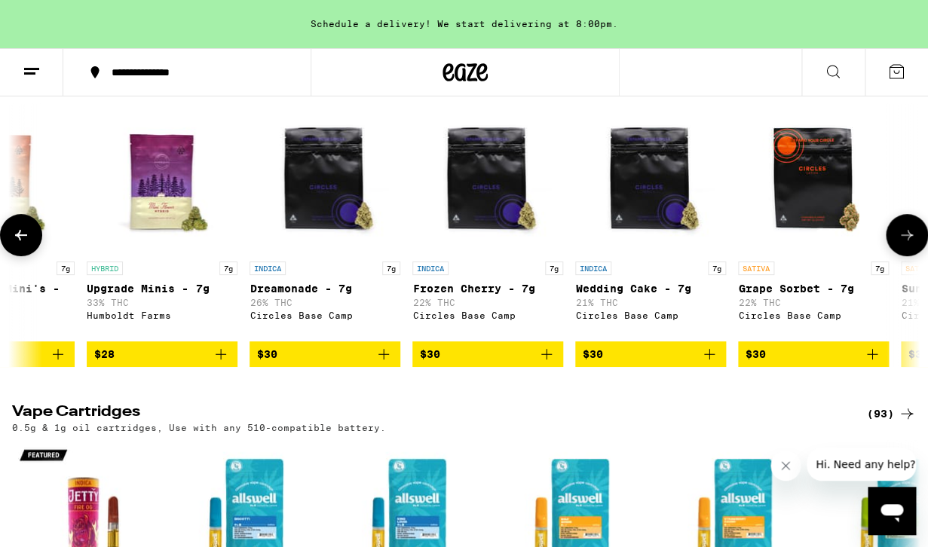
click at [910, 244] on icon at bounding box center [907, 235] width 18 height 18
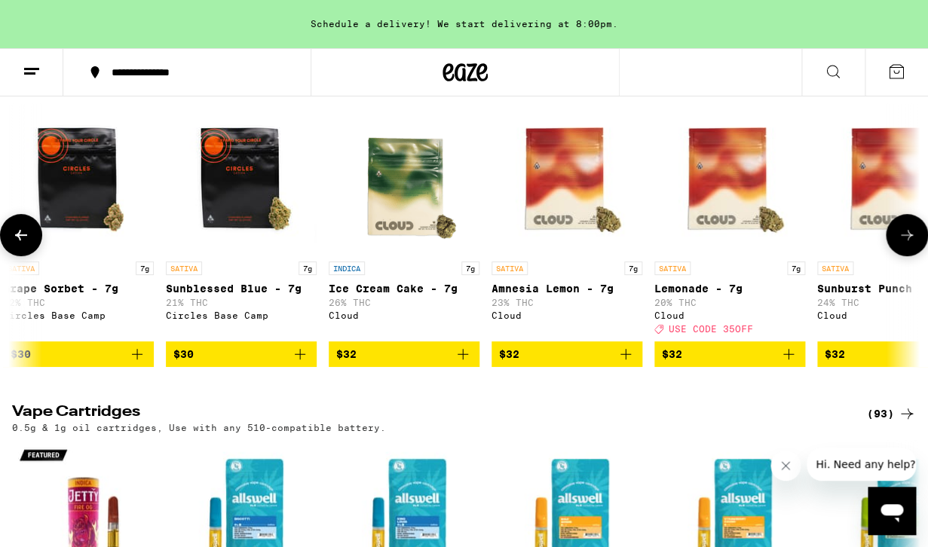
scroll to position [0, 1479]
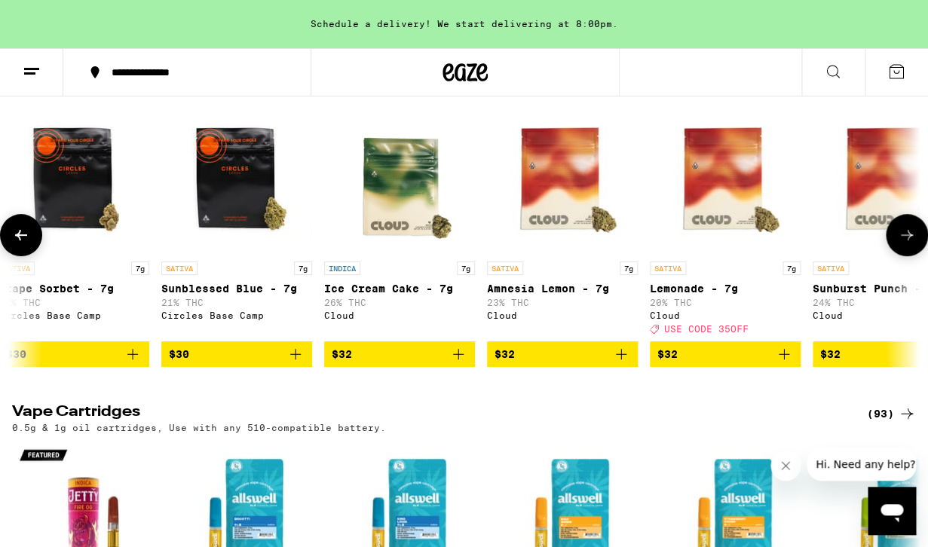
click at [790, 363] on icon "Add to bag" at bounding box center [784, 354] width 18 height 18
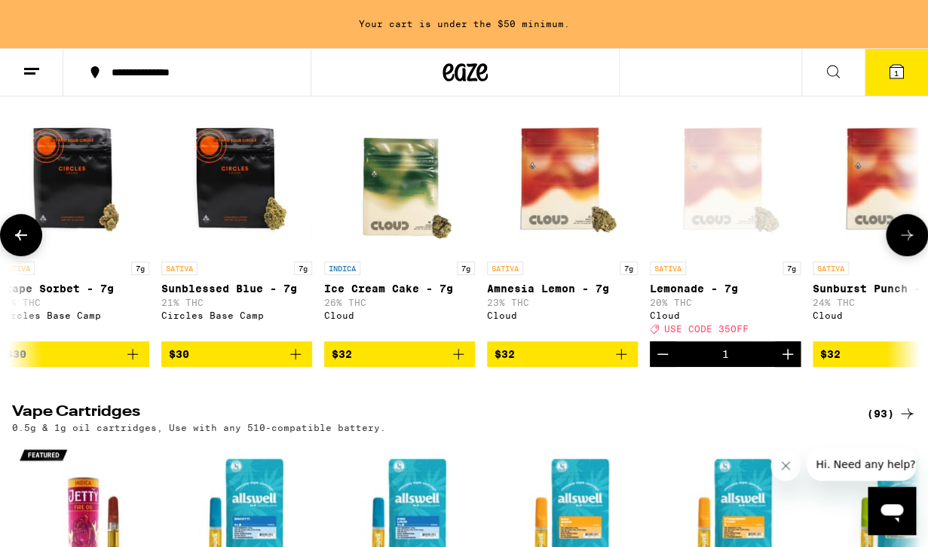
click at [910, 244] on icon at bounding box center [907, 235] width 18 height 18
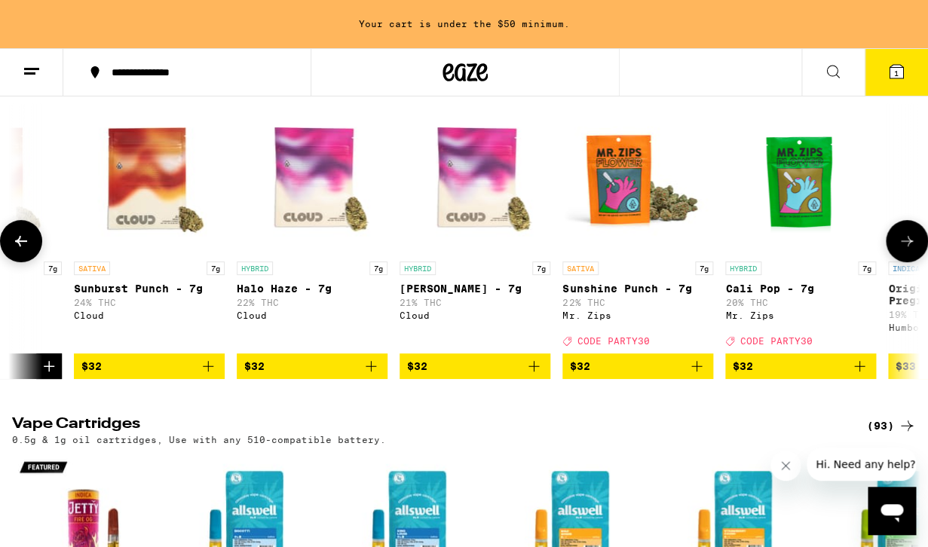
scroll to position [0, 2219]
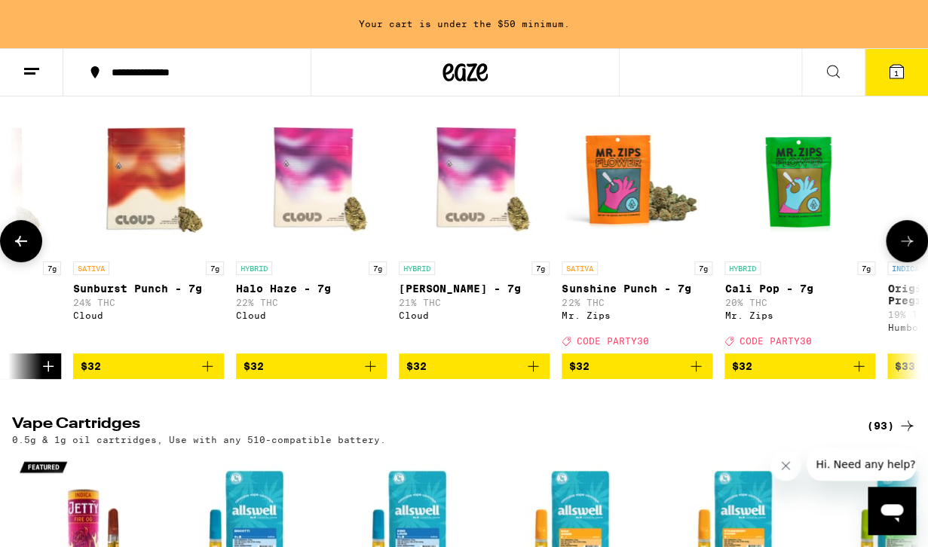
click at [32, 262] on button at bounding box center [21, 241] width 42 height 42
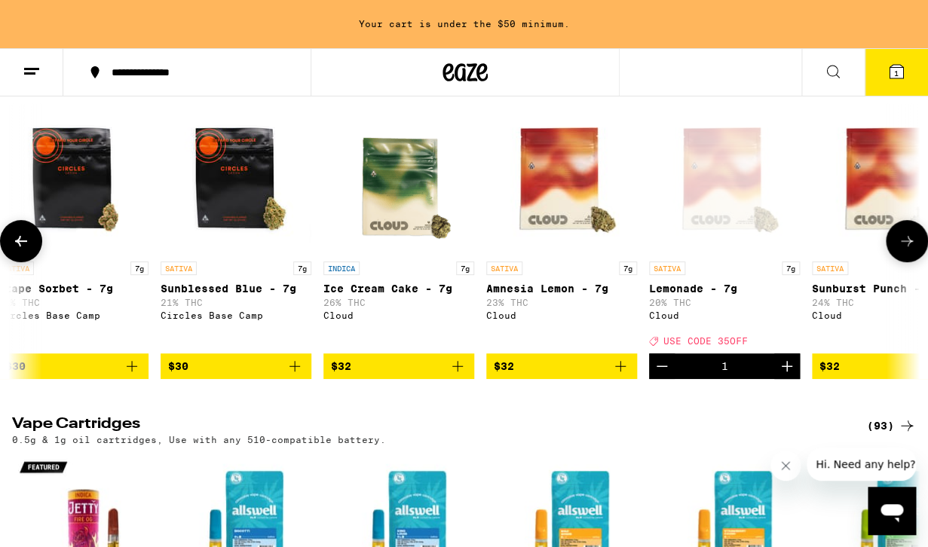
scroll to position [0, 1479]
click at [787, 376] on icon "Increment" at bounding box center [788, 366] width 18 height 18
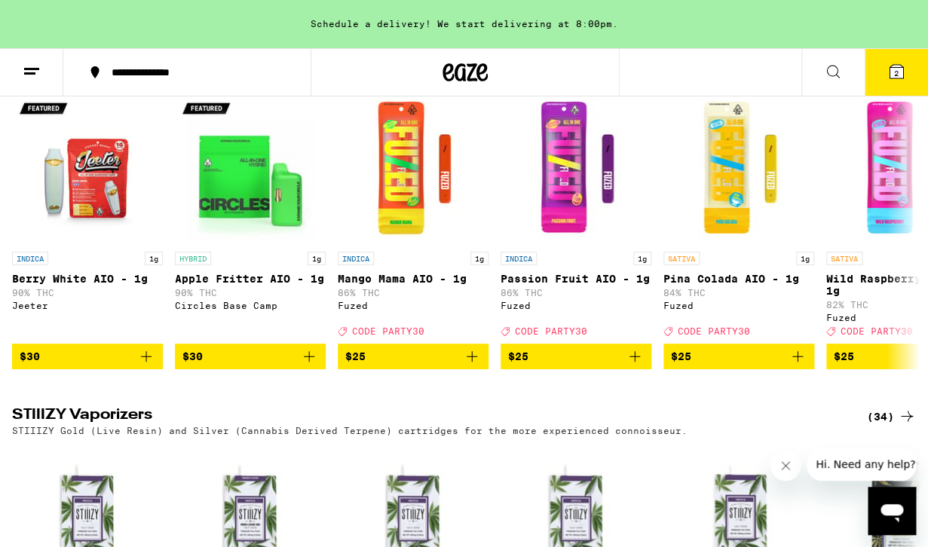
scroll to position [2576, 0]
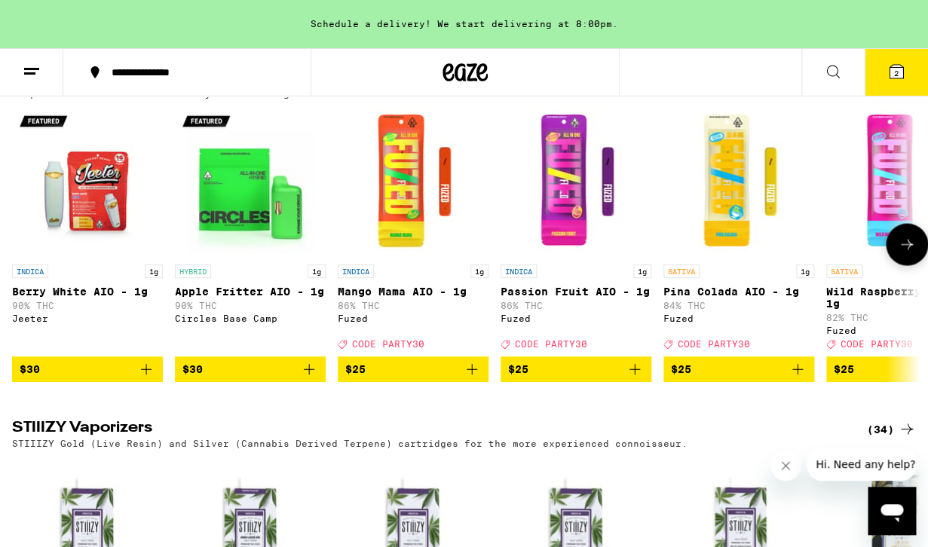
click at [907, 253] on icon at bounding box center [907, 244] width 18 height 18
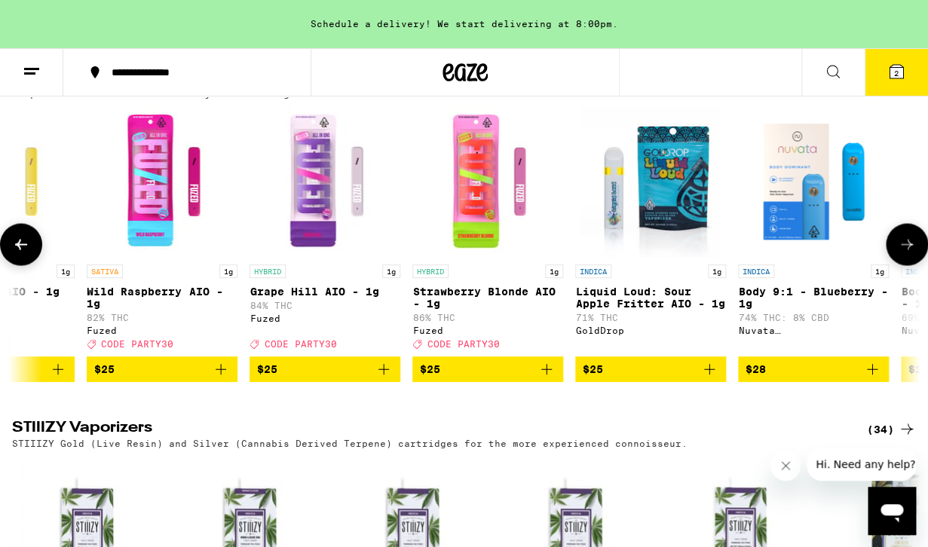
click at [907, 253] on icon at bounding box center [907, 244] width 18 height 18
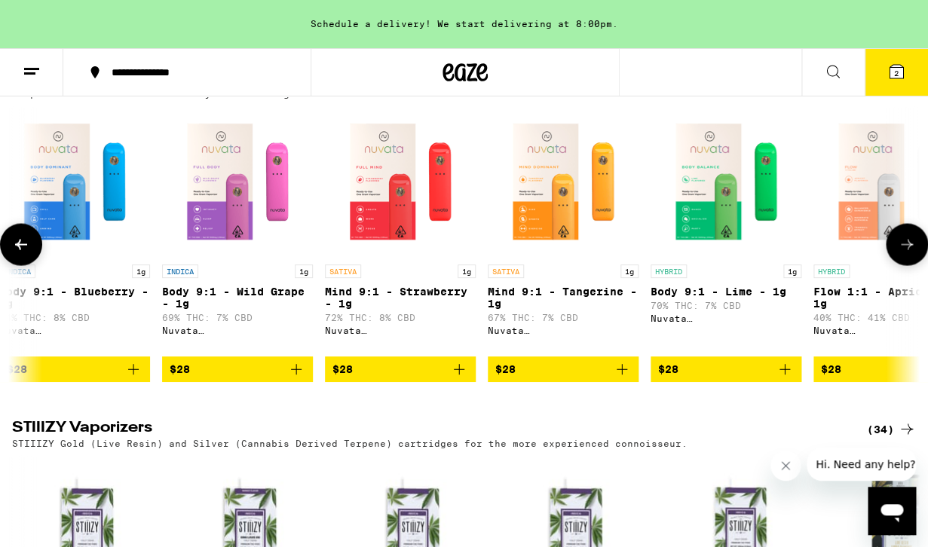
scroll to position [0, 1479]
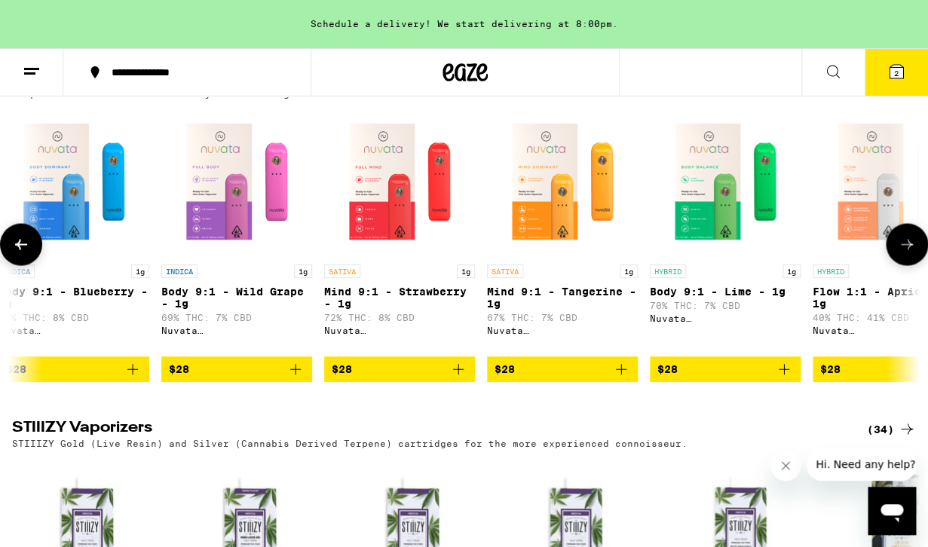
click at [902, 253] on icon at bounding box center [907, 244] width 18 height 18
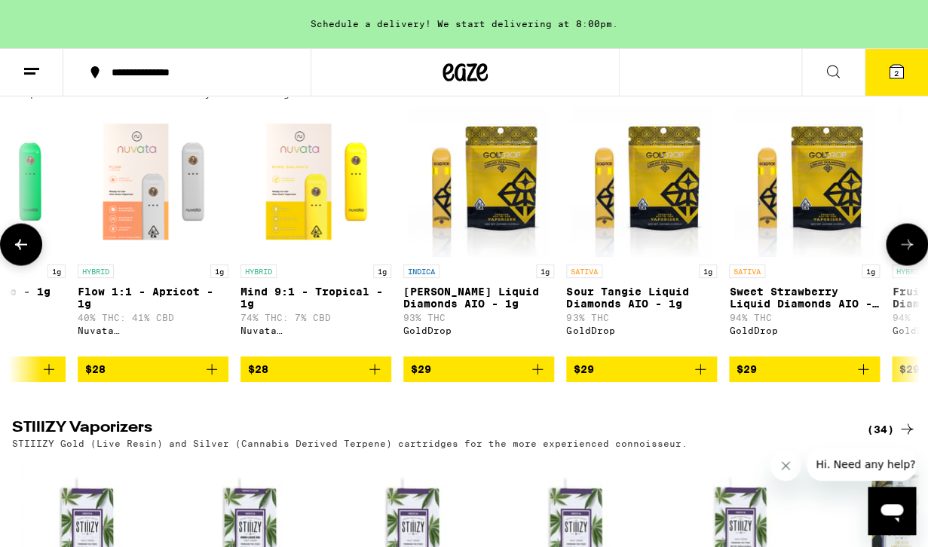
scroll to position [0, 2219]
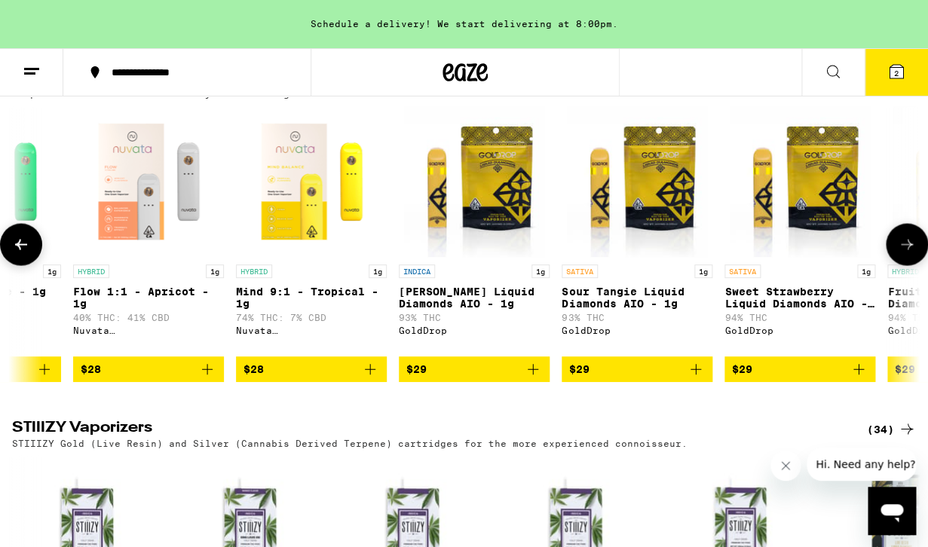
click at [376, 379] on icon "Add to bag" at bounding box center [370, 369] width 18 height 18
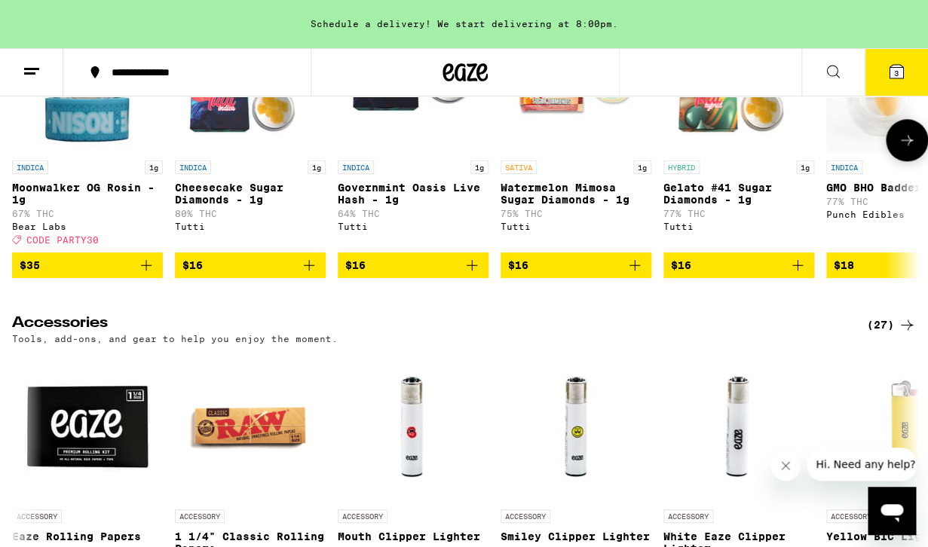
scroll to position [6118, 0]
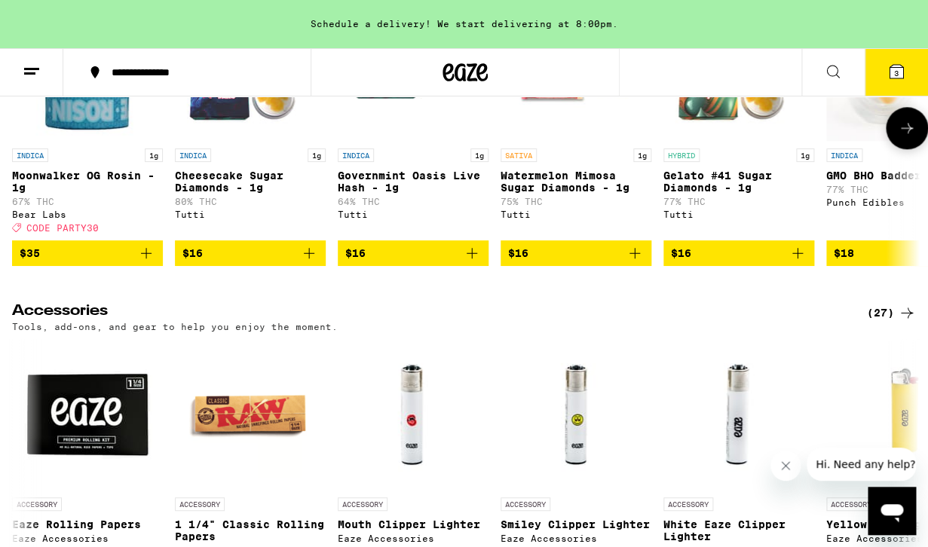
click at [472, 259] on icon "Add to bag" at bounding box center [472, 253] width 11 height 11
click at [475, 262] on icon "Increment" at bounding box center [476, 253] width 18 height 18
click at [351, 262] on icon "Decrement" at bounding box center [351, 253] width 18 height 18
click at [903, 137] on icon at bounding box center [907, 128] width 18 height 18
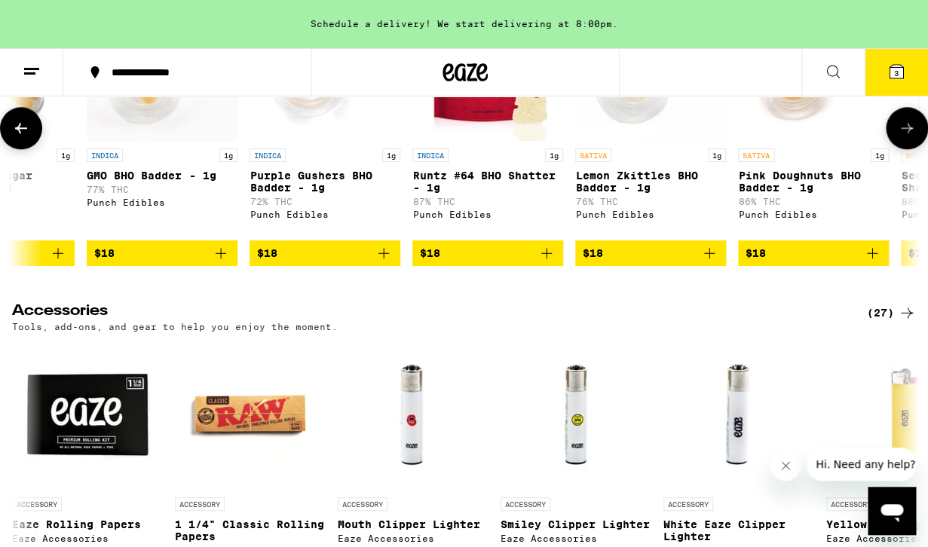
click at [903, 137] on icon at bounding box center [907, 128] width 18 height 18
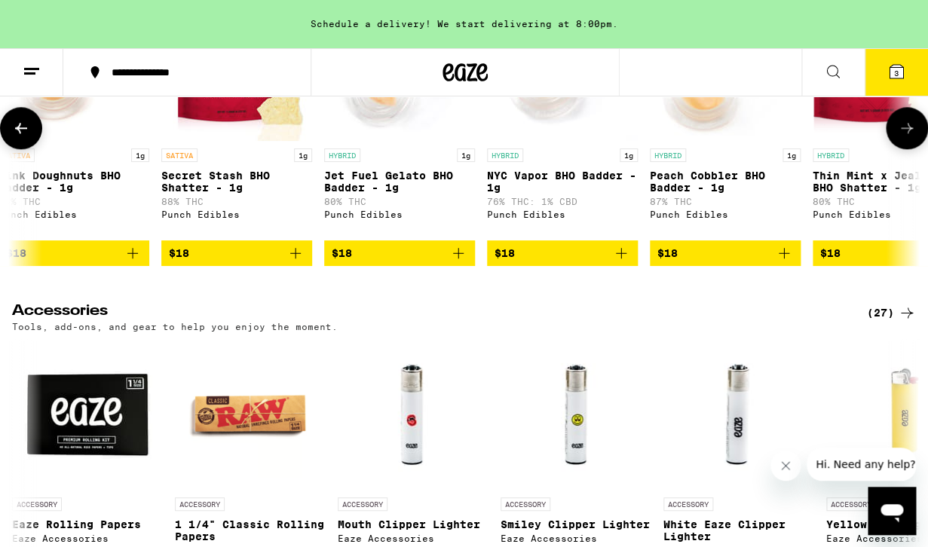
click at [903, 137] on icon at bounding box center [907, 128] width 18 height 18
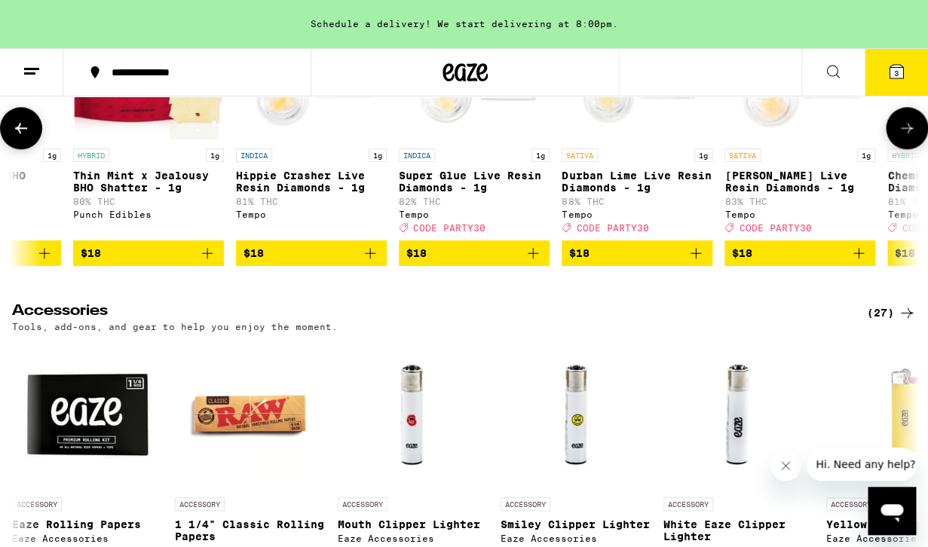
click at [903, 137] on icon at bounding box center [907, 128] width 18 height 18
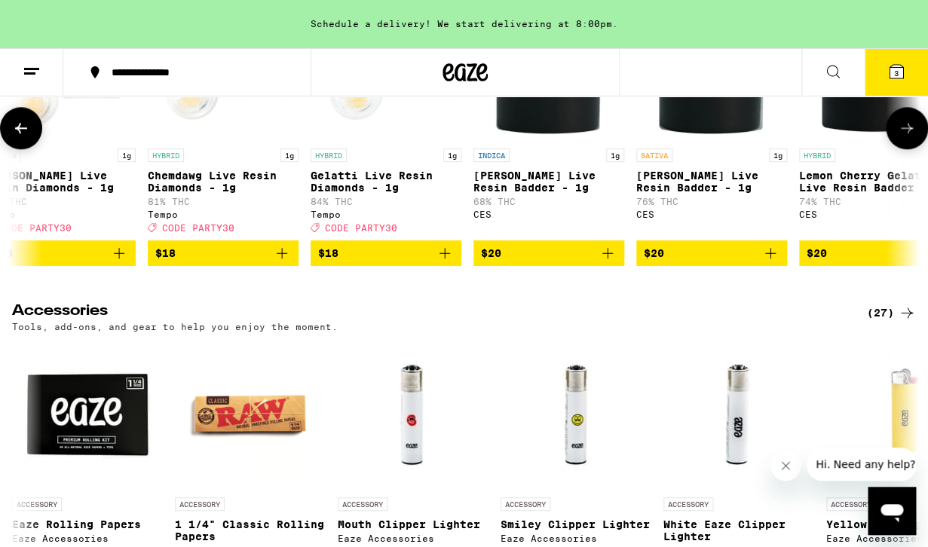
click at [903, 137] on icon at bounding box center [907, 128] width 18 height 18
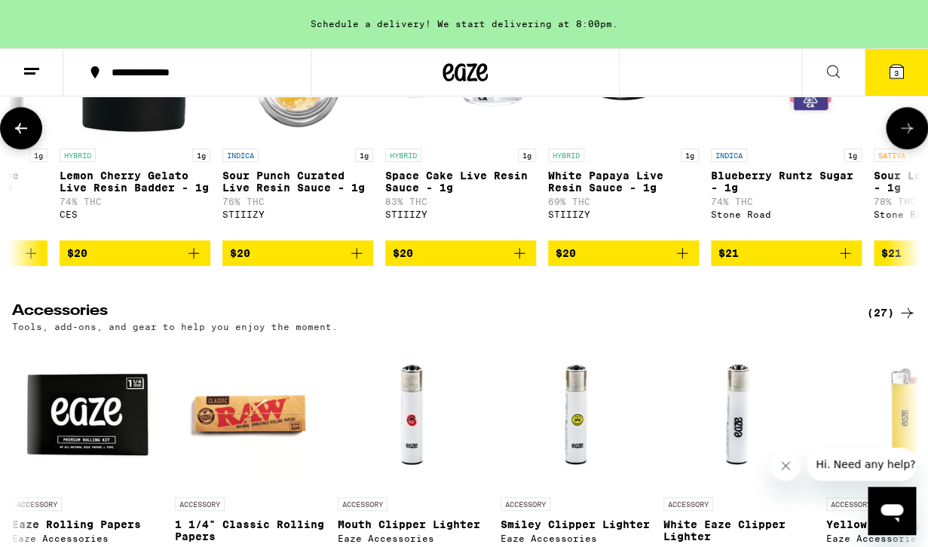
click at [903, 137] on icon at bounding box center [907, 128] width 18 height 18
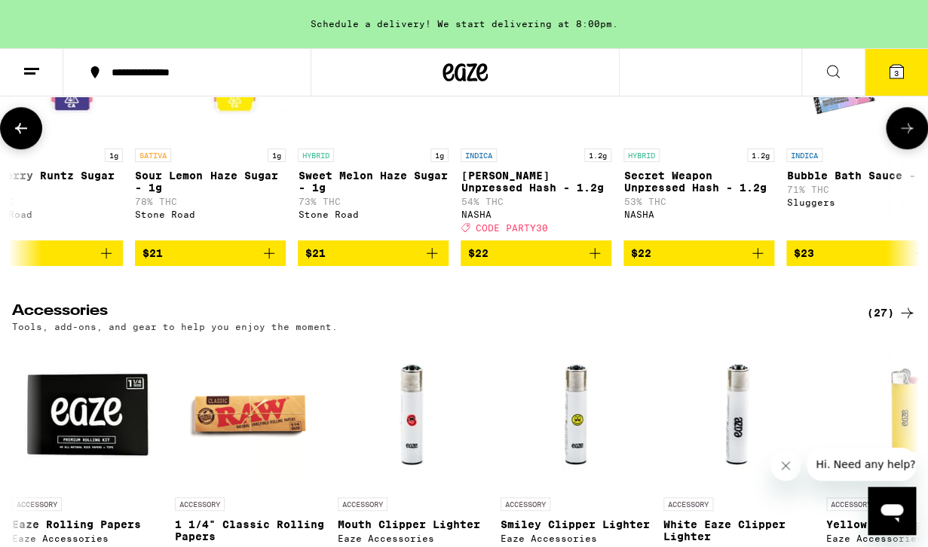
scroll to position [0, 4438]
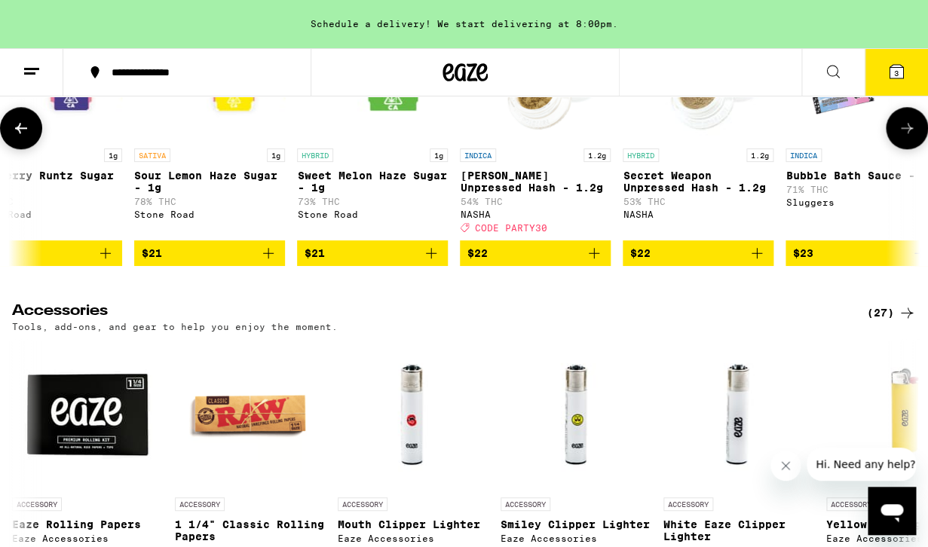
click at [597, 259] on icon "Add to bag" at bounding box center [594, 253] width 11 height 11
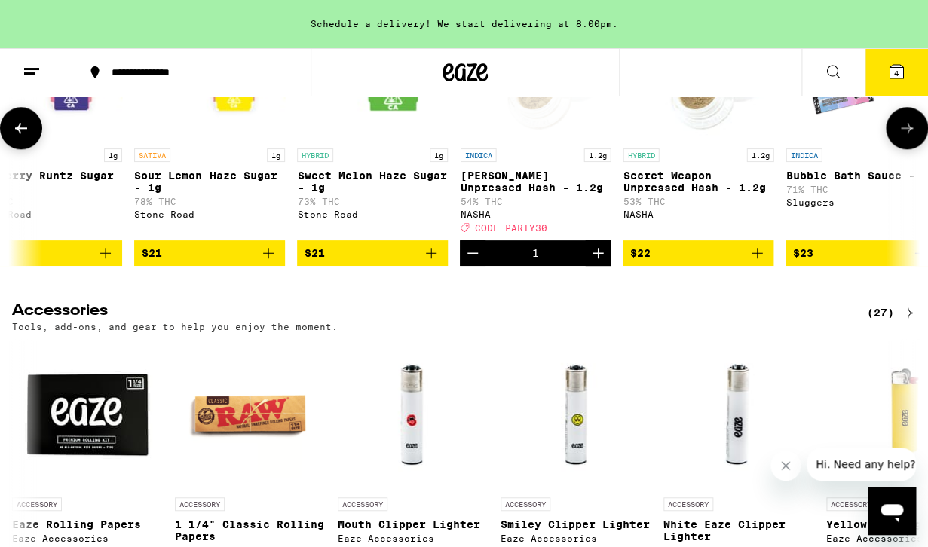
click at [597, 259] on icon "Increment" at bounding box center [598, 253] width 11 height 11
click at [759, 262] on icon "Add to bag" at bounding box center [757, 253] width 18 height 18
click at [906, 137] on icon at bounding box center [907, 128] width 18 height 18
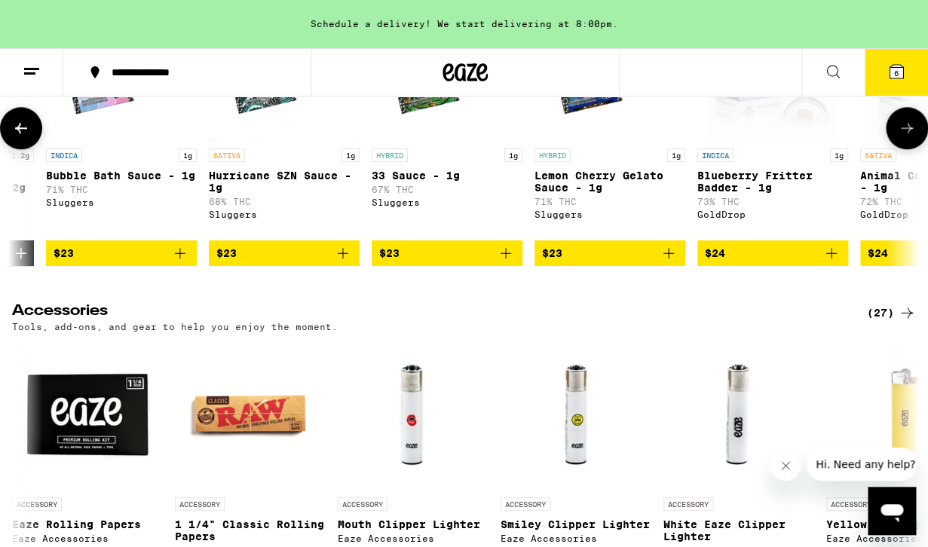
click at [906, 137] on icon at bounding box center [907, 128] width 18 height 18
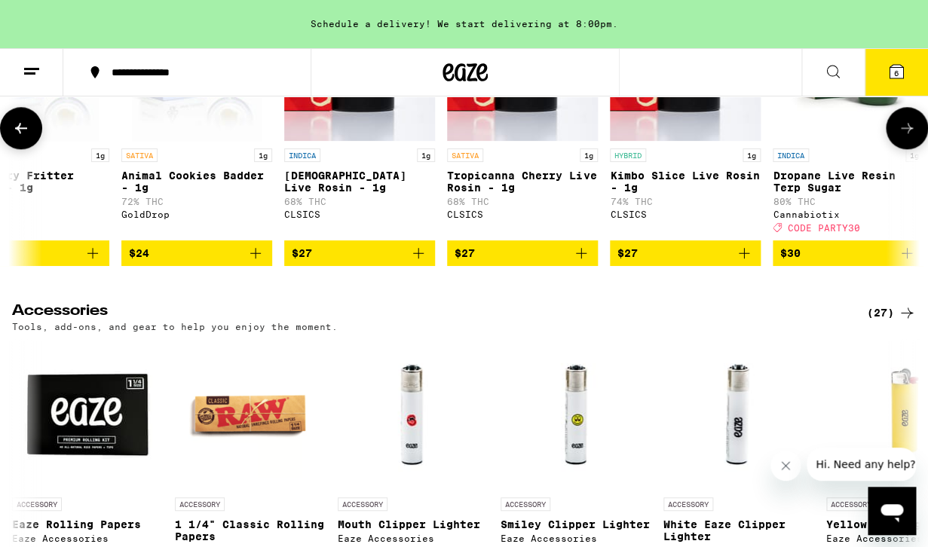
scroll to position [0, 5918]
click at [906, 137] on icon at bounding box center [907, 128] width 18 height 18
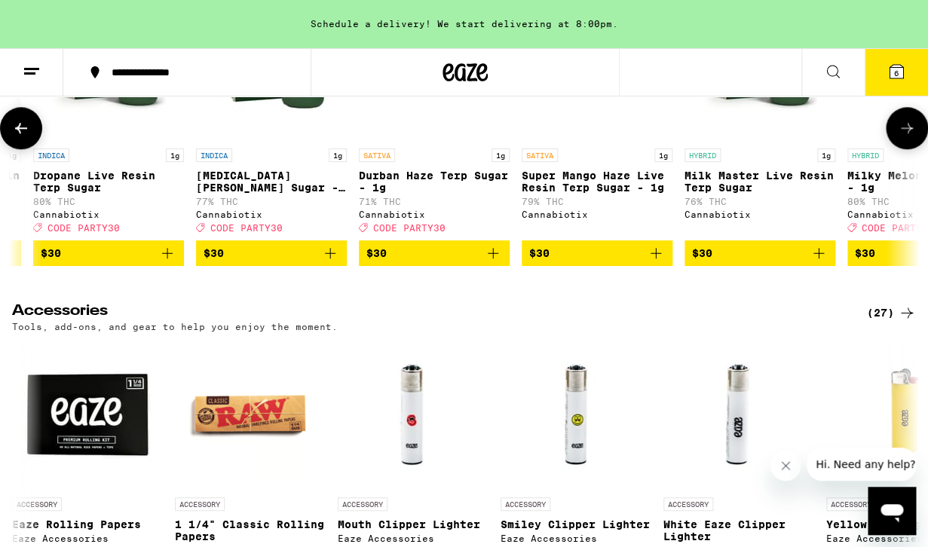
scroll to position [0, 6658]
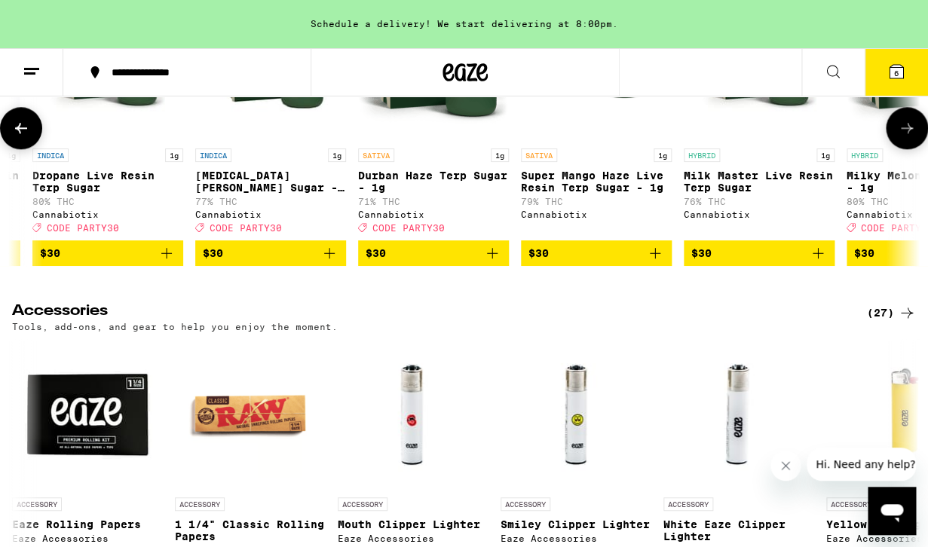
click at [19, 137] on icon at bounding box center [21, 128] width 18 height 18
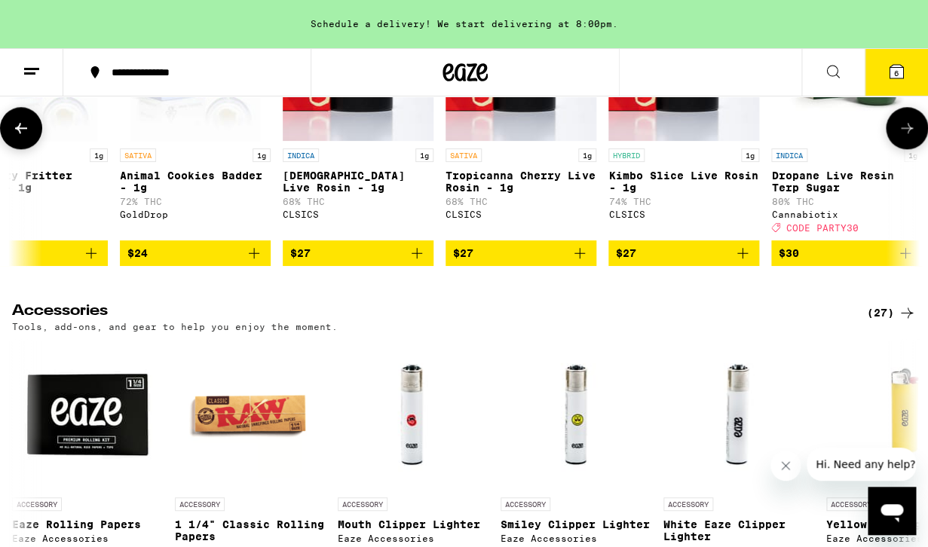
click at [19, 137] on icon at bounding box center [21, 128] width 18 height 18
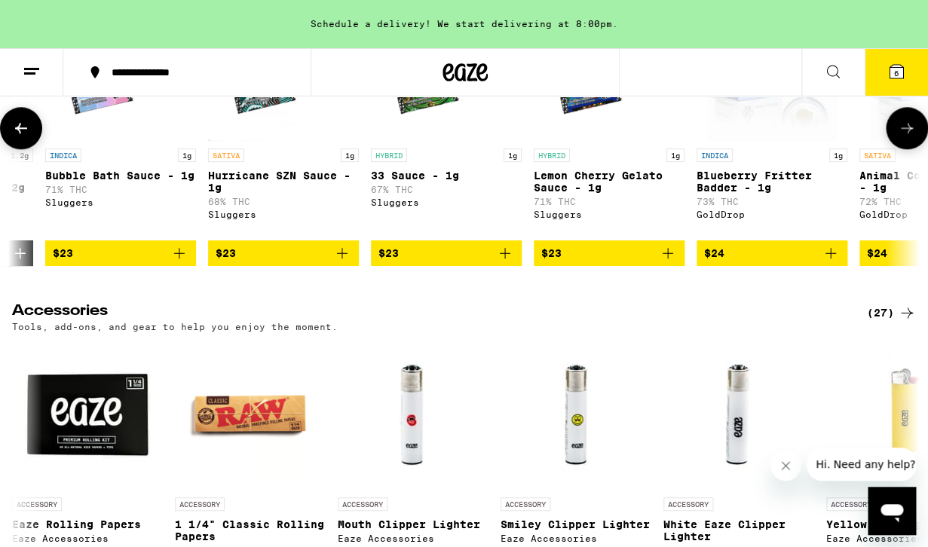
click at [19, 137] on icon at bounding box center [21, 128] width 18 height 18
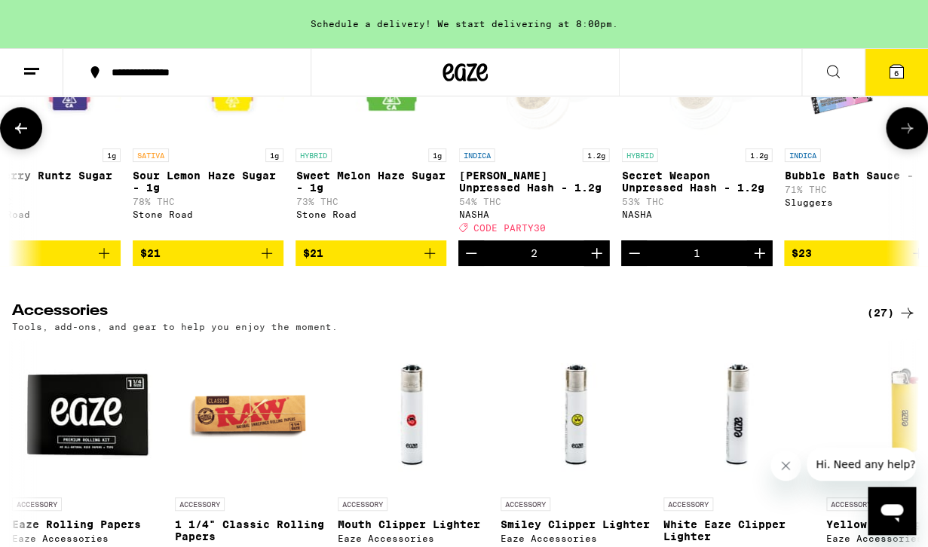
click at [19, 137] on icon at bounding box center [21, 128] width 18 height 18
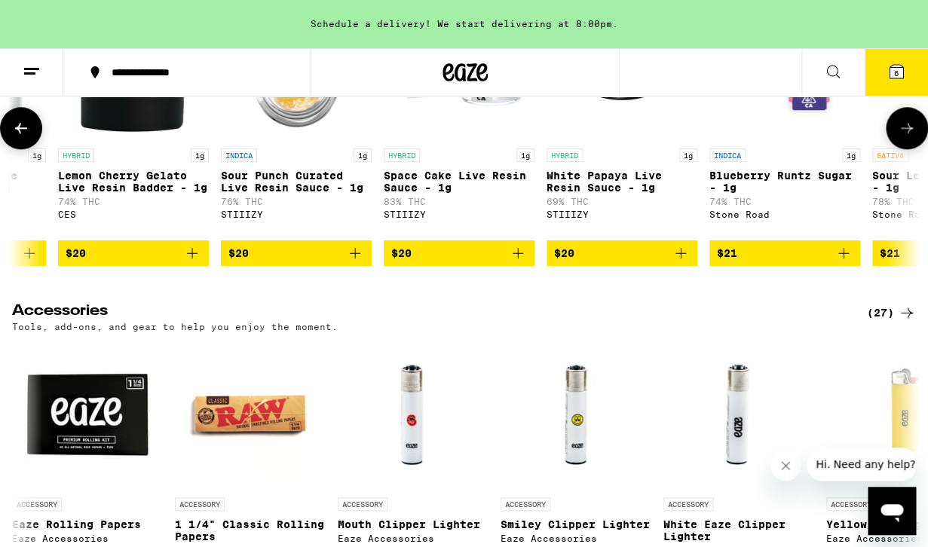
click at [19, 137] on icon at bounding box center [21, 128] width 18 height 18
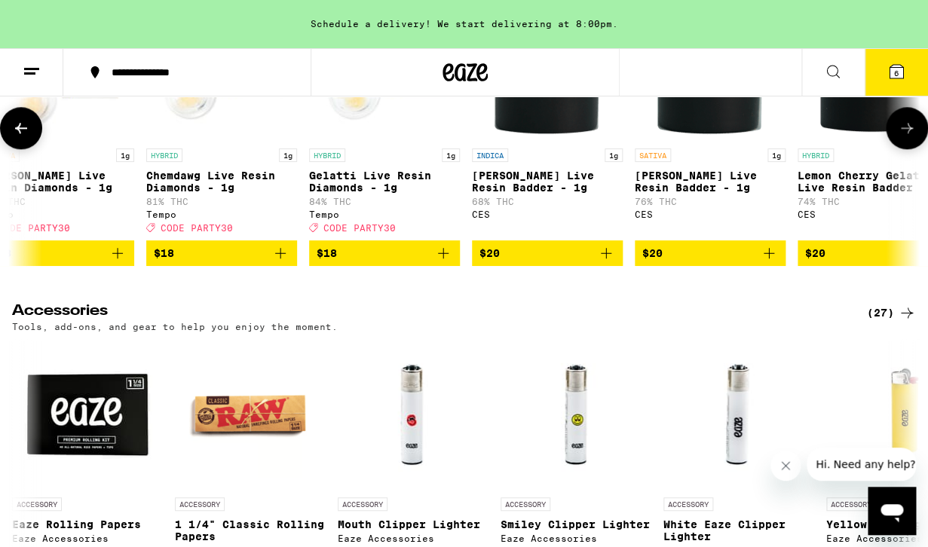
click at [19, 137] on icon at bounding box center [21, 128] width 18 height 18
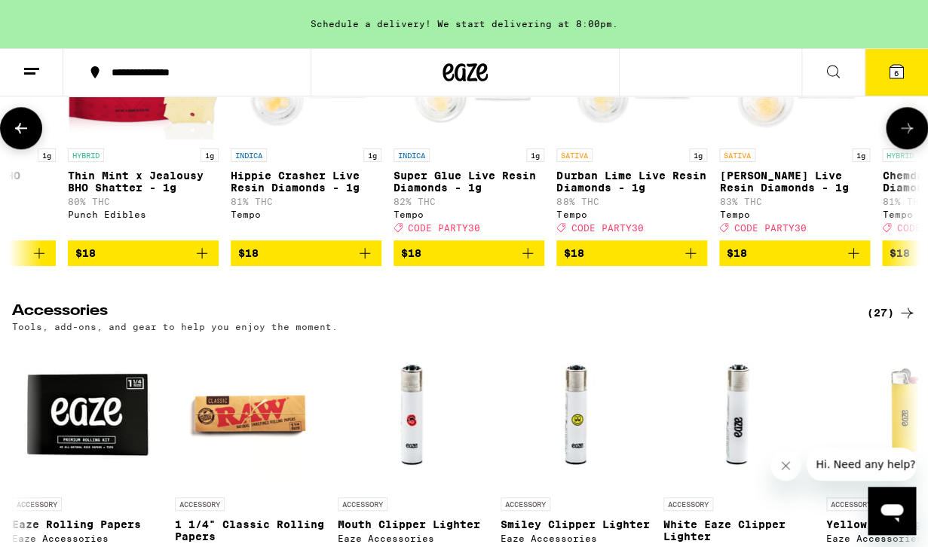
scroll to position [0, 2221]
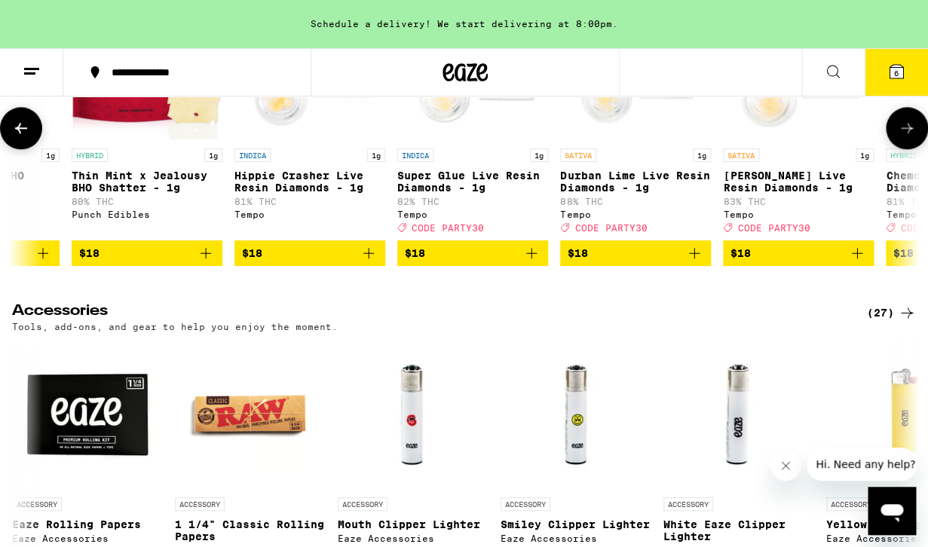
click at [19, 137] on icon at bounding box center [21, 128] width 18 height 18
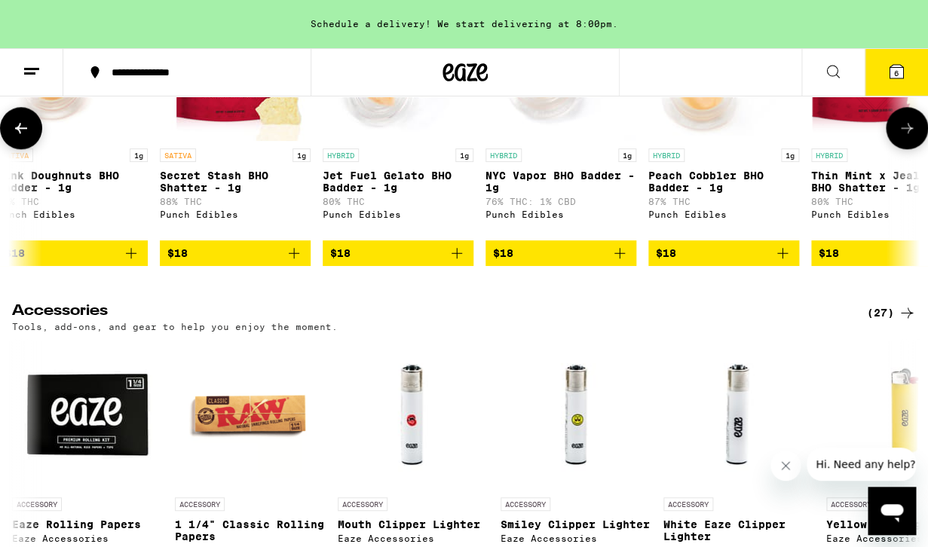
click at [19, 137] on icon at bounding box center [21, 128] width 18 height 18
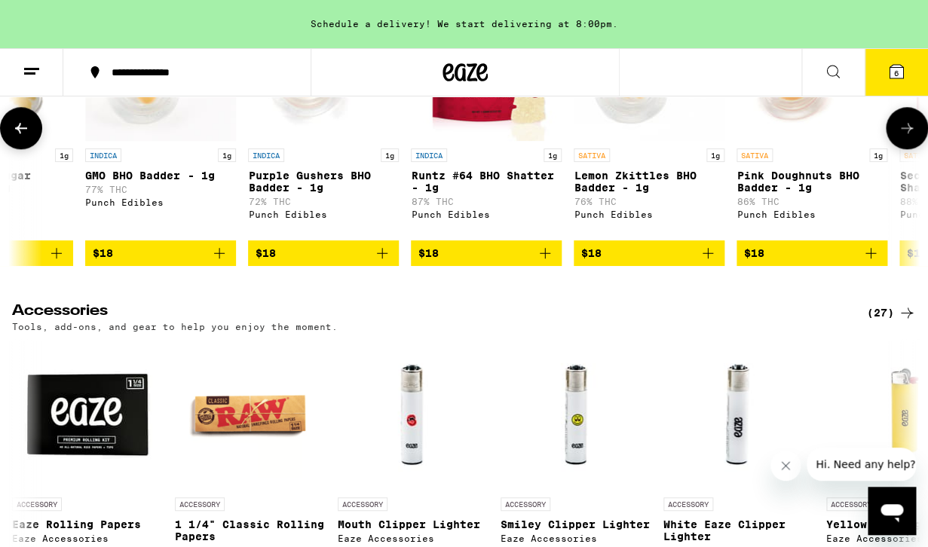
click at [19, 137] on icon at bounding box center [21, 128] width 18 height 18
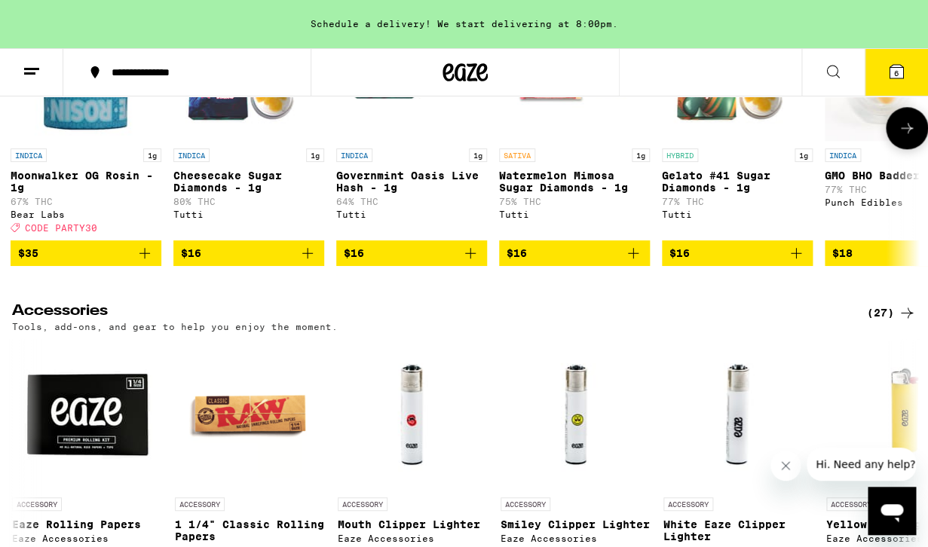
scroll to position [0, 2]
click at [906, 137] on icon at bounding box center [907, 128] width 18 height 18
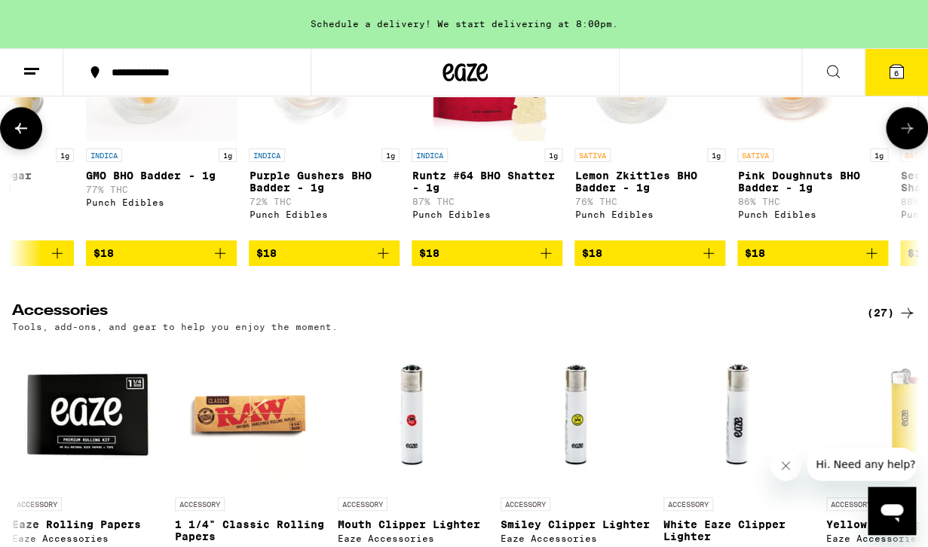
click at [906, 137] on icon at bounding box center [907, 128] width 18 height 18
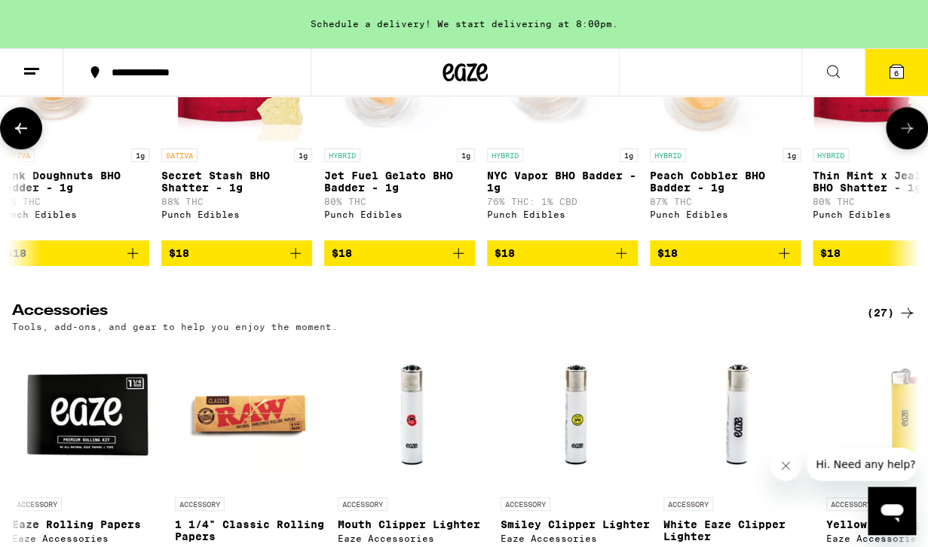
click at [906, 137] on icon at bounding box center [907, 128] width 18 height 18
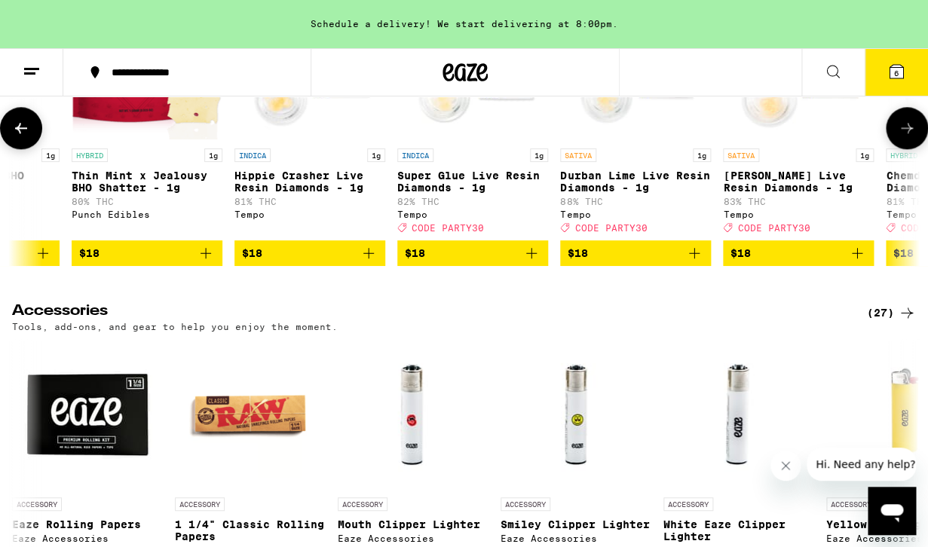
click at [906, 137] on icon at bounding box center [907, 128] width 18 height 18
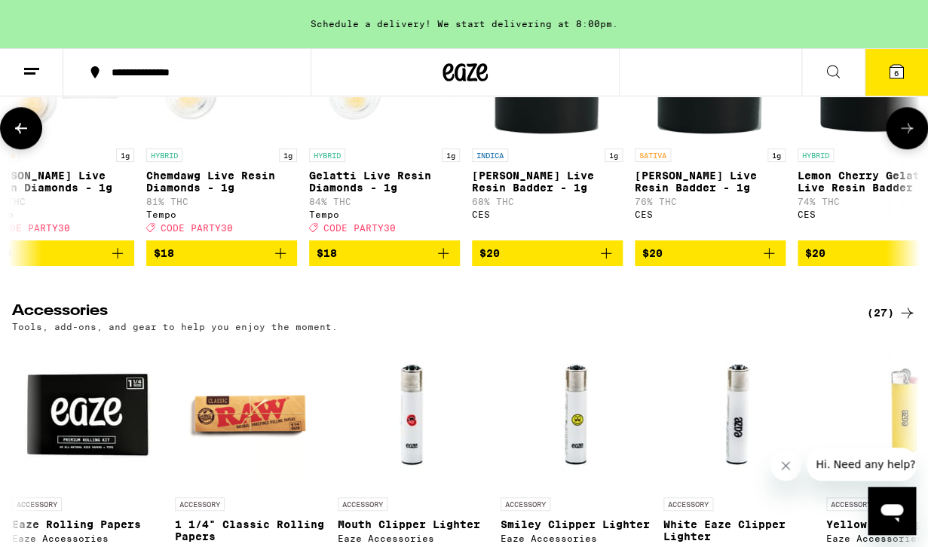
click at [906, 137] on icon at bounding box center [907, 128] width 18 height 18
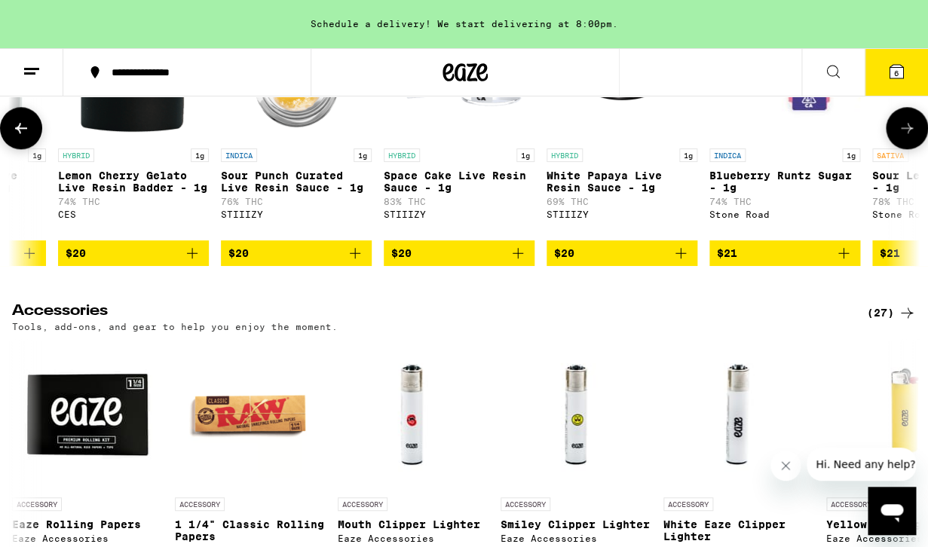
click at [906, 137] on icon at bounding box center [907, 128] width 18 height 18
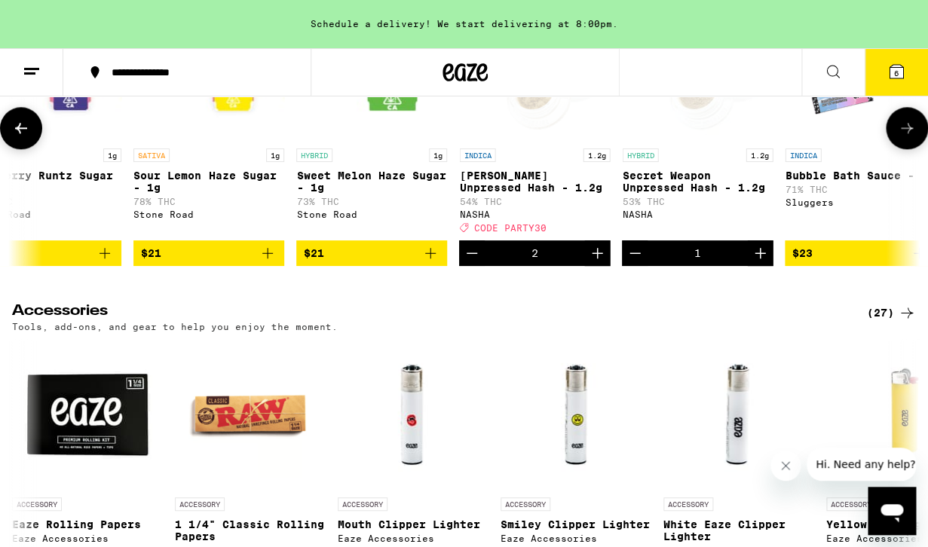
scroll to position [0, 4440]
click at [758, 259] on icon "Increment" at bounding box center [759, 253] width 11 height 11
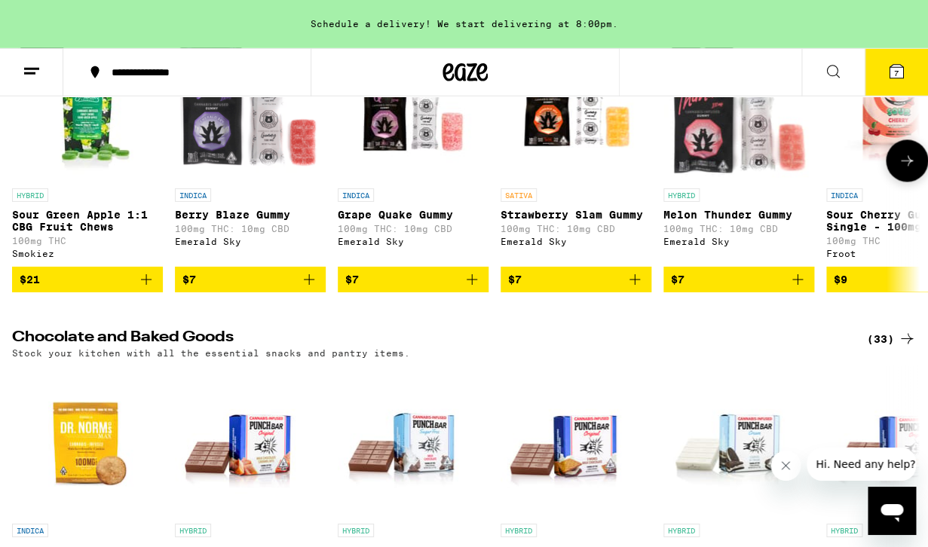
scroll to position [4375, 0]
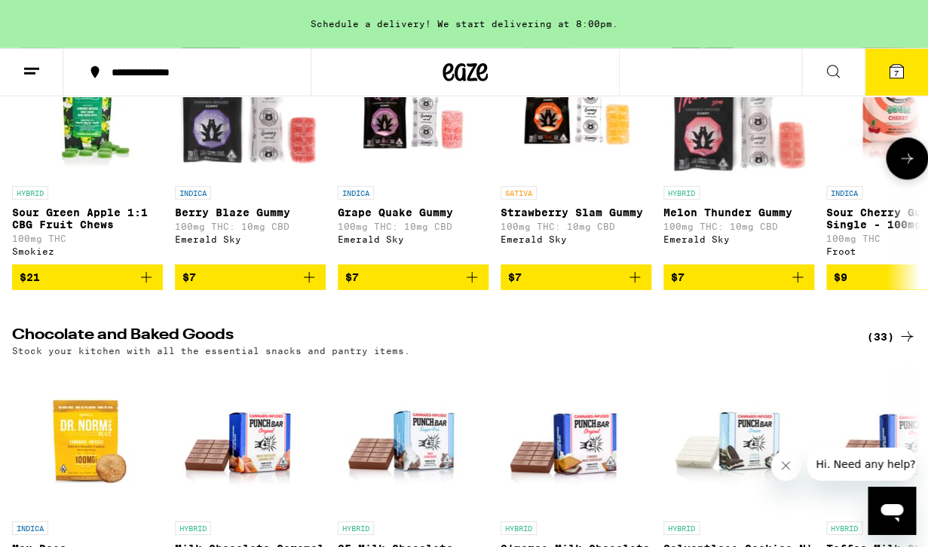
click at [900, 168] on icon at bounding box center [907, 159] width 18 height 18
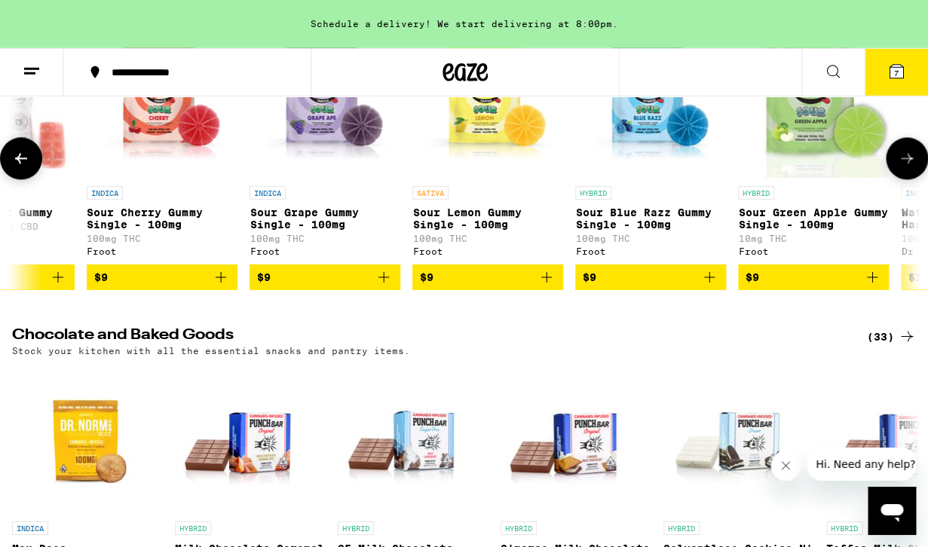
click at [900, 168] on icon at bounding box center [907, 159] width 18 height 18
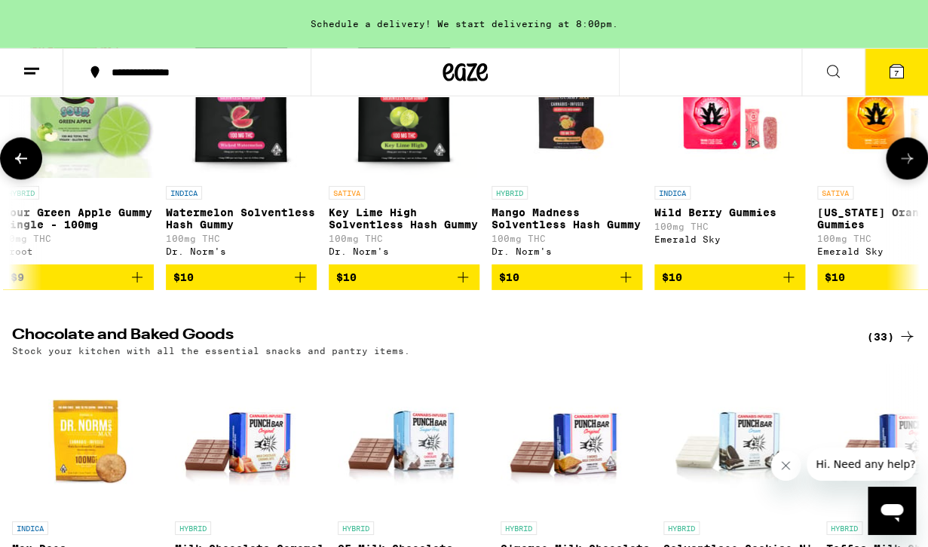
scroll to position [0, 1479]
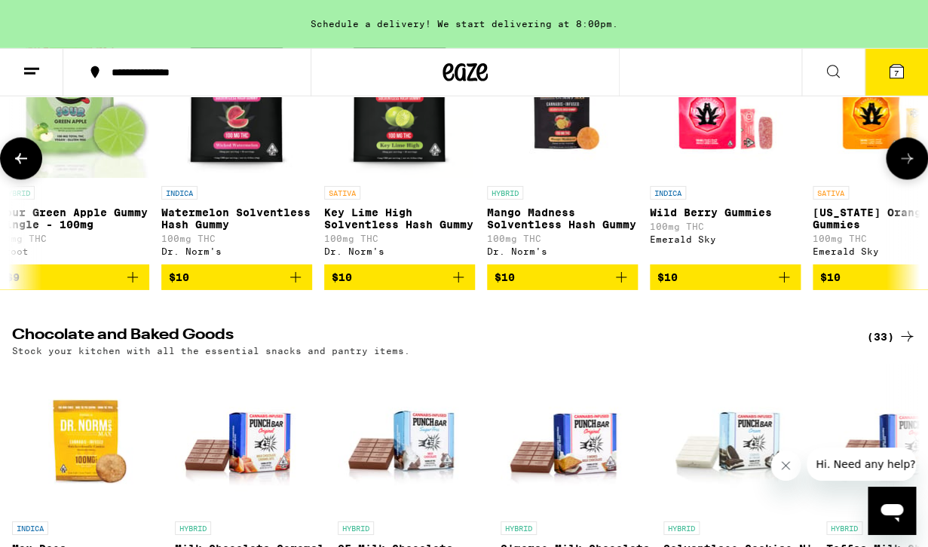
click at [900, 168] on icon at bounding box center [907, 159] width 18 height 18
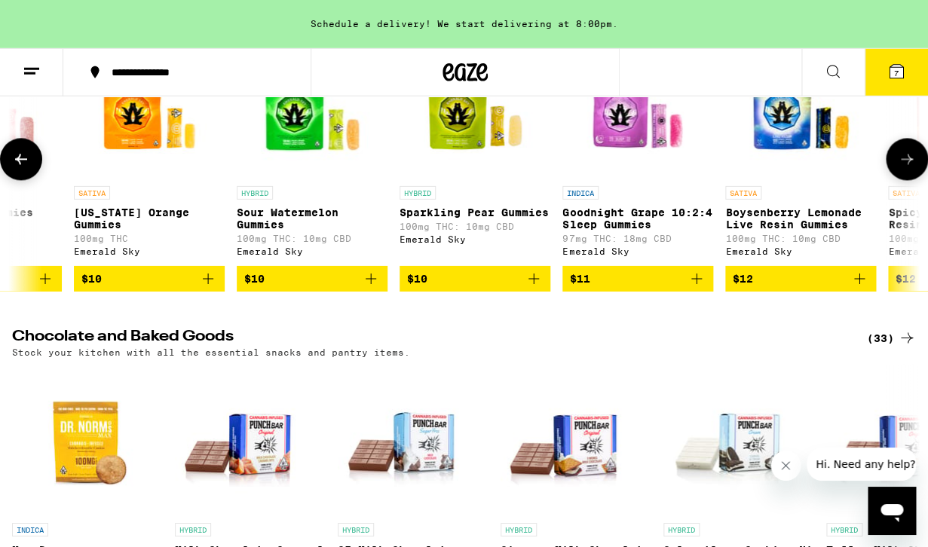
scroll to position [0, 2219]
click at [900, 169] on icon at bounding box center [907, 160] width 18 height 18
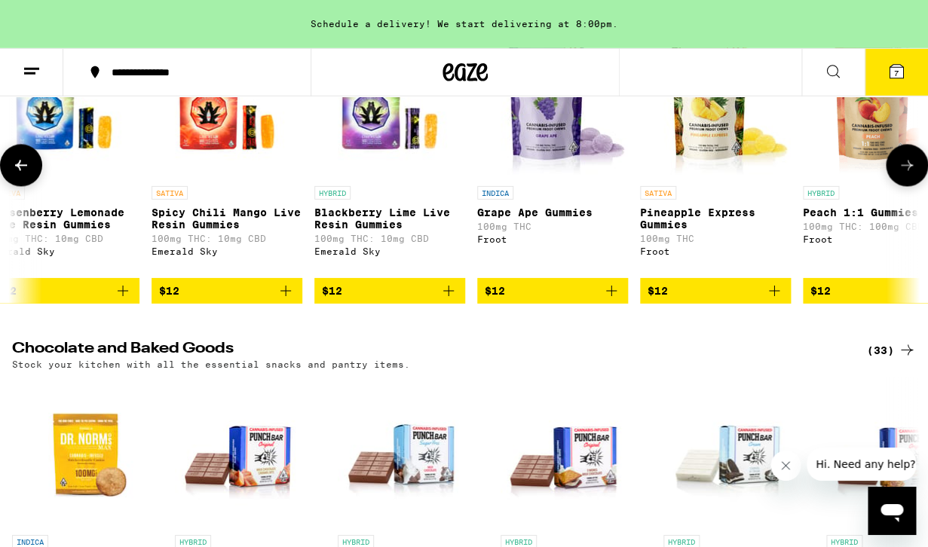
scroll to position [0, 2959]
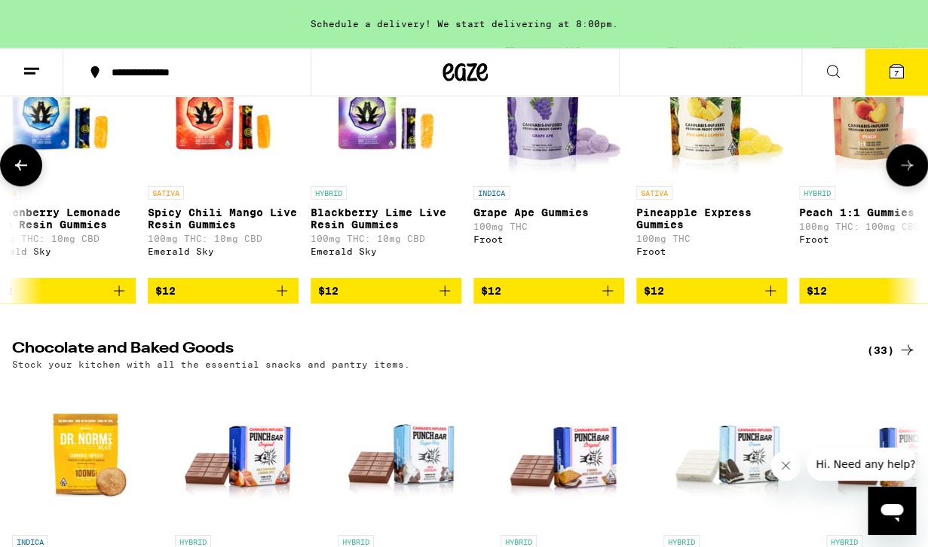
click at [900, 187] on button at bounding box center [907, 166] width 42 height 42
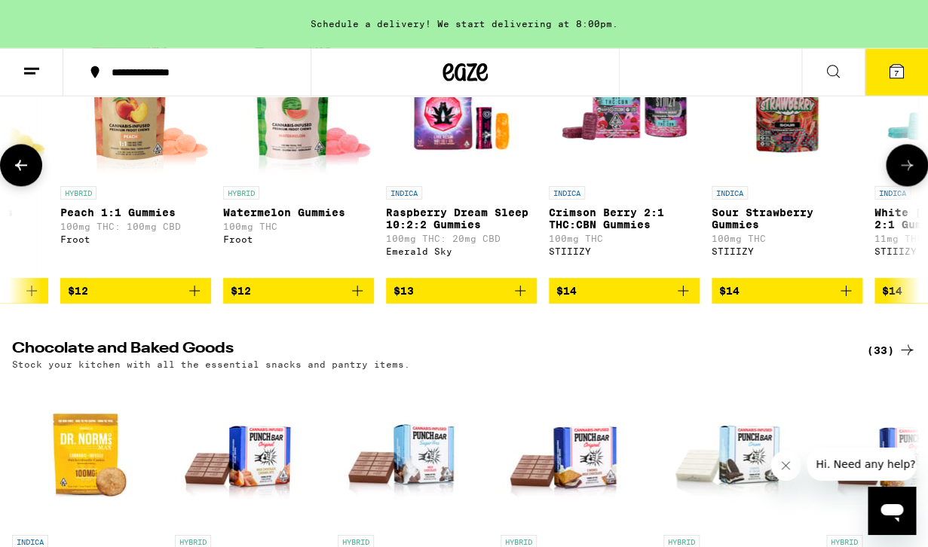
scroll to position [0, 3699]
click at [900, 187] on button at bounding box center [907, 166] width 42 height 42
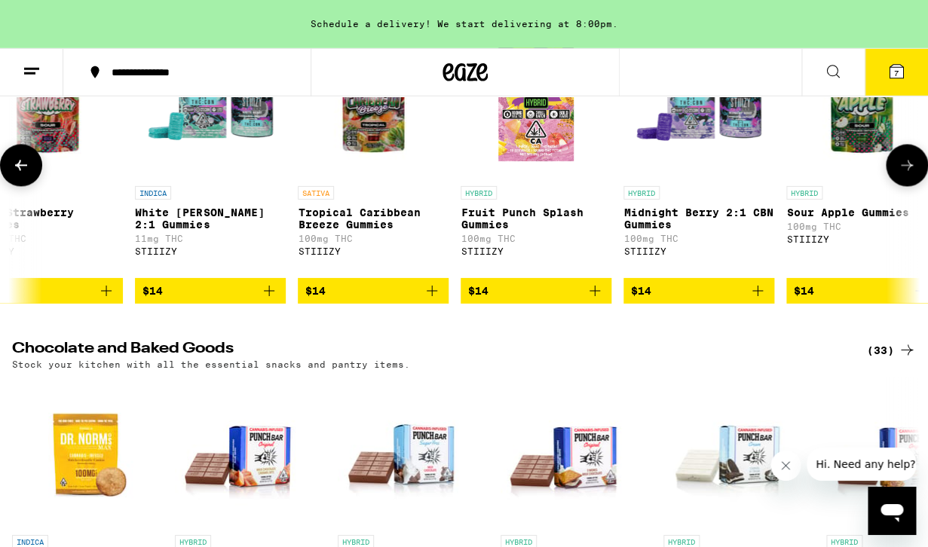
scroll to position [0, 4438]
click at [900, 187] on button at bounding box center [907, 166] width 42 height 42
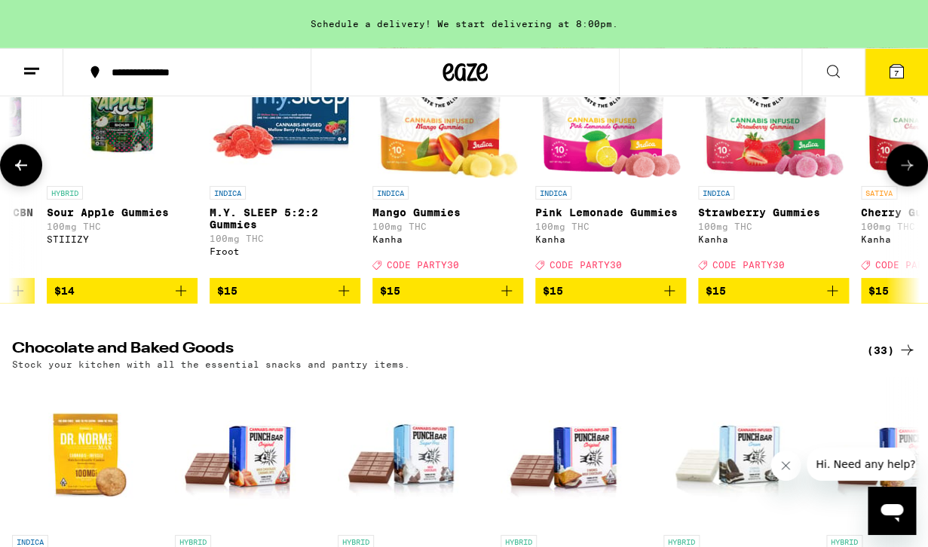
scroll to position [0, 5178]
click at [900, 187] on button at bounding box center [907, 166] width 42 height 42
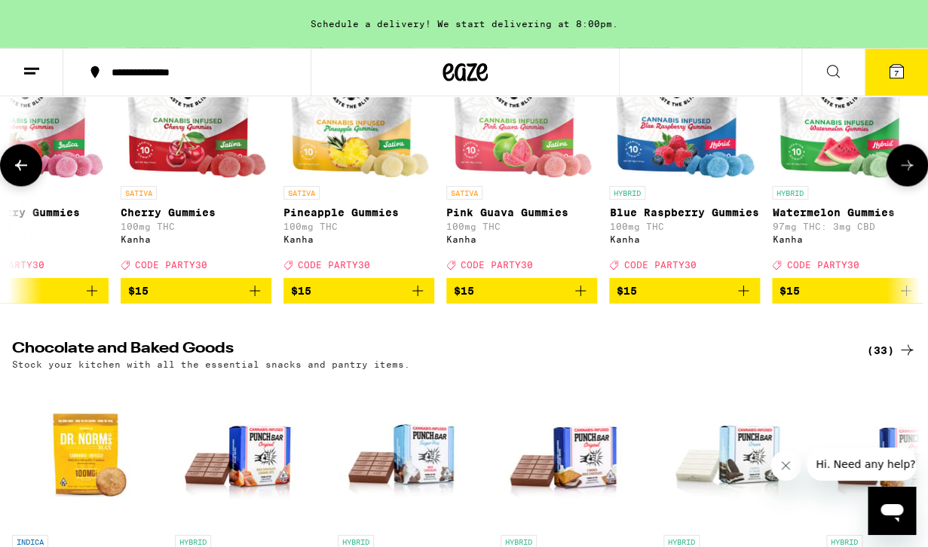
click at [900, 187] on button at bounding box center [907, 166] width 42 height 42
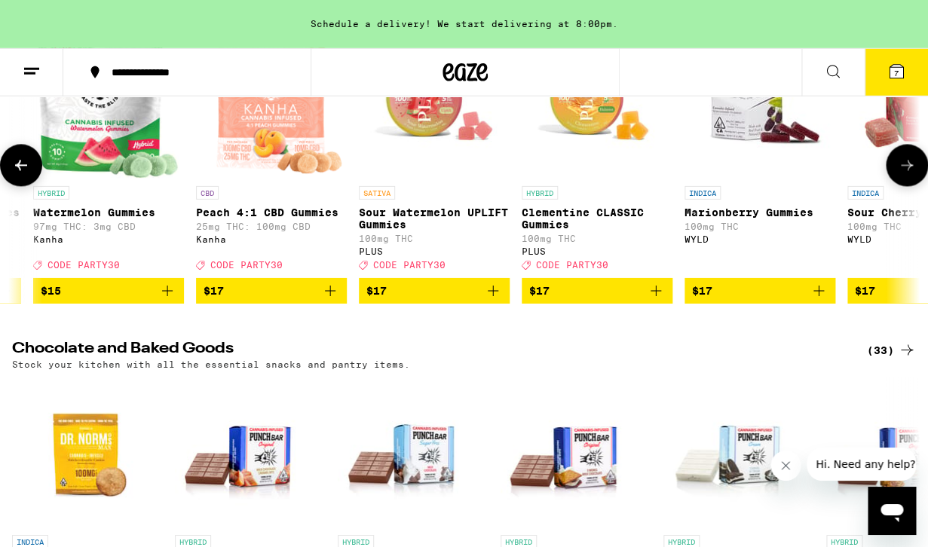
scroll to position [0, 6658]
click at [900, 187] on button at bounding box center [907, 166] width 42 height 42
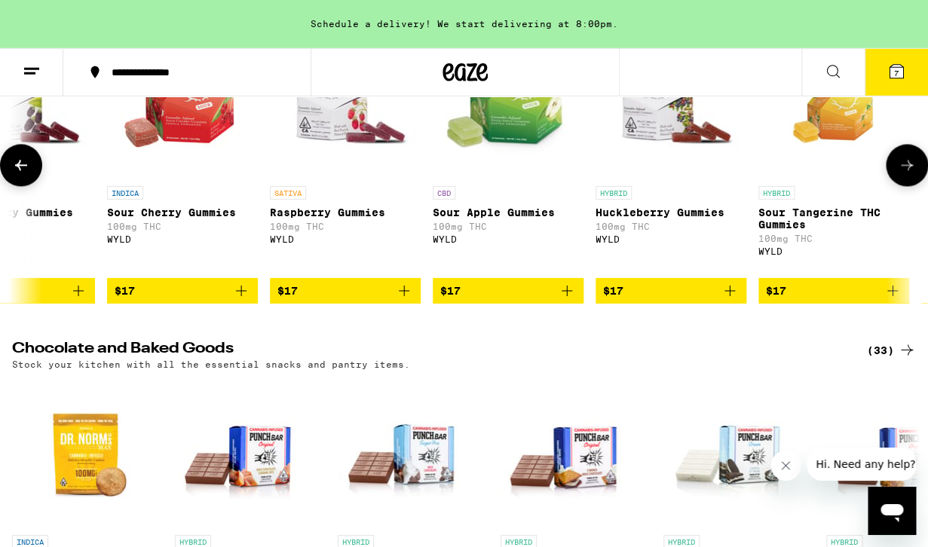
click at [900, 187] on button at bounding box center [907, 166] width 42 height 42
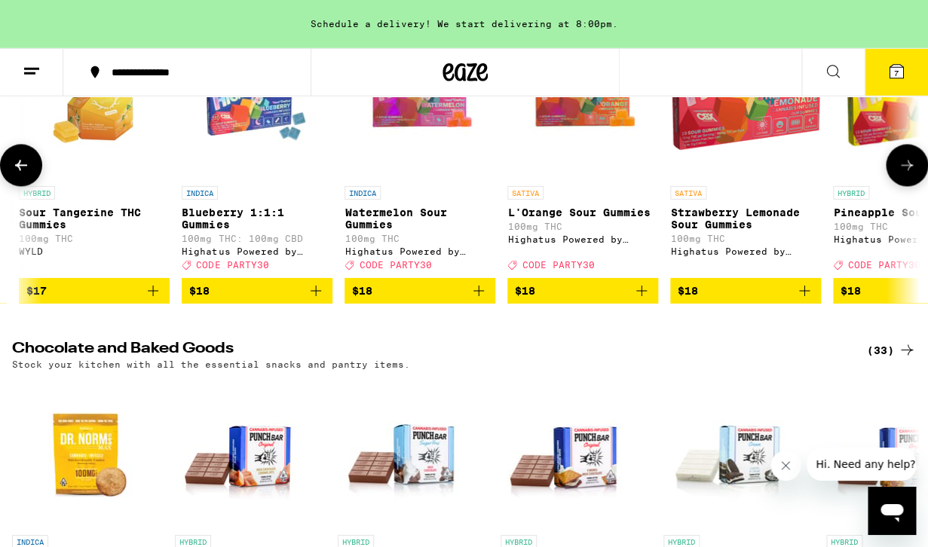
click at [900, 187] on button at bounding box center [907, 166] width 42 height 42
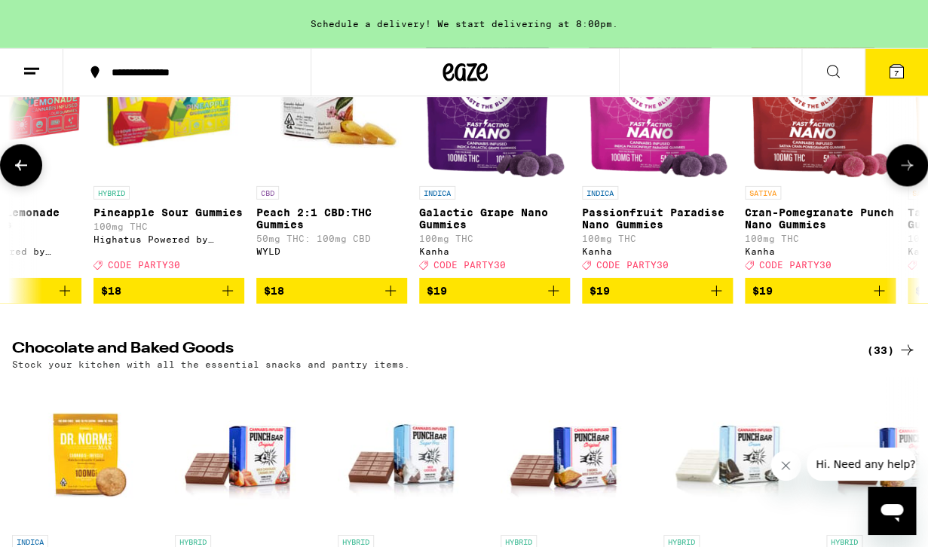
click at [900, 187] on button at bounding box center [907, 166] width 42 height 42
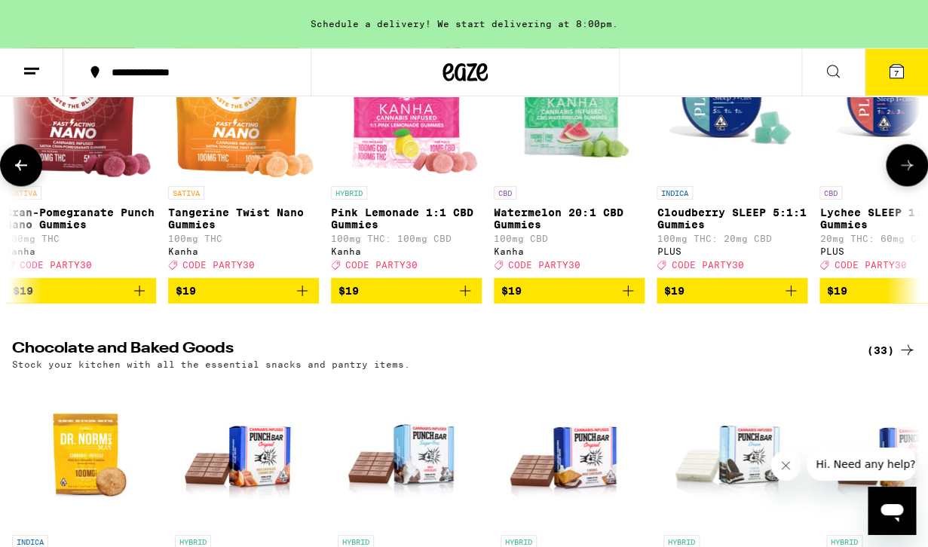
click at [900, 187] on button at bounding box center [907, 166] width 42 height 42
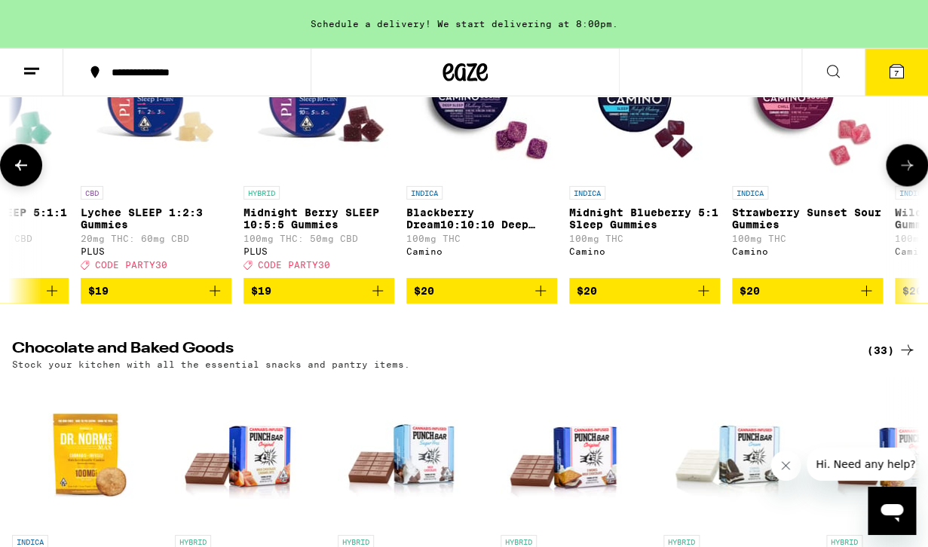
scroll to position [0, 10356]
click at [900, 187] on button at bounding box center [907, 166] width 42 height 42
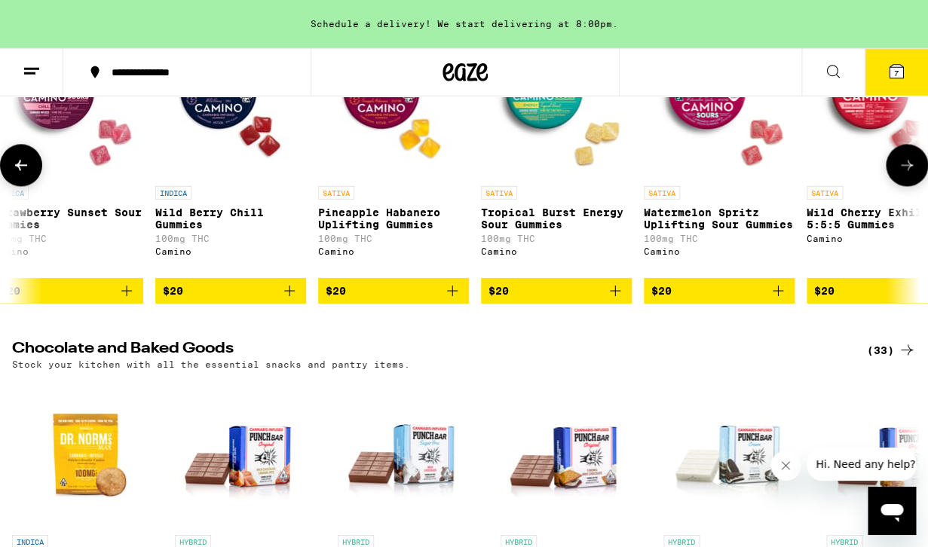
scroll to position [0, 11096]
click at [618, 300] on icon "Add to bag" at bounding box center [615, 291] width 18 height 18
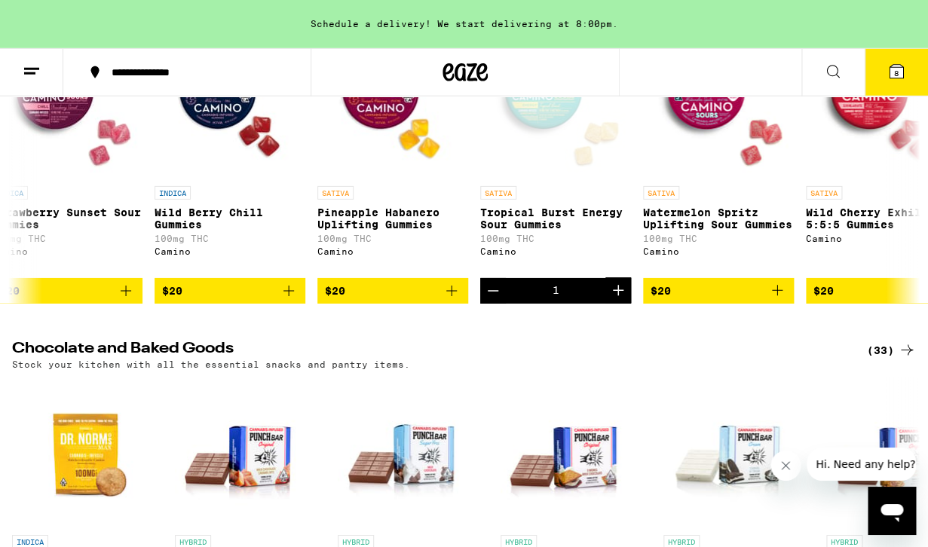
click at [890, 71] on icon at bounding box center [897, 72] width 14 height 14
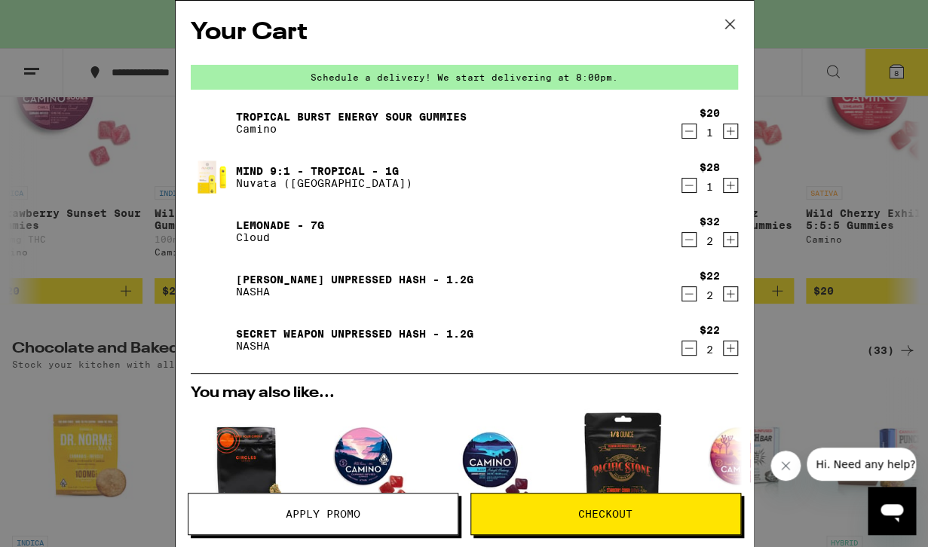
scroll to position [0, 4440]
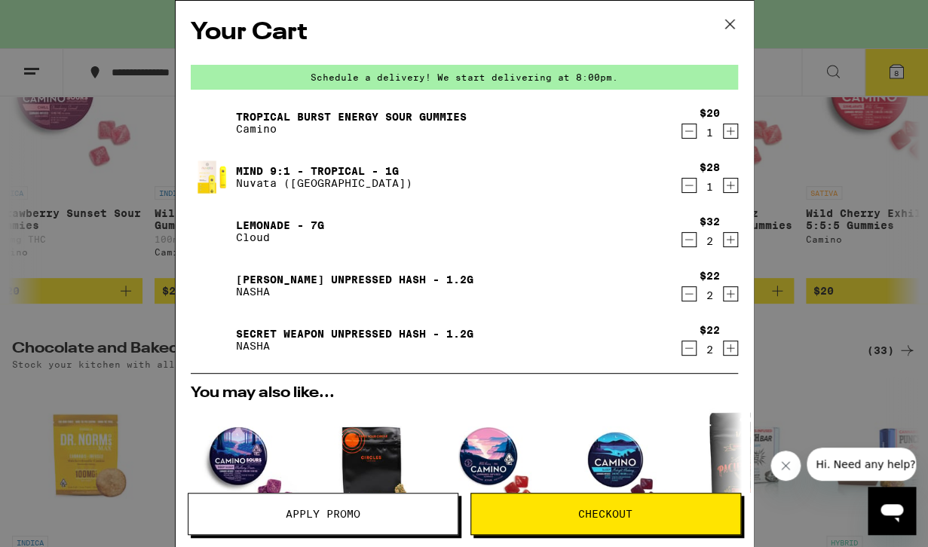
click at [340, 511] on span "Apply Promo" at bounding box center [323, 514] width 75 height 11
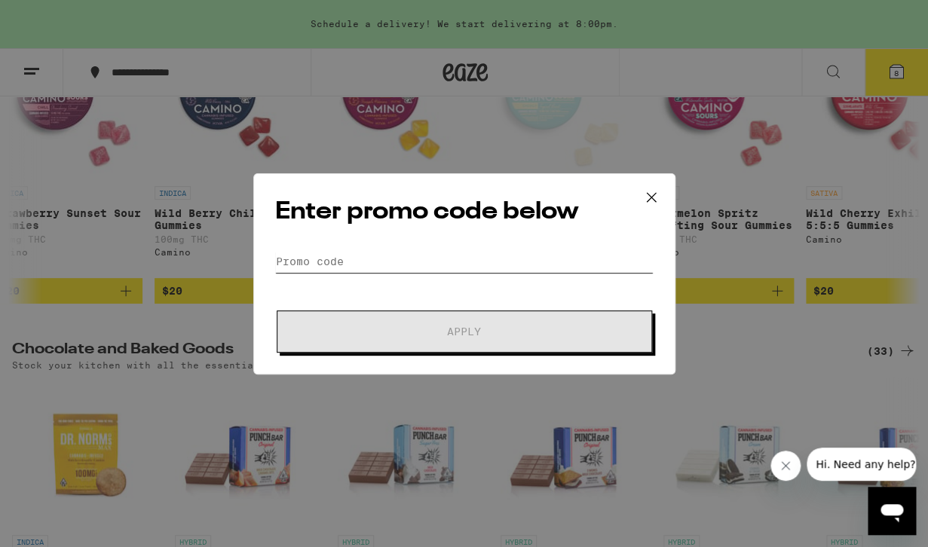
click at [367, 265] on input "Promo Code" at bounding box center [464, 261] width 379 height 23
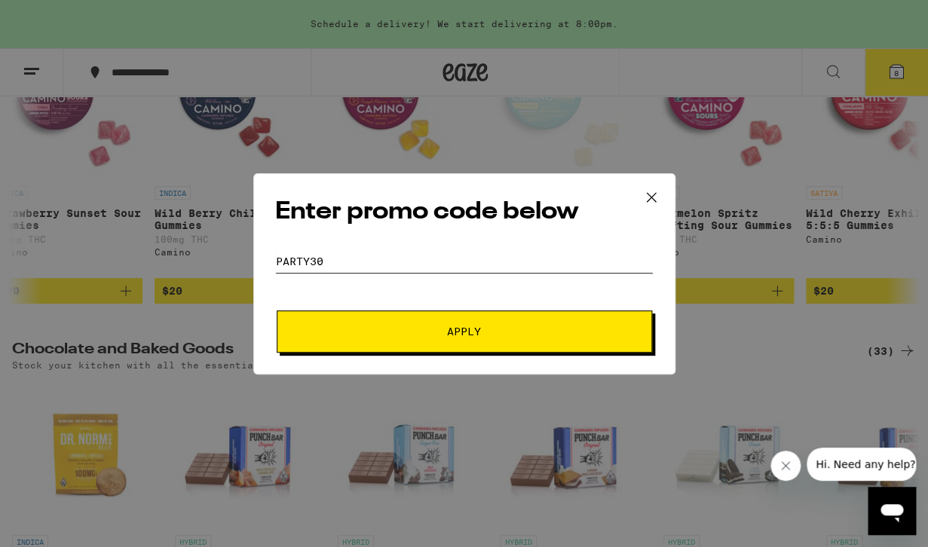
type input "party30"
click at [443, 330] on span "Apply" at bounding box center [464, 332] width 271 height 11
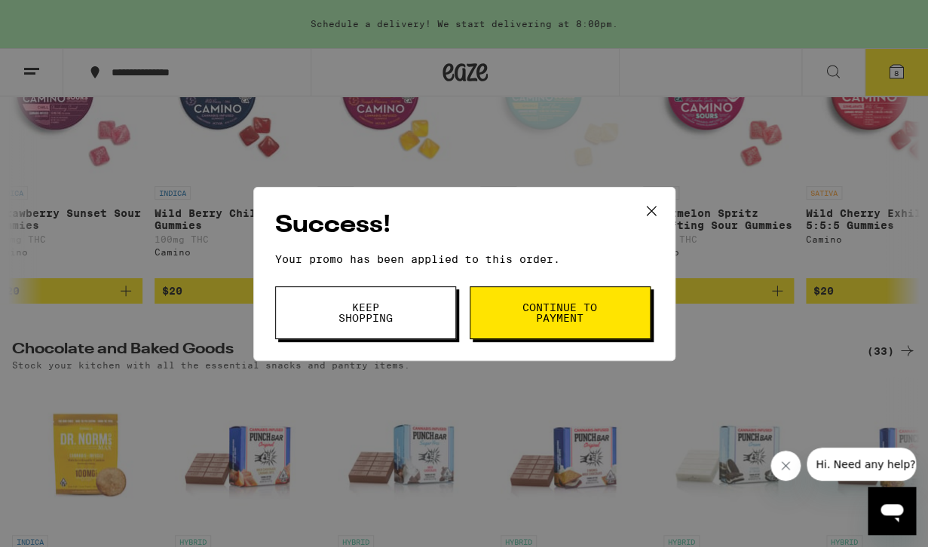
click at [535, 311] on span "Continue to payment" at bounding box center [560, 312] width 77 height 21
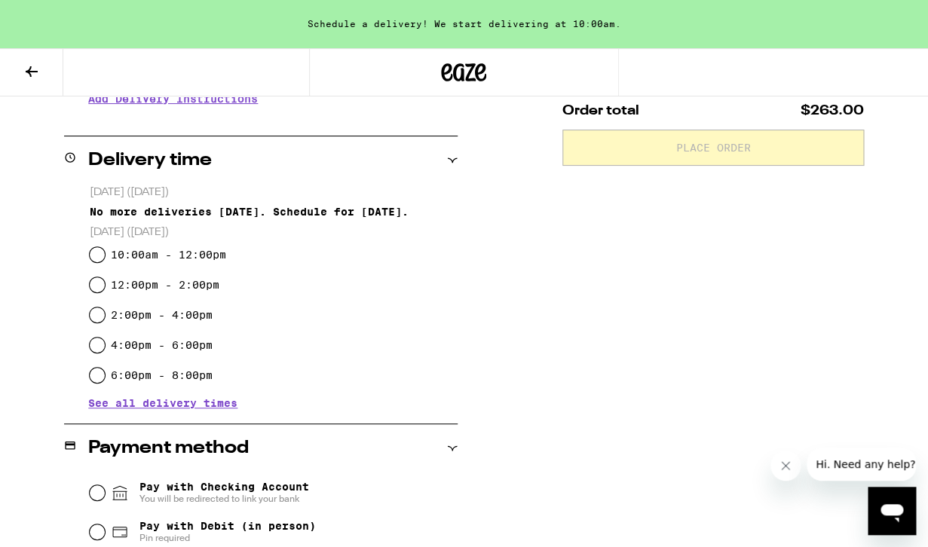
scroll to position [336, 0]
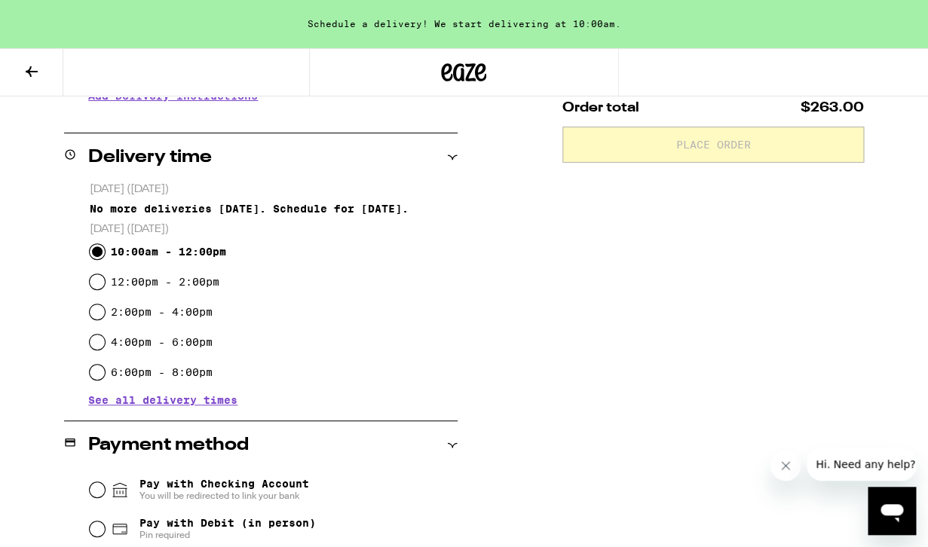
click at [97, 258] on input "10:00am - 12:00pm" at bounding box center [97, 251] width 15 height 15
radio input "true"
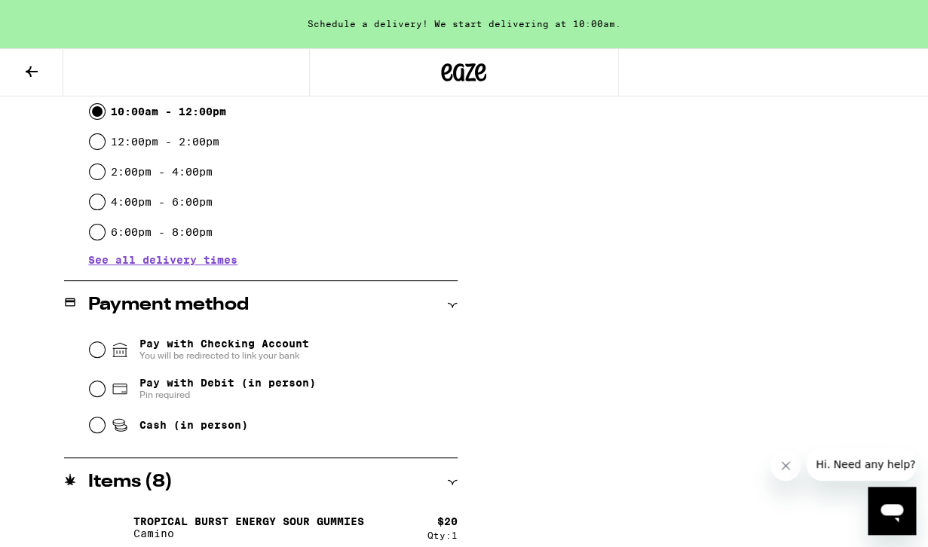
scroll to position [477, 0]
click at [100, 389] on input "Pay with Debit (in person) Pin required" at bounding box center [97, 388] width 15 height 15
radio input "true"
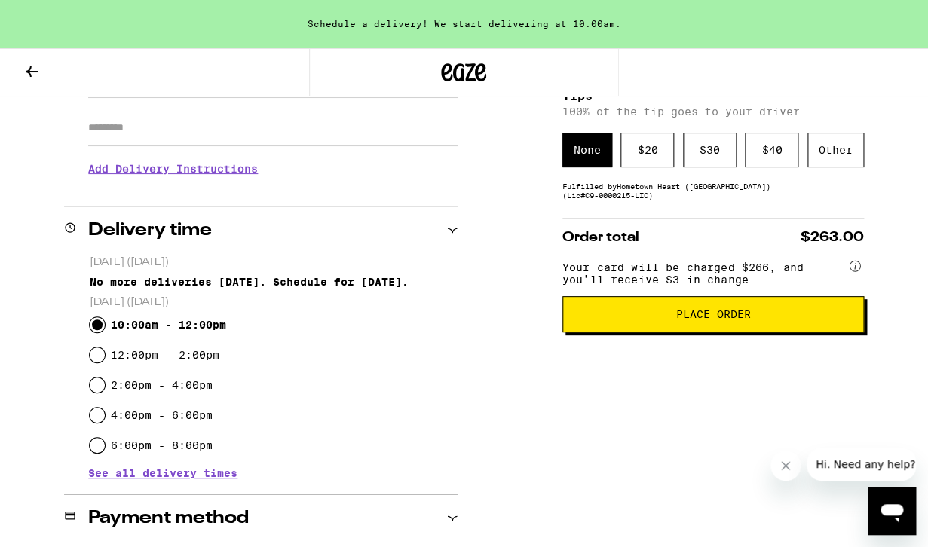
scroll to position [259, 0]
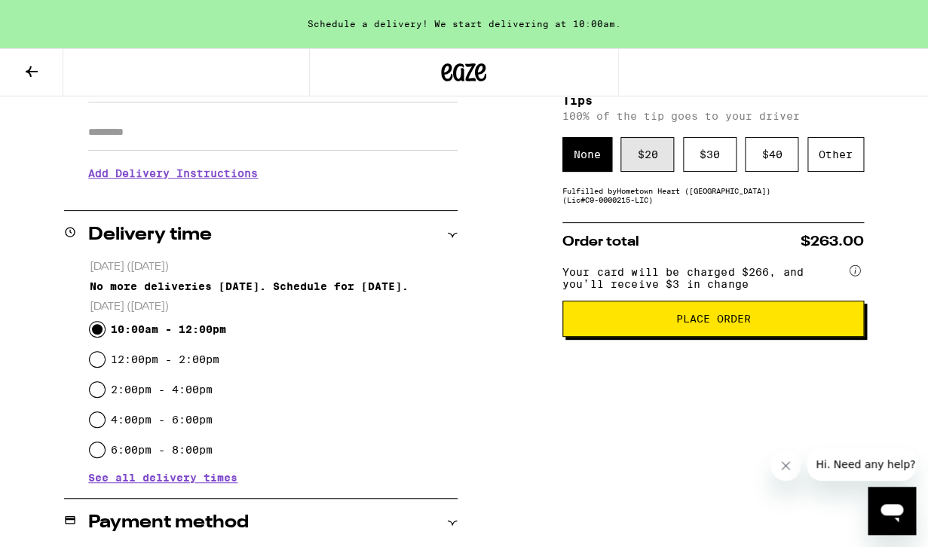
click at [649, 167] on div "$ 20" at bounding box center [648, 154] width 54 height 35
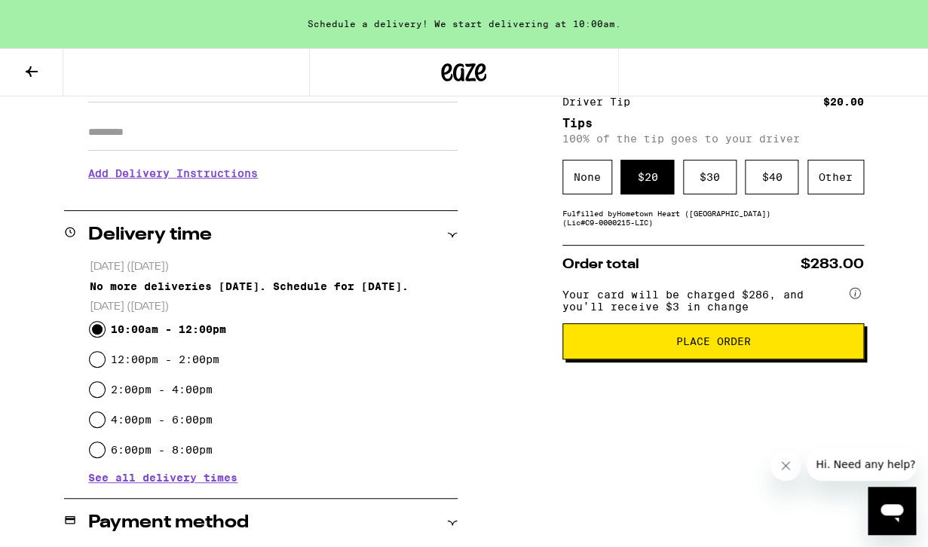
click at [693, 347] on span "Place Order" at bounding box center [713, 341] width 75 height 11
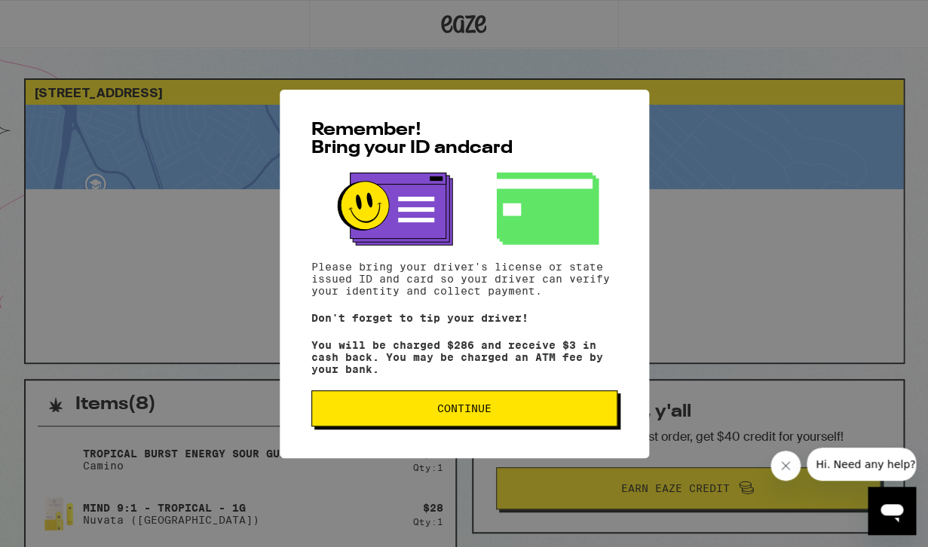
click at [487, 414] on span "Continue" at bounding box center [464, 408] width 54 height 11
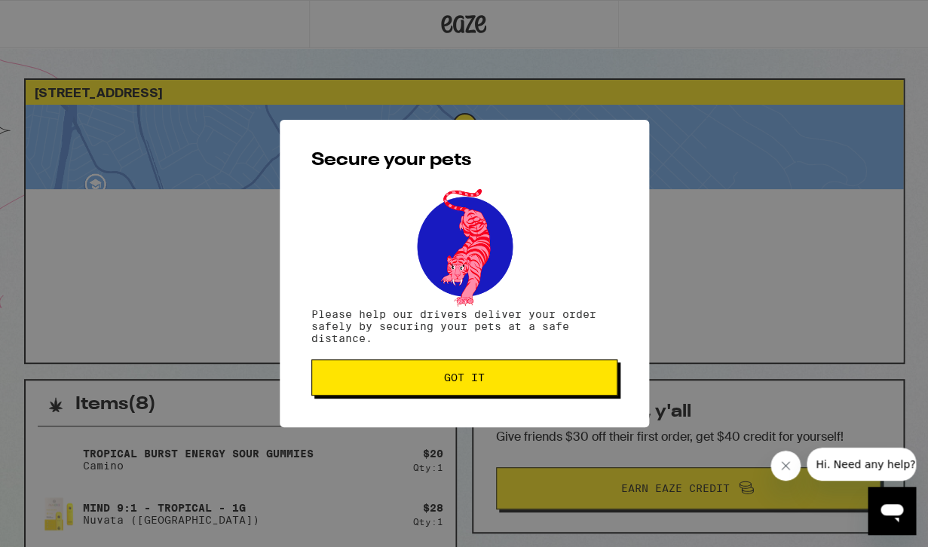
click at [480, 379] on span "Got it" at bounding box center [464, 378] width 41 height 11
